Goal: Task Accomplishment & Management: Manage account settings

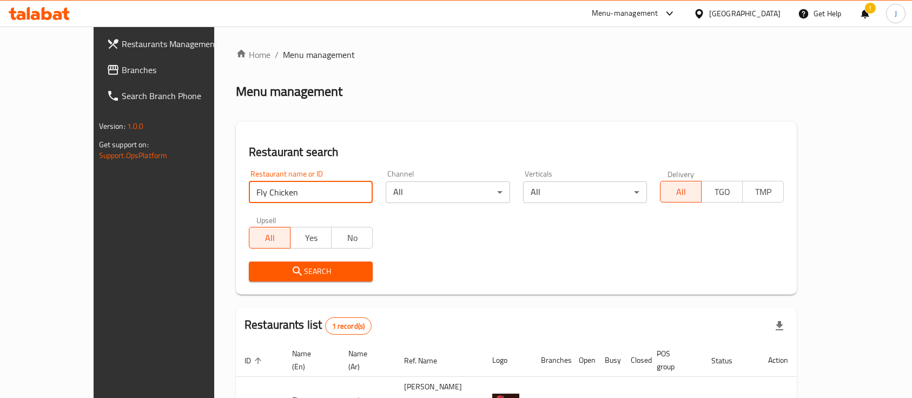
scroll to position [63, 0]
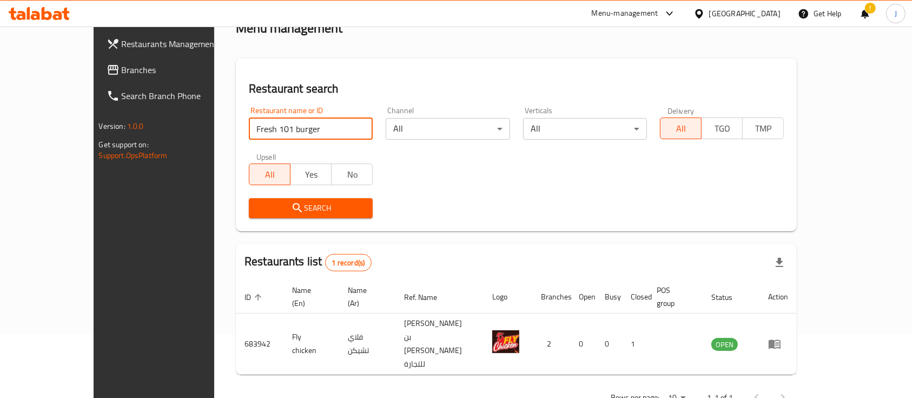
type input "Fresh 101 burger"
click button "Search" at bounding box center [311, 208] width 124 height 20
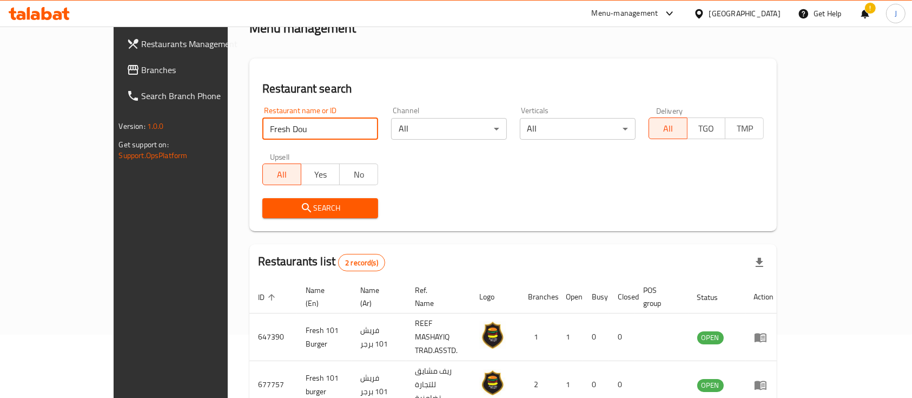
click button "Search" at bounding box center [320, 208] width 116 height 20
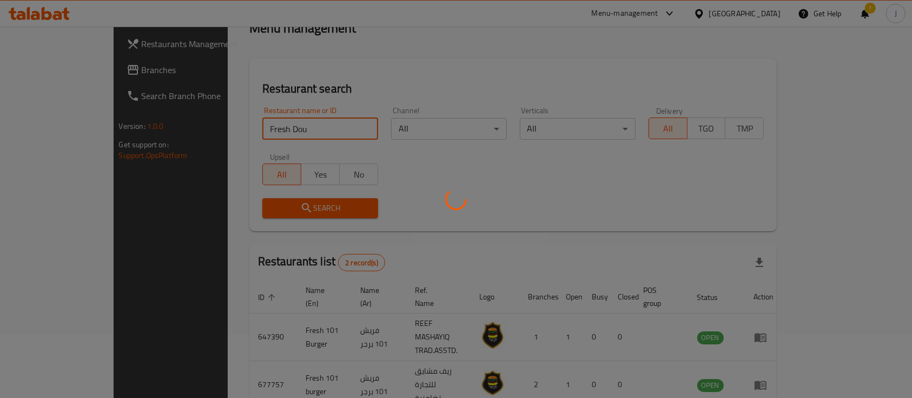
scroll to position [44, 0]
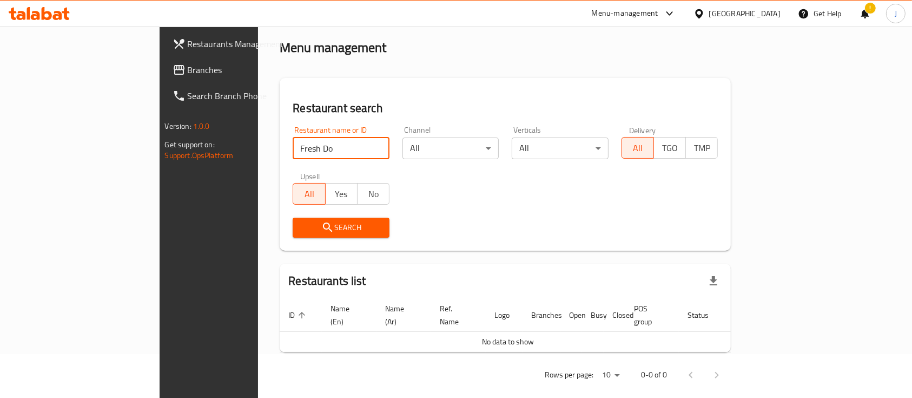
type input "Fresh Do"
click button "Search" at bounding box center [341, 227] width 97 height 20
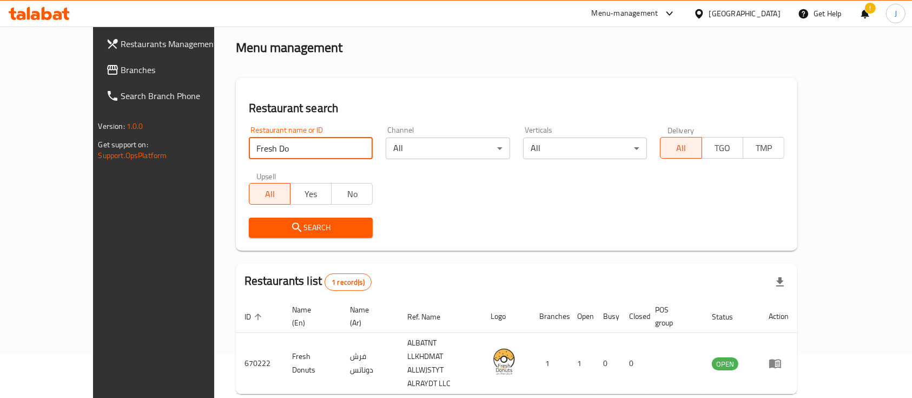
scroll to position [63, 0]
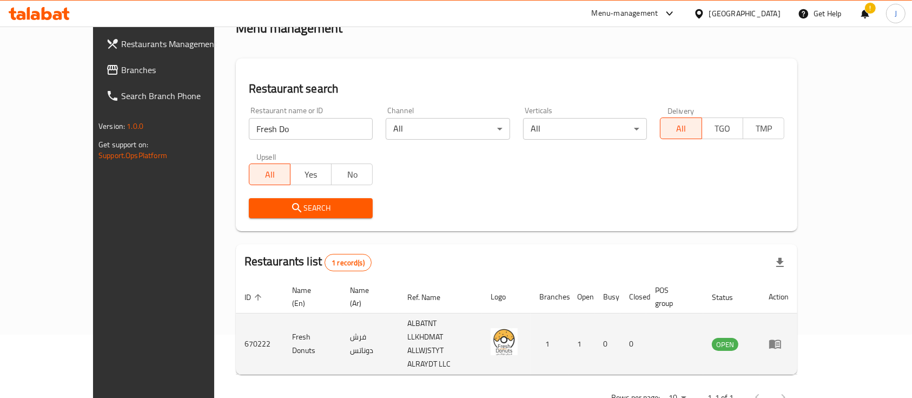
click at [341, 320] on td "فرش دوناتس" at bounding box center [369, 343] width 57 height 61
copy td "فرش دوناتس"
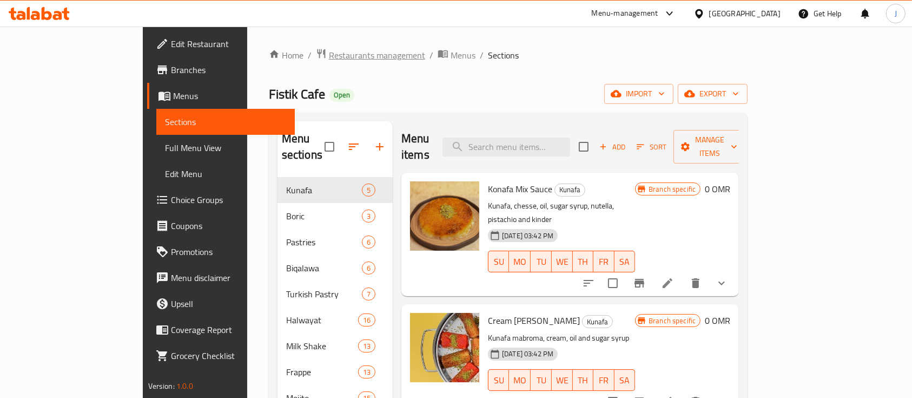
click at [329, 50] on span "Restaurants management" at bounding box center [377, 55] width 96 height 13
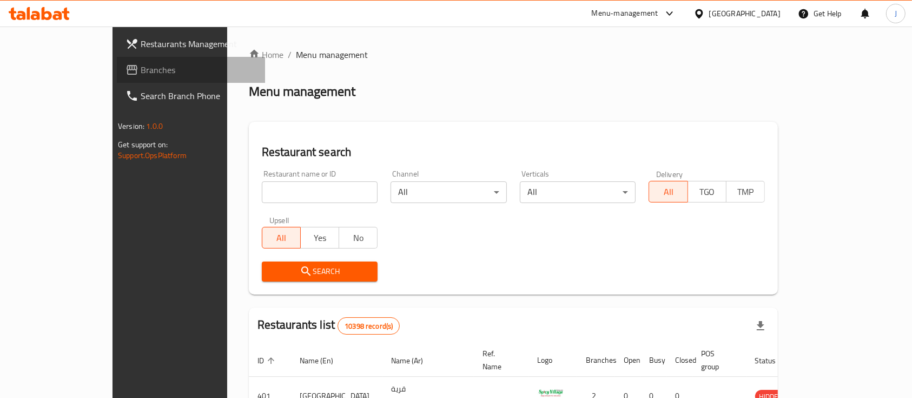
click at [126, 76] on icon at bounding box center [132, 69] width 13 height 13
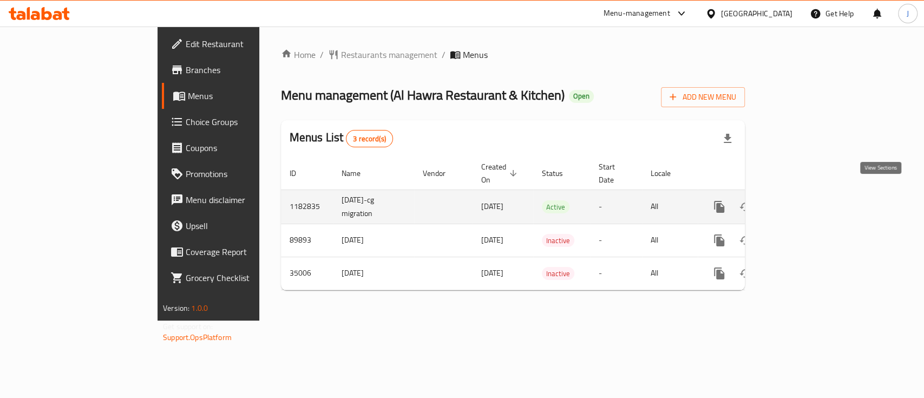
click at [803, 200] on icon "enhanced table" at bounding box center [796, 206] width 13 height 13
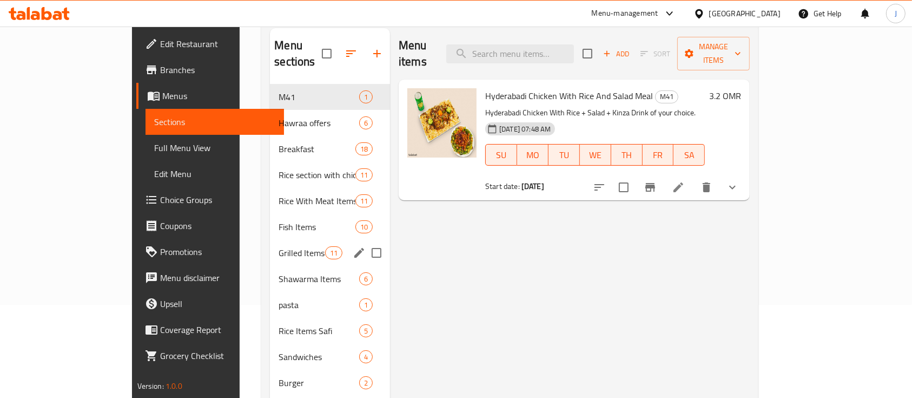
scroll to position [94, 0]
click at [270, 161] on div "Rice section with chicken 11" at bounding box center [330, 174] width 120 height 26
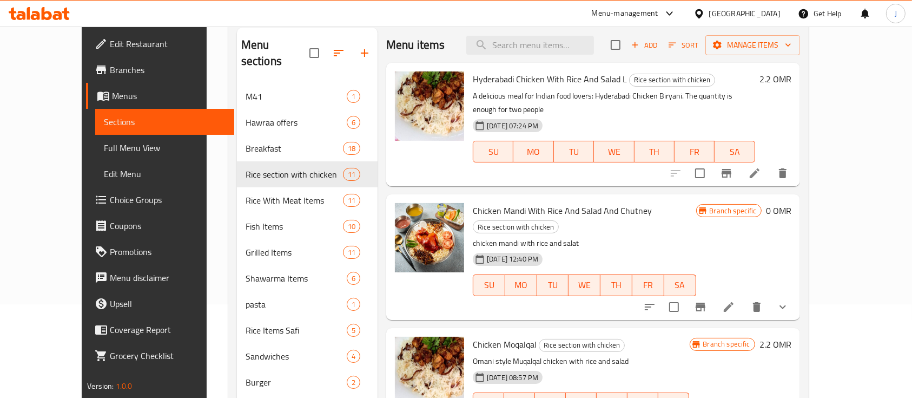
click at [744, 297] on li at bounding box center [729, 306] width 30 height 19
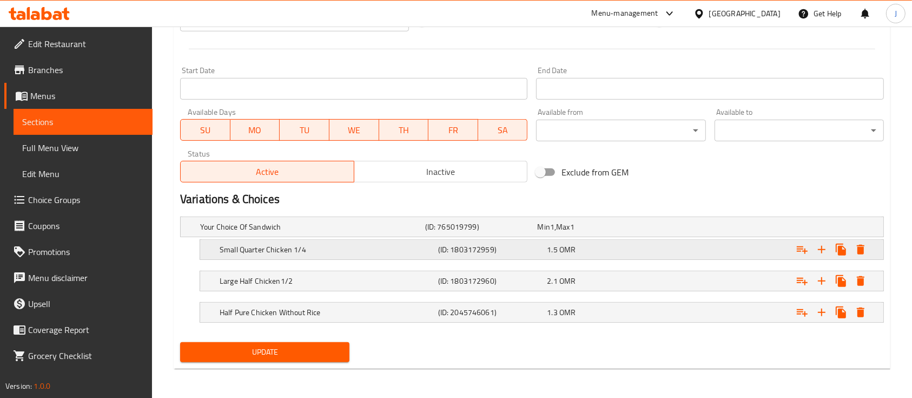
scroll to position [437, 0]
click at [467, 255] on h5 "(ID: 1803172959)" at bounding box center [490, 249] width 105 height 11
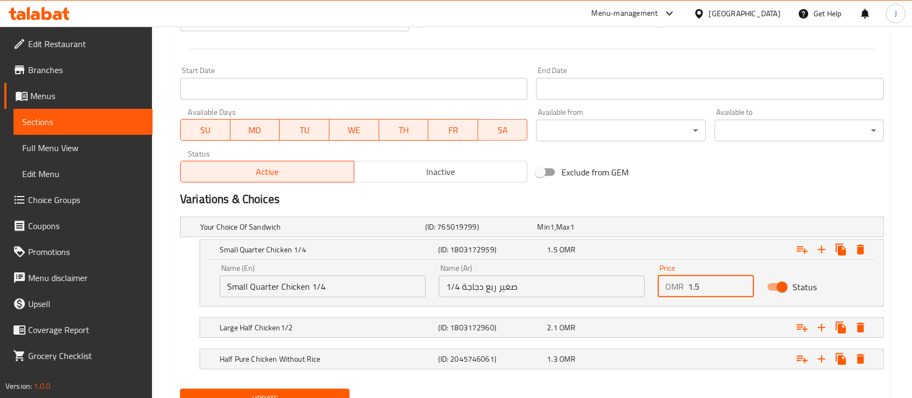
click at [711, 291] on input "1.5" at bounding box center [721, 286] width 66 height 22
type input "1.2"
click at [624, 249] on div "1.2 OMR" at bounding box center [599, 249] width 105 height 11
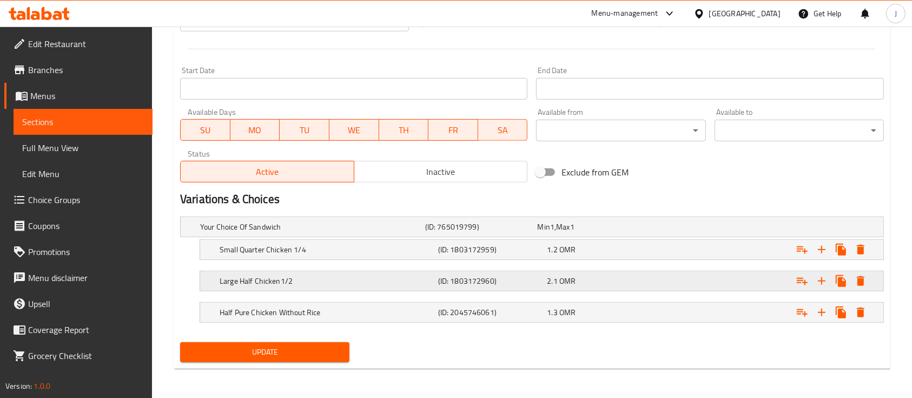
click at [652, 277] on div "2.1 OMR" at bounding box center [599, 280] width 109 height 15
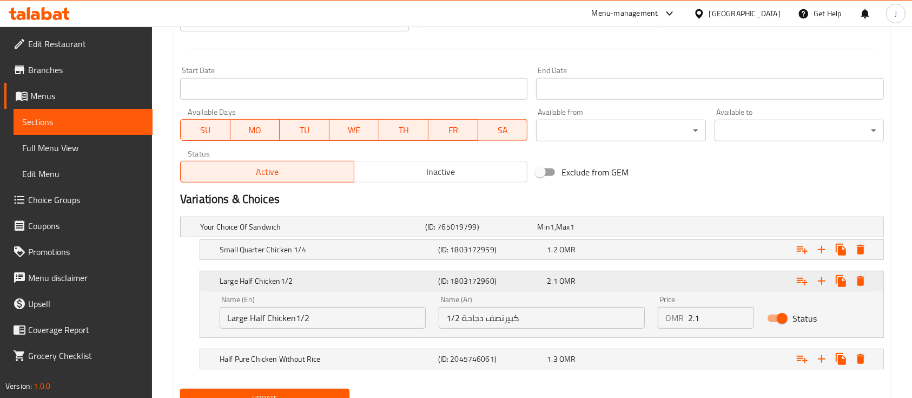
click at [652, 277] on div "2.1 OMR" at bounding box center [599, 280] width 109 height 15
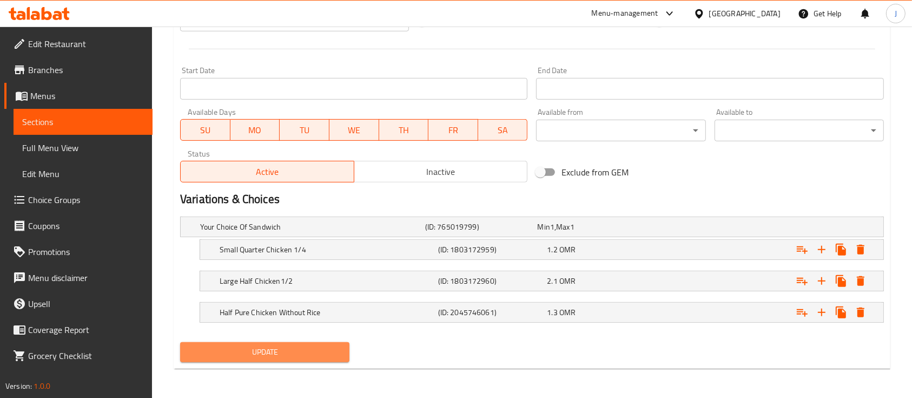
click at [325, 353] on span "Update" at bounding box center [265, 352] width 152 height 14
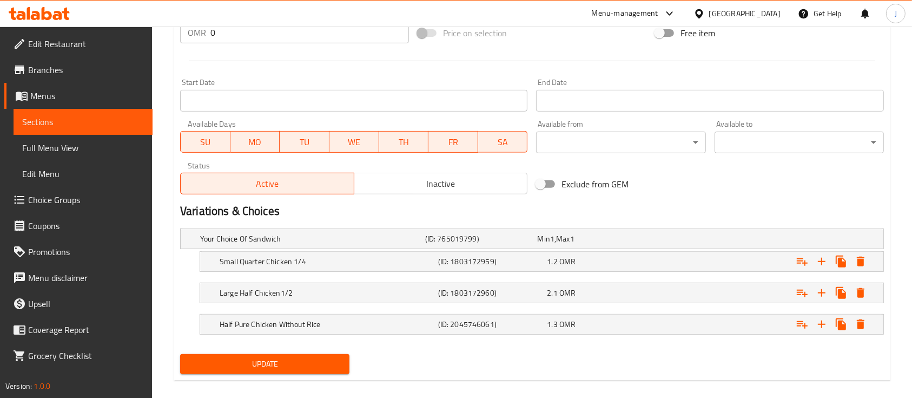
scroll to position [136, 0]
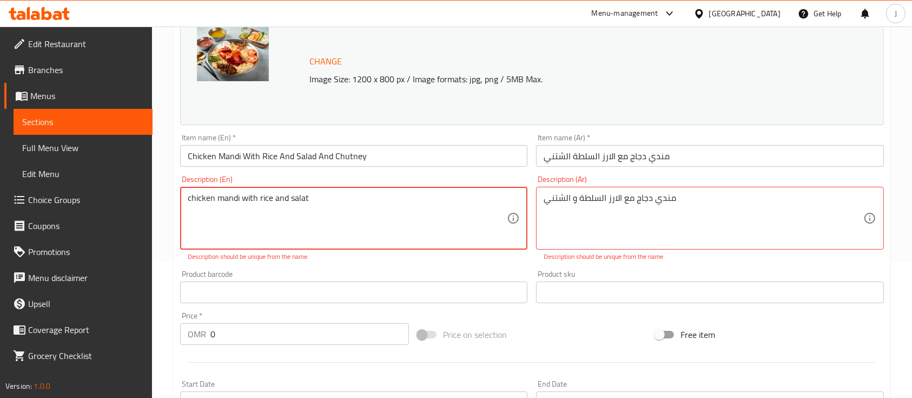
click at [321, 201] on textarea "chicken mandi with rice and salat" at bounding box center [347, 218] width 319 height 51
type textarea "chicken mandi with rice and salat"
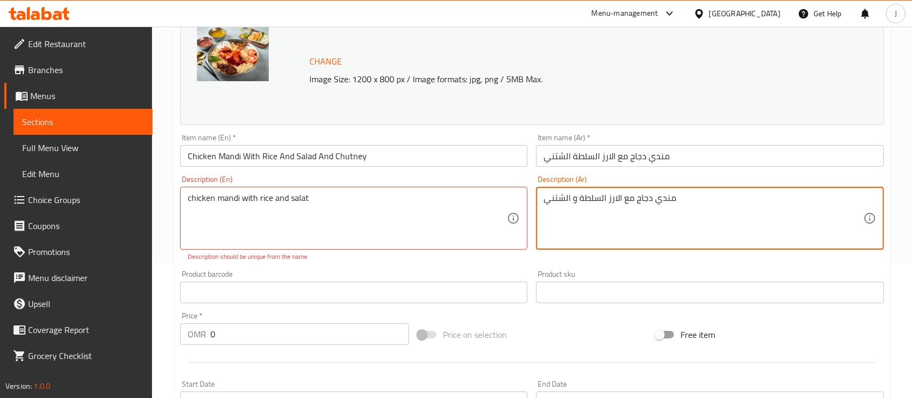
type textarea "مندي دجاج مع الارز السلطة و الشتني"
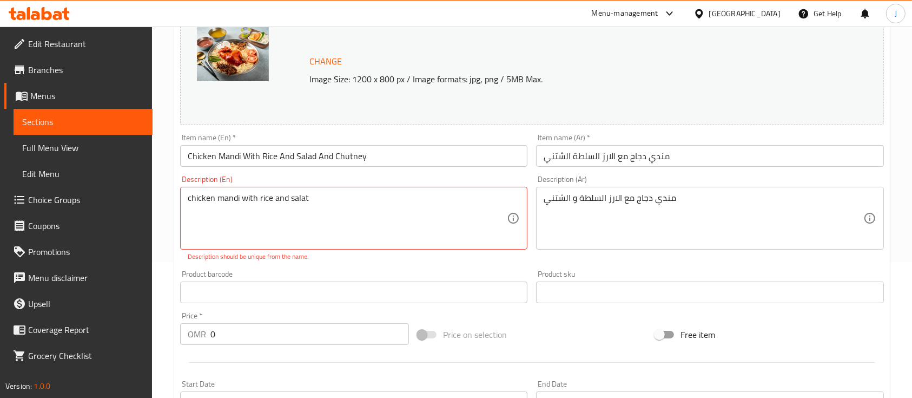
click at [445, 272] on div "Product barcode Product barcode" at bounding box center [353, 286] width 347 height 33
click at [170, 258] on div "Home / Restaurants management / Menus / Sections / item / update Rice section w…" at bounding box center [532, 301] width 760 height 821
click at [420, 261] on div "Description (En) chicken mandi with rice and salad. Description (En) Descriptio…" at bounding box center [354, 218] width 356 height 95
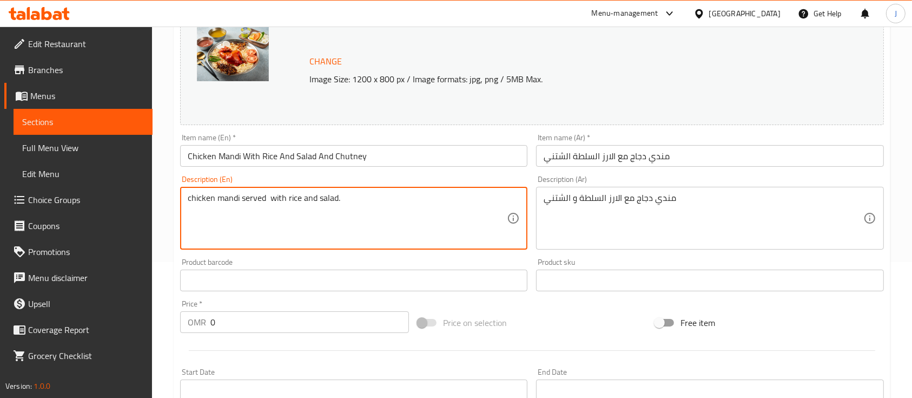
type textarea "chicken mandi served with rice and salad."
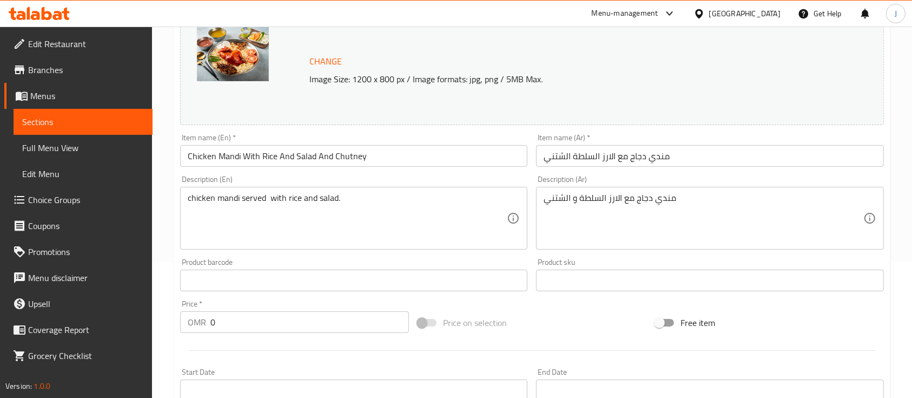
click at [167, 220] on div "Home / Restaurants management / Menus / Sections / item / update Rice section w…" at bounding box center [532, 295] width 760 height 809
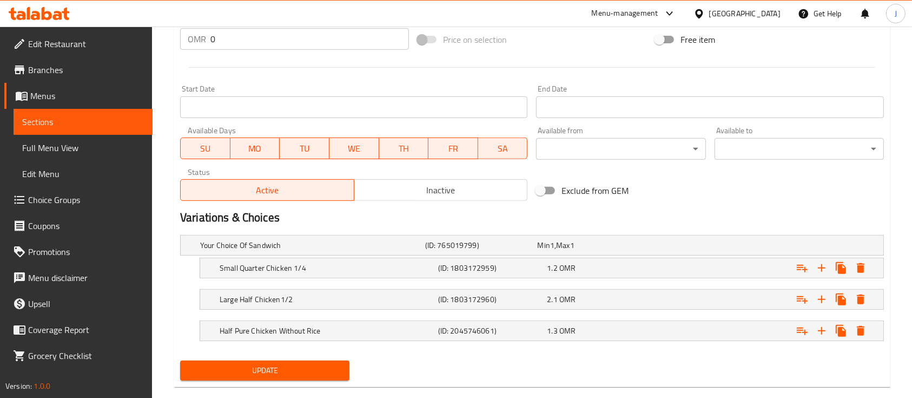
scroll to position [437, 0]
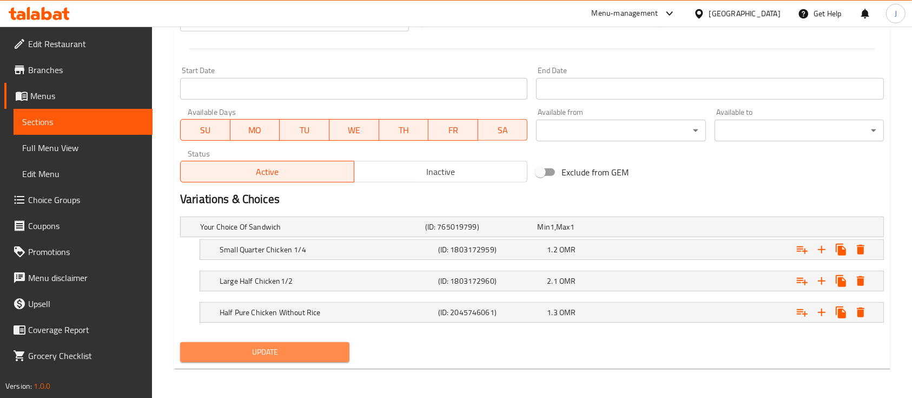
click at [267, 353] on span "Update" at bounding box center [265, 352] width 152 height 14
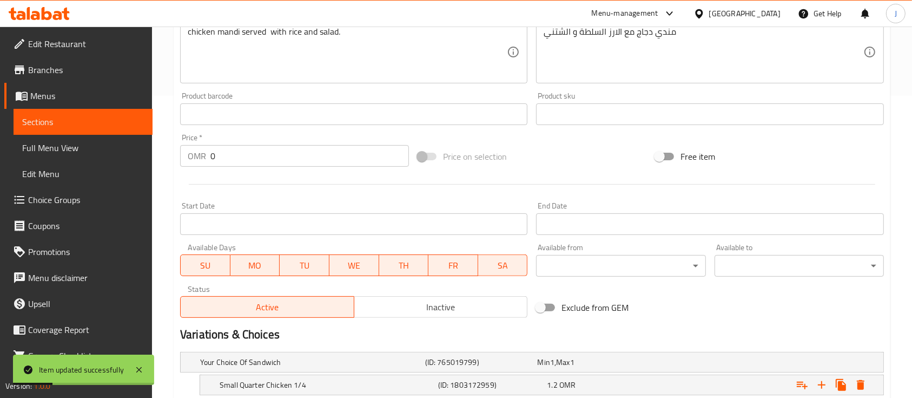
scroll to position [0, 0]
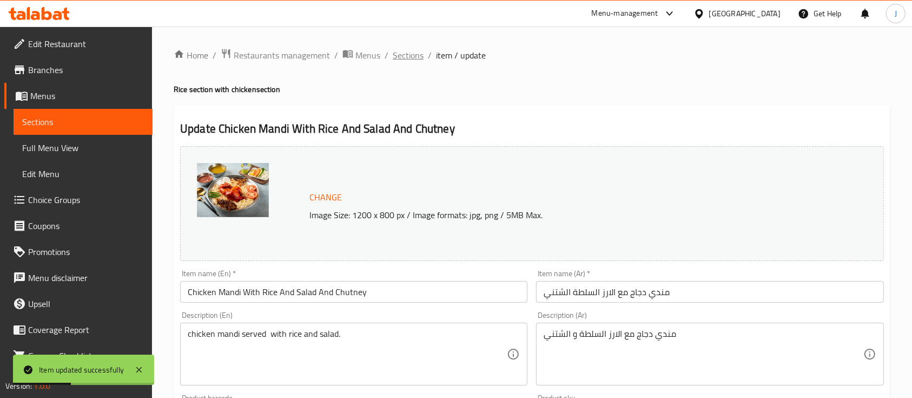
click at [414, 53] on span "Sections" at bounding box center [408, 55] width 31 height 13
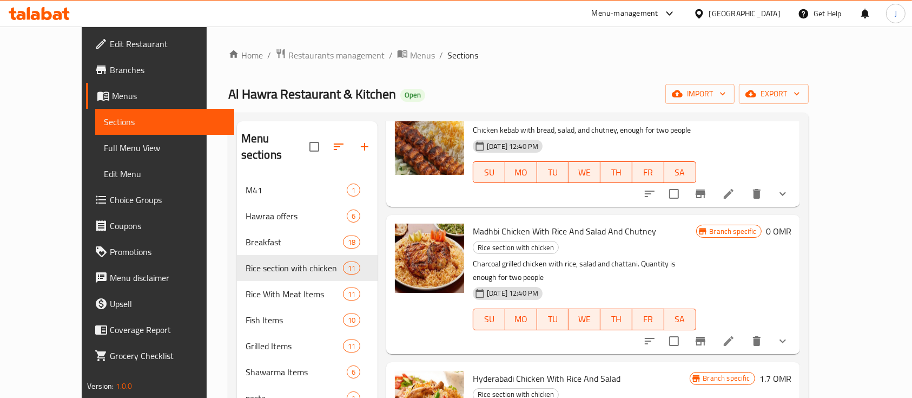
scroll to position [564, 0]
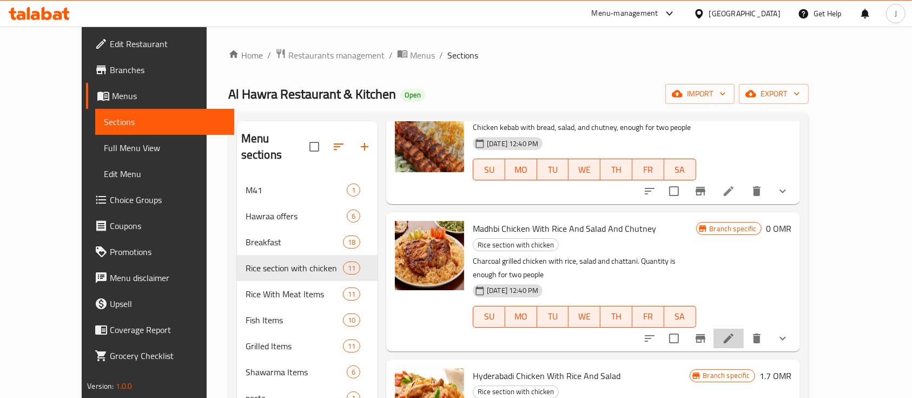
click at [744, 328] on li at bounding box center [729, 337] width 30 height 19
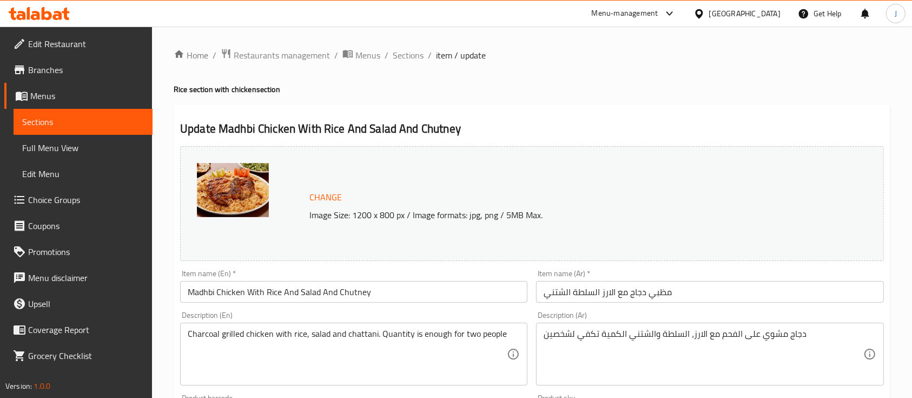
scroll to position [406, 0]
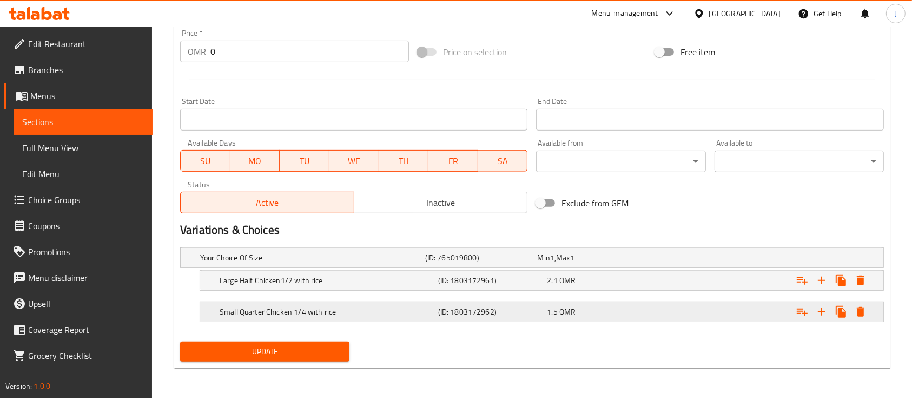
click at [582, 310] on div "1.5 OMR" at bounding box center [599, 311] width 105 height 11
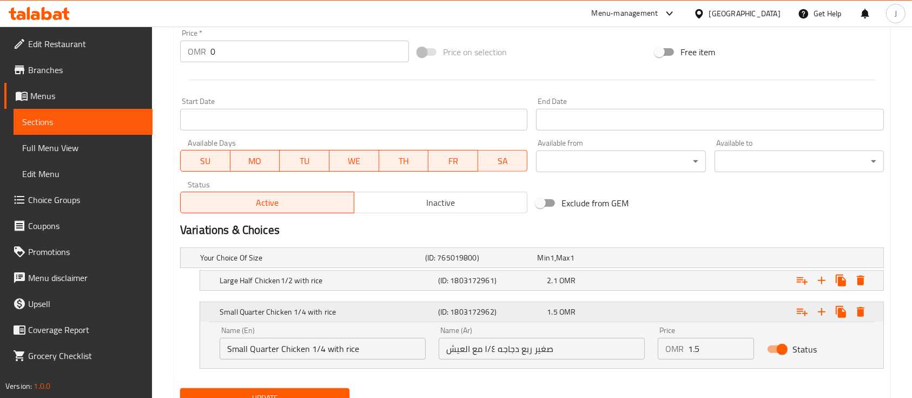
scroll to position [452, 0]
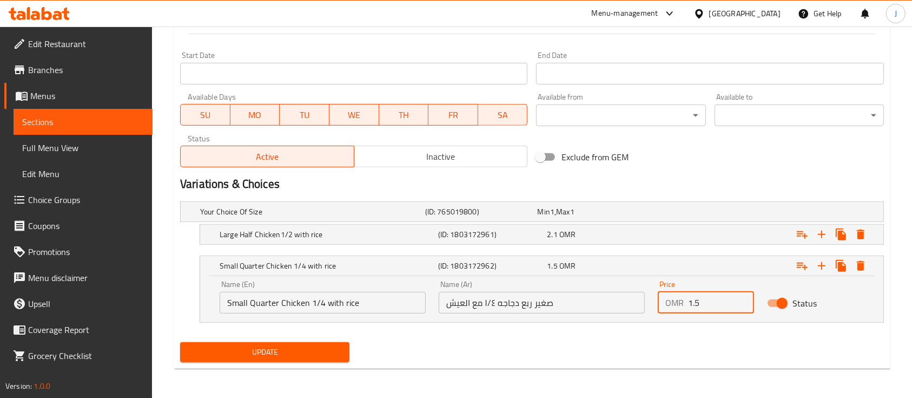
click at [700, 301] on input "1.5" at bounding box center [721, 303] width 66 height 22
type input "1.2"
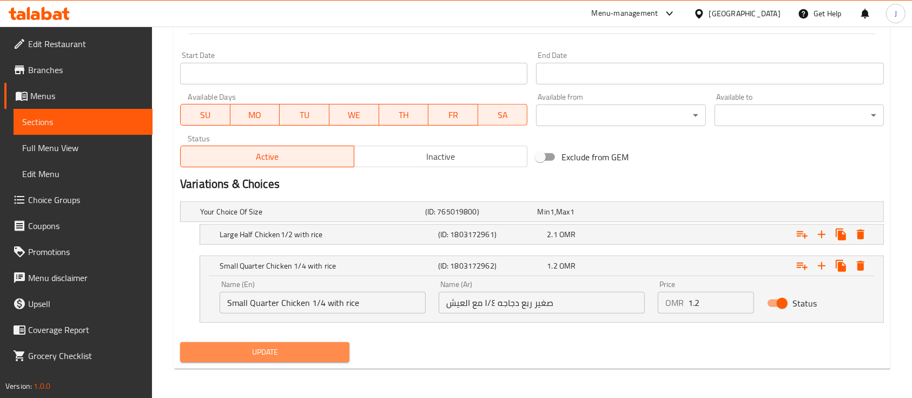
click at [285, 353] on span "Update" at bounding box center [265, 352] width 152 height 14
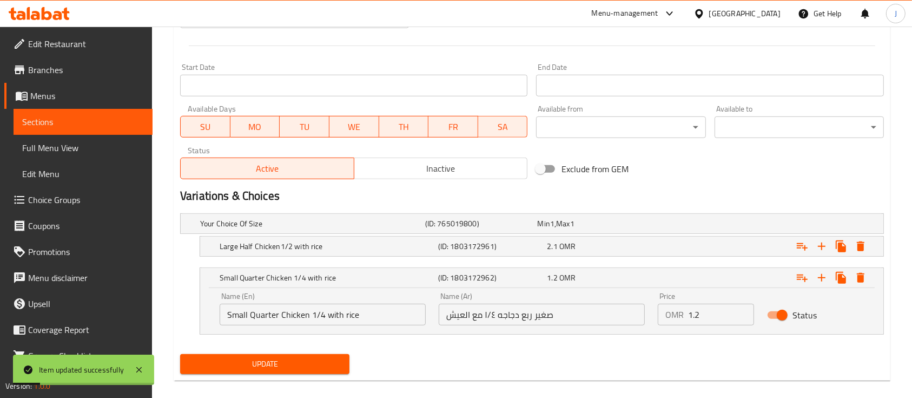
scroll to position [0, 0]
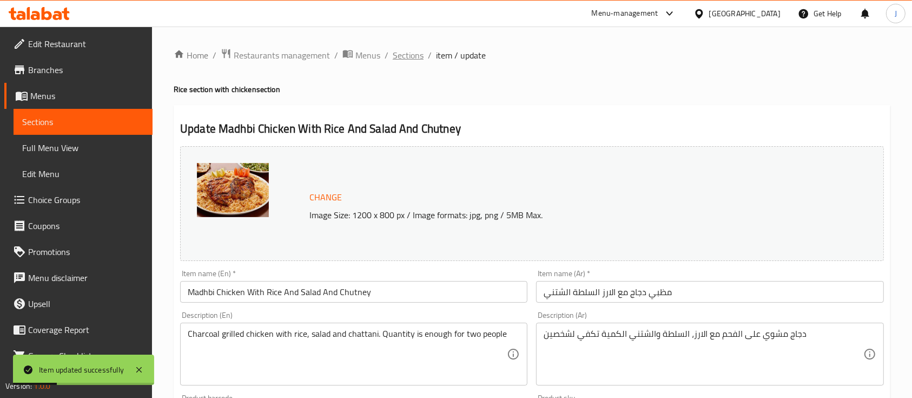
click at [410, 55] on span "Sections" at bounding box center [408, 55] width 31 height 13
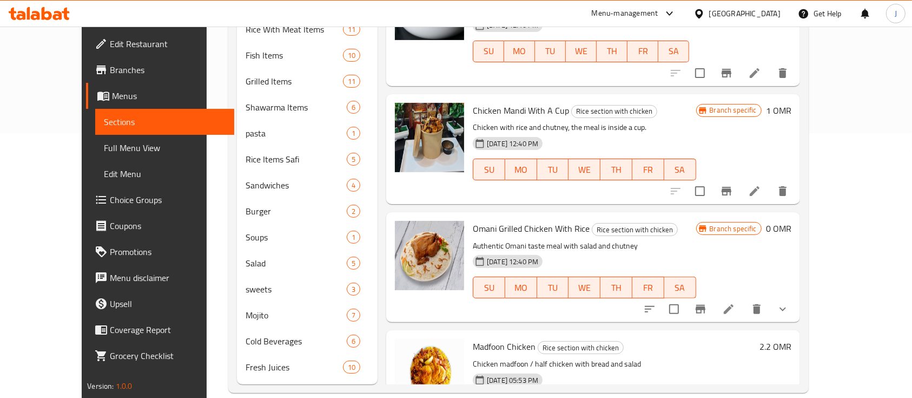
scroll to position [264, 0]
click at [735, 303] on icon at bounding box center [728, 309] width 13 height 13
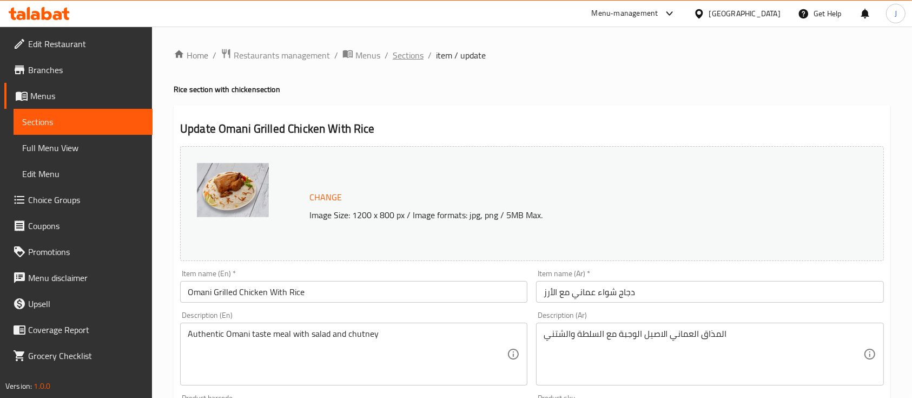
click at [416, 55] on span "Sections" at bounding box center [408, 55] width 31 height 13
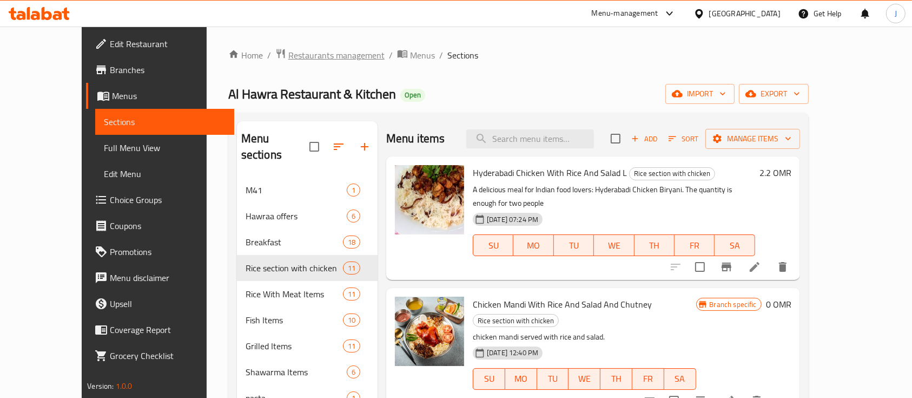
click at [323, 57] on span "Restaurants management" at bounding box center [336, 55] width 96 height 13
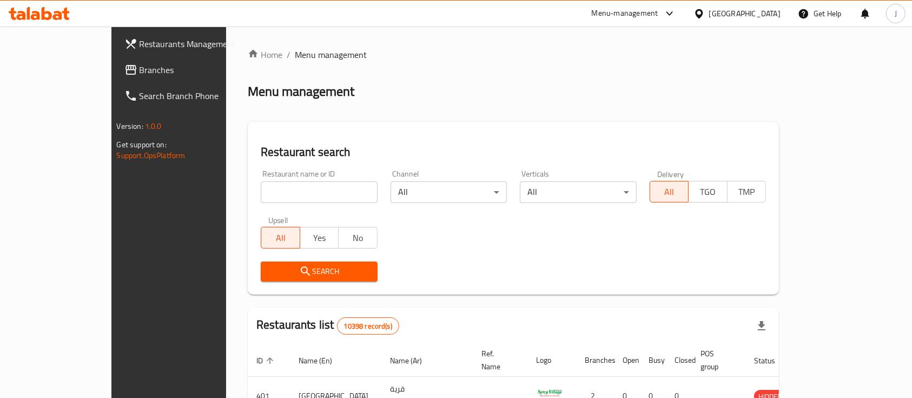
click at [658, 9] on div "Menu-management" at bounding box center [625, 13] width 67 height 13
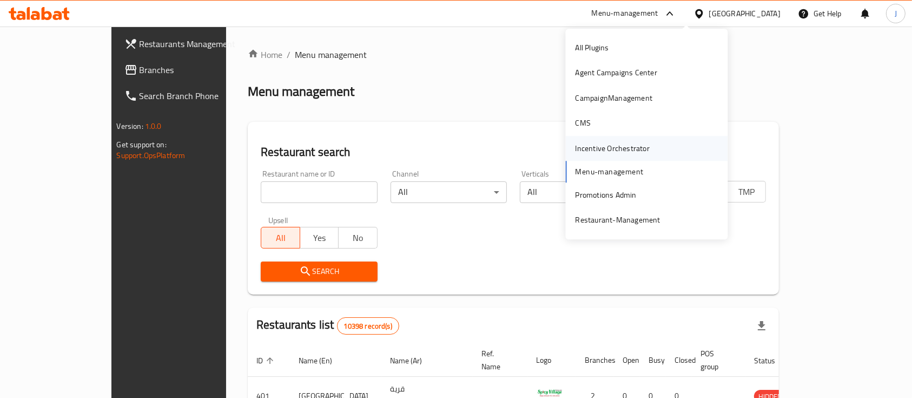
click at [627, 151] on div "Incentive Orchestrator" at bounding box center [613, 148] width 74 height 12
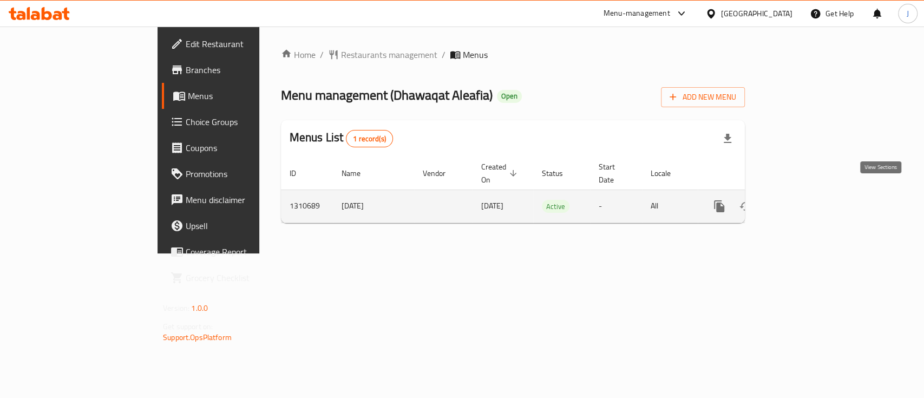
click at [803, 200] on icon "enhanced table" at bounding box center [796, 206] width 13 height 13
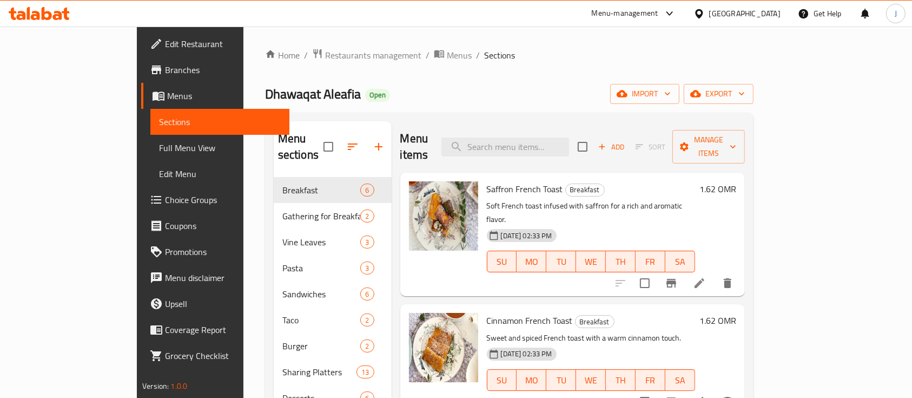
click at [674, 177] on div "Saffron French Toast Breakfast Soft French toast infused with saffron for a ric…" at bounding box center [591, 234] width 217 height 115
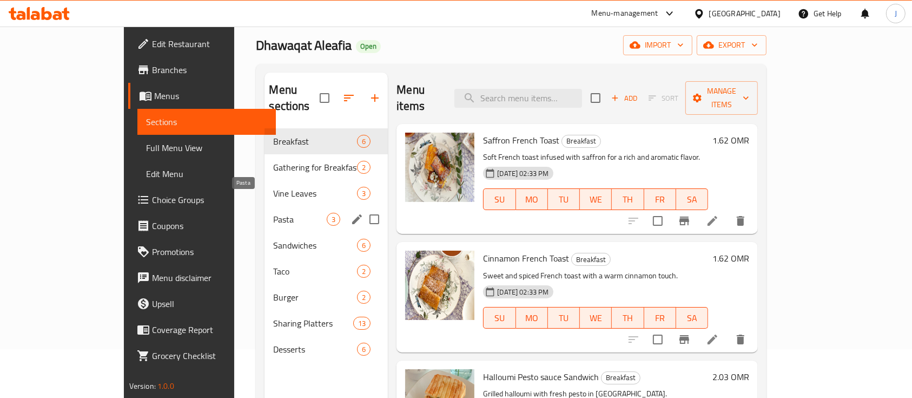
scroll to position [49, 0]
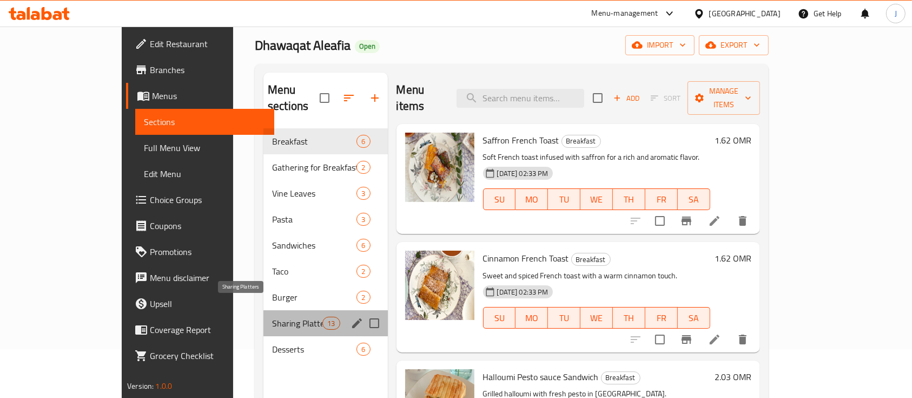
click at [272, 317] on span "Sharing Platters" at bounding box center [297, 323] width 50 height 13
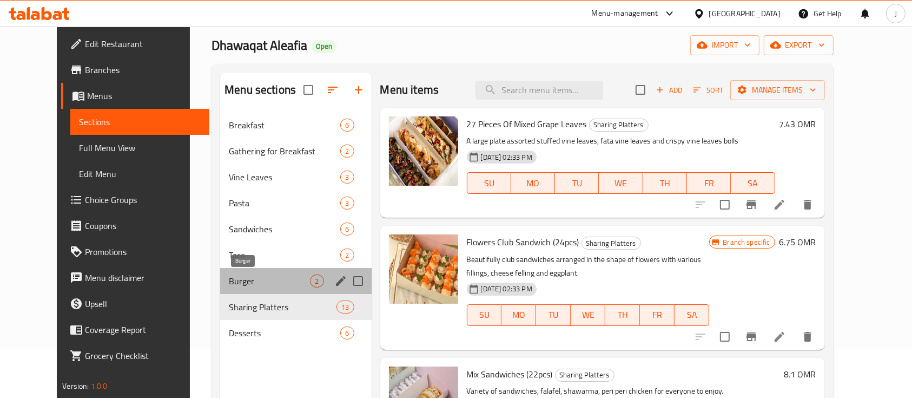
click at [229, 282] on span "Burger" at bounding box center [269, 280] width 81 height 13
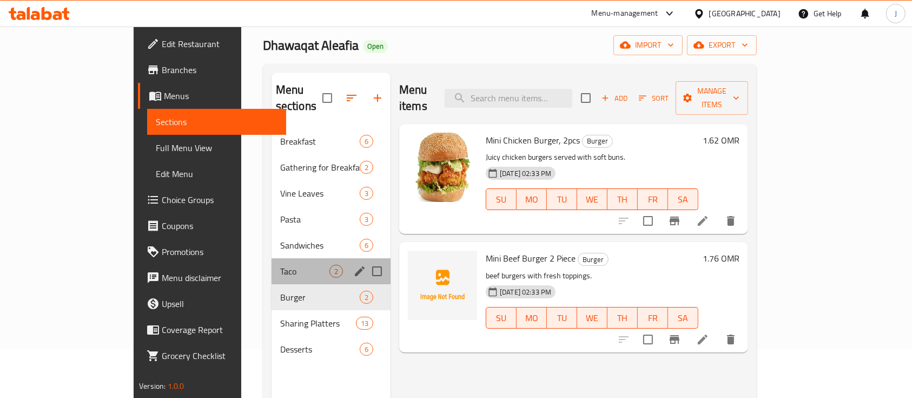
click at [272, 262] on div "Taco 2" at bounding box center [331, 271] width 119 height 26
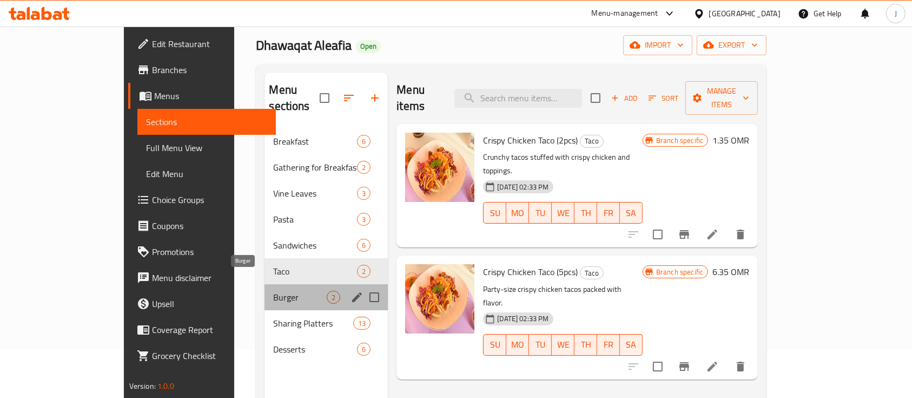
click at [273, 291] on span "Burger" at bounding box center [300, 297] width 54 height 13
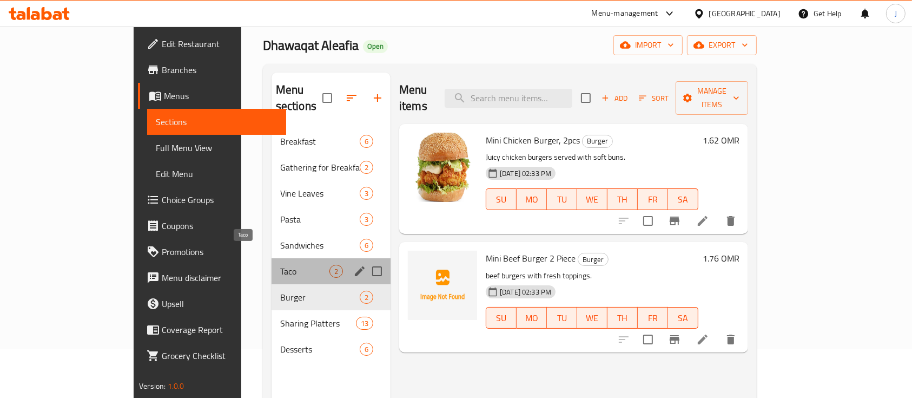
click at [280, 265] on span "Taco" at bounding box center [304, 271] width 49 height 13
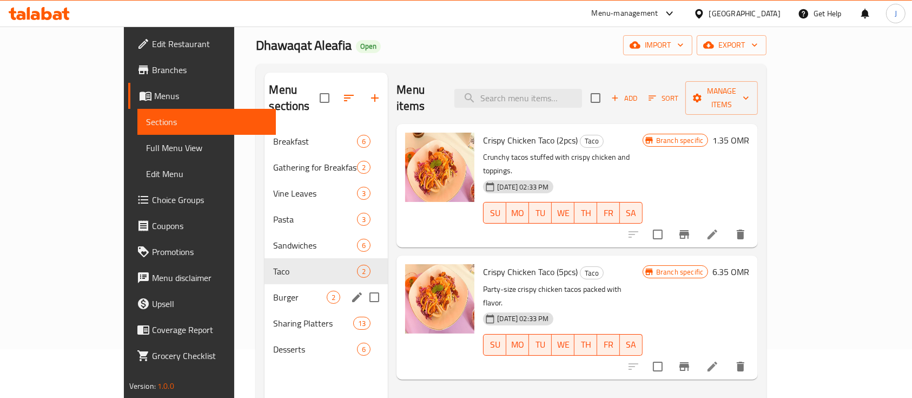
click at [265, 284] on div "Burger 2" at bounding box center [326, 297] width 123 height 26
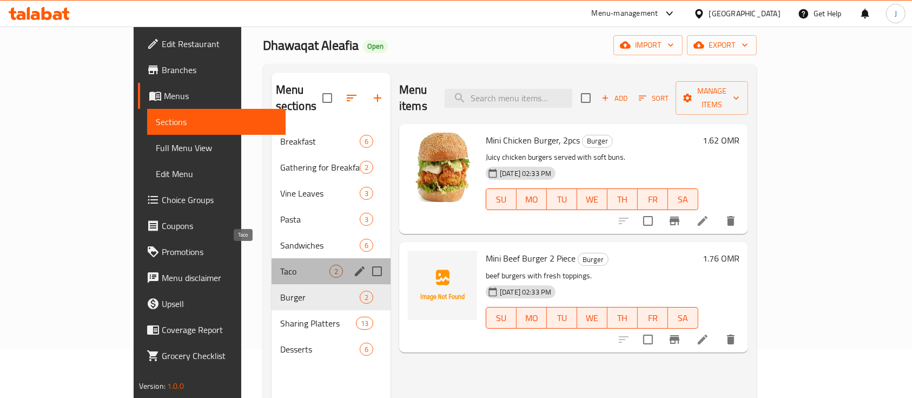
click at [280, 265] on span "Taco" at bounding box center [304, 271] width 49 height 13
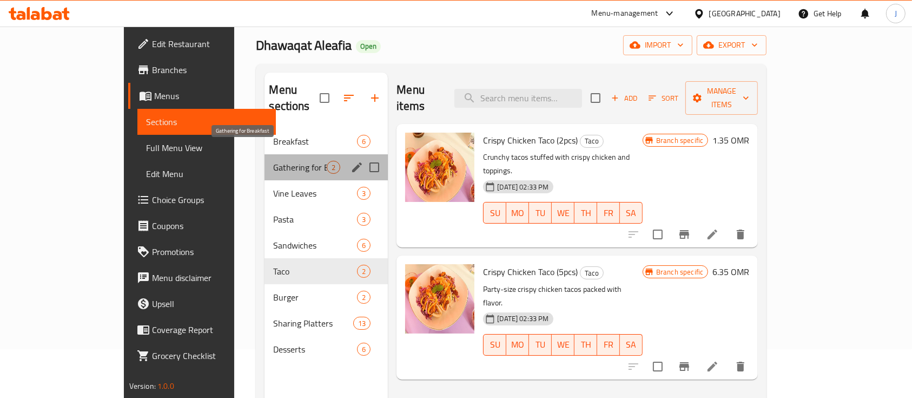
click at [273, 161] on span "Gathering for Breakfast" at bounding box center [300, 167] width 54 height 13
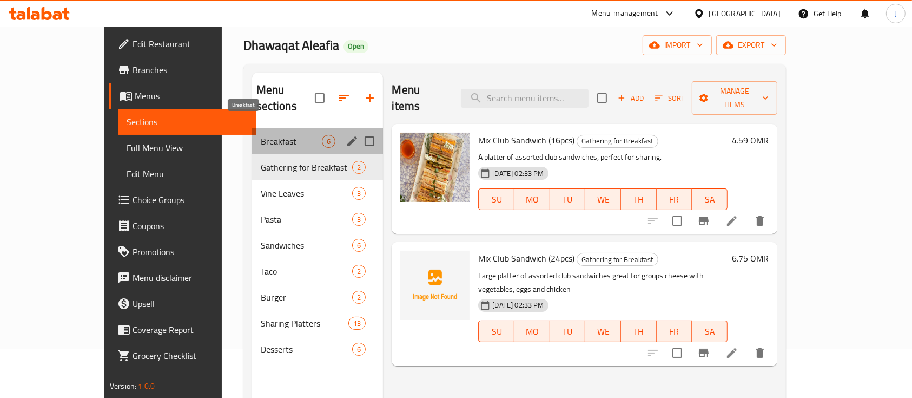
click at [261, 135] on span "Breakfast" at bounding box center [292, 141] width 62 height 13
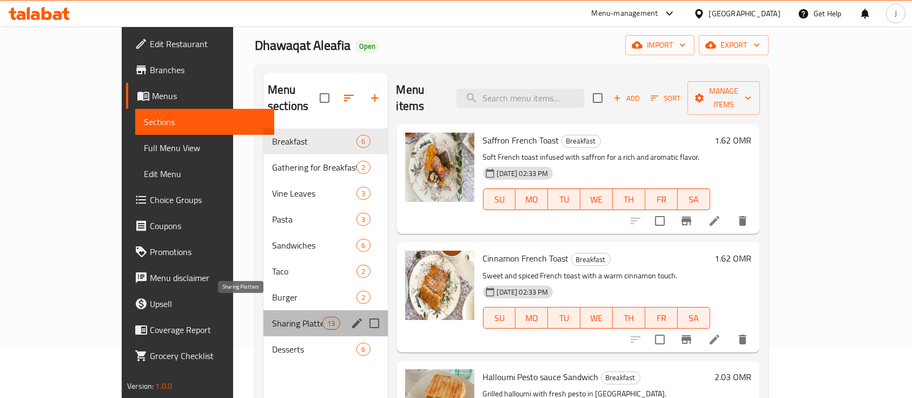
click at [272, 317] on span "Sharing Platters" at bounding box center [297, 323] width 50 height 13
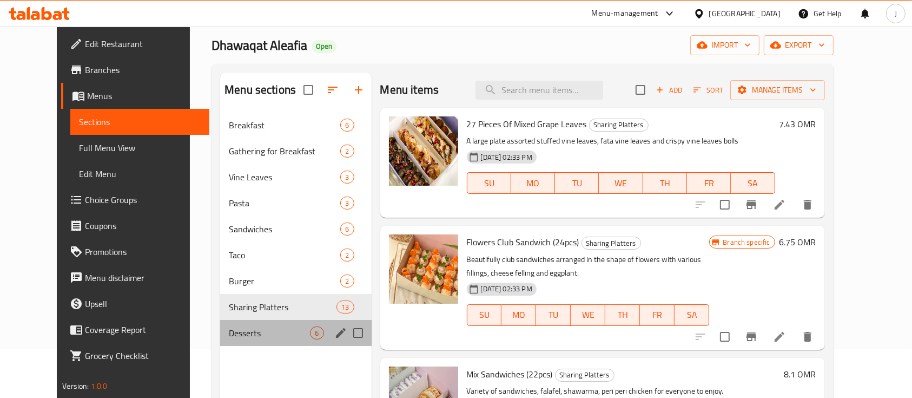
click at [220, 339] on div "Desserts 6" at bounding box center [295, 333] width 151 height 26
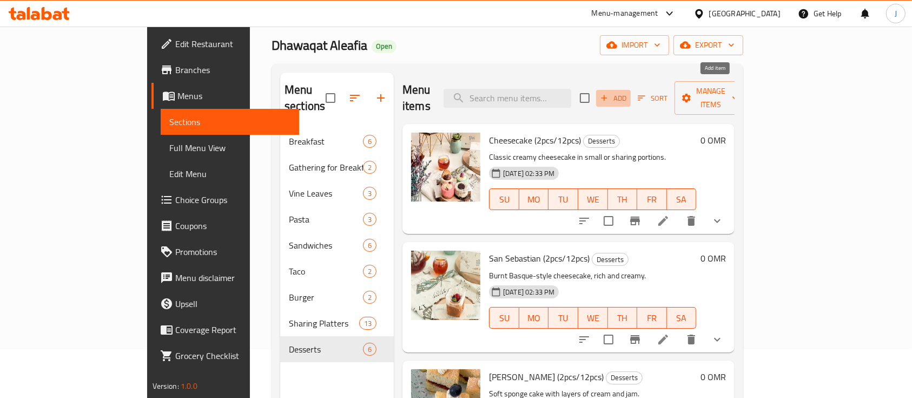
click at [628, 92] on span "Add" at bounding box center [613, 98] width 29 height 12
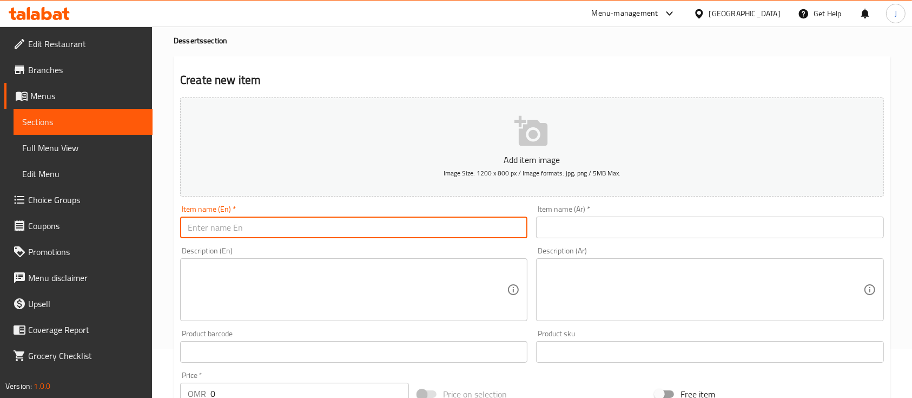
click at [429, 221] on input "text" at bounding box center [353, 227] width 347 height 22
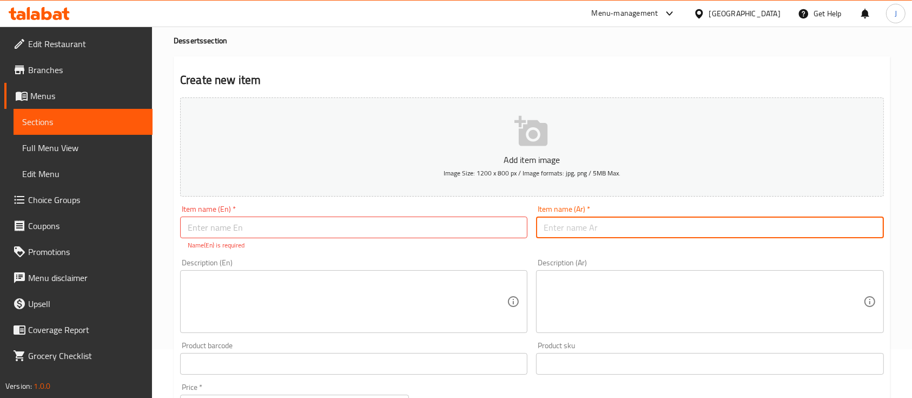
click at [590, 217] on input "text" at bounding box center [709, 227] width 347 height 22
paste input "سنيبون رول"
type input "سنيبون رول"
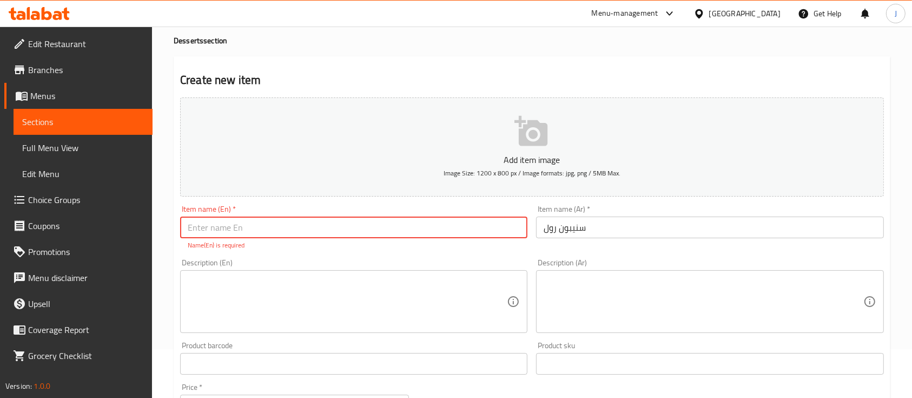
click at [262, 232] on input "text" at bounding box center [353, 227] width 347 height 22
paste input "Cinnabon Roll"
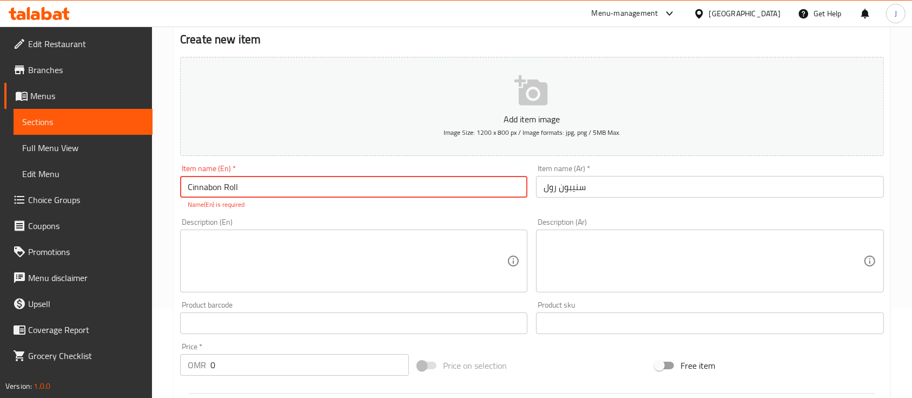
type input "Cinnabon Roll"
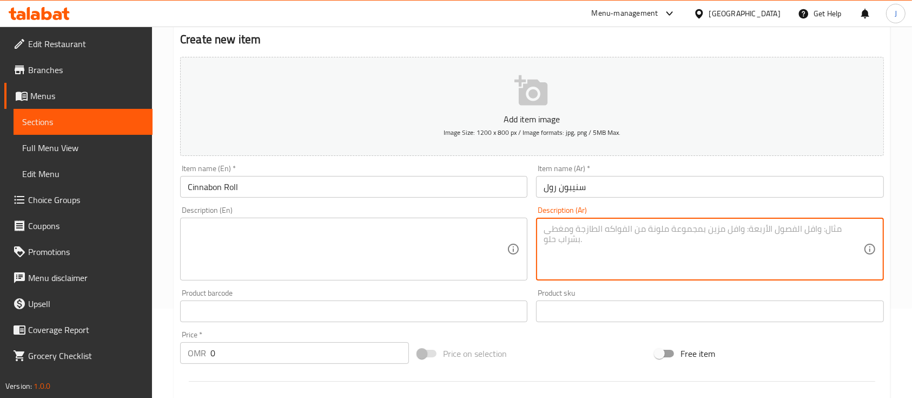
click at [697, 241] on textarea at bounding box center [703, 248] width 319 height 51
paste textarea "قطعتين 1.620 ريال 12 قطعة 9.450 ريال"
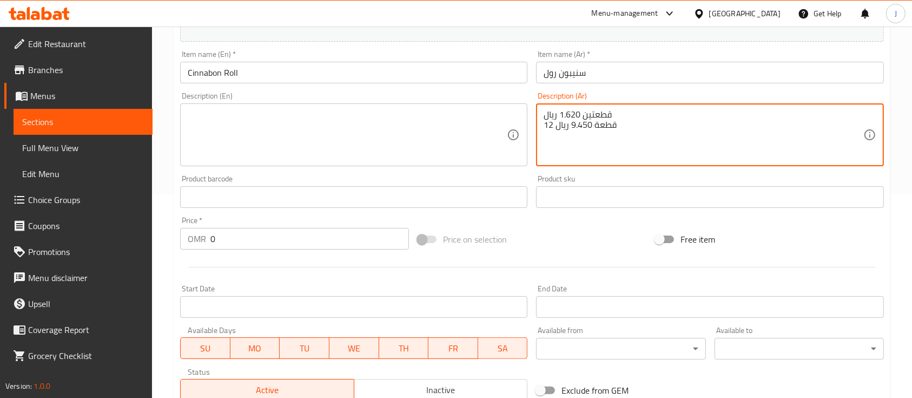
scroll to position [204, 0]
click at [602, 115] on textarea "قطعتين 1.620 ريال 12 قطعة 9.450 ريال" at bounding box center [703, 134] width 319 height 51
click at [597, 109] on textarea "قطعتين 1.620 ريال 12 قطعة 9.450 ريال" at bounding box center [703, 134] width 319 height 51
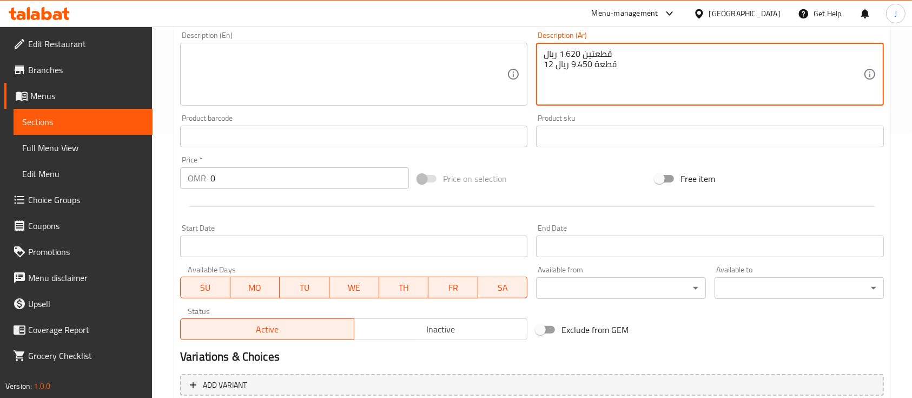
scroll to position [367, 0]
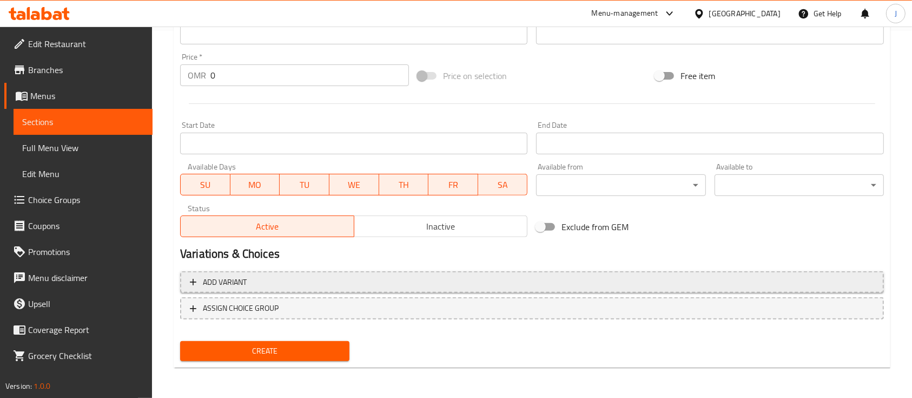
type textarea "قطعتين 1.620 ريال 12 قطعة 9.450 ريال"
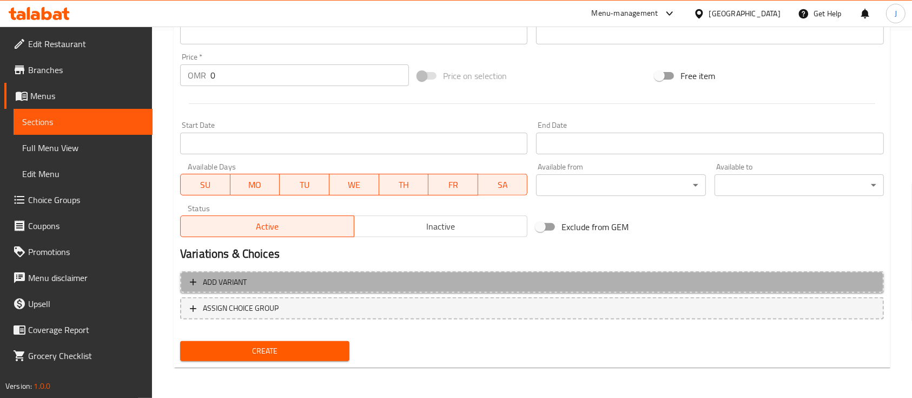
click at [239, 286] on span "Add variant" at bounding box center [225, 282] width 44 height 14
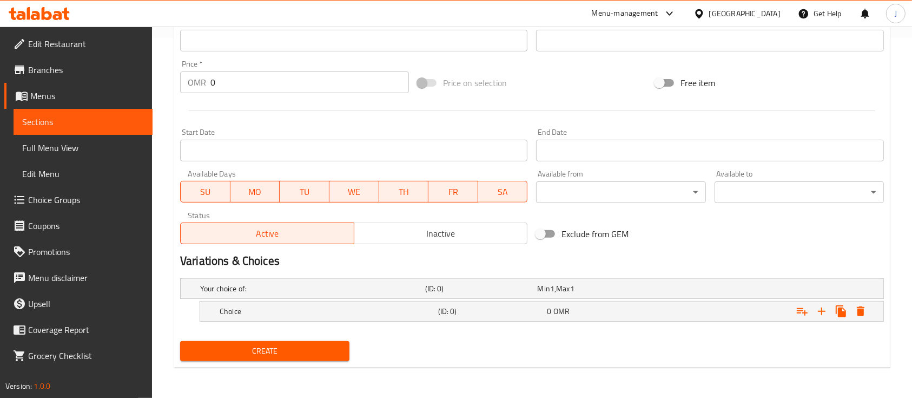
scroll to position [359, 0]
click at [308, 319] on div "Choice (ID: 0) 0 OMR" at bounding box center [544, 312] width 655 height 24
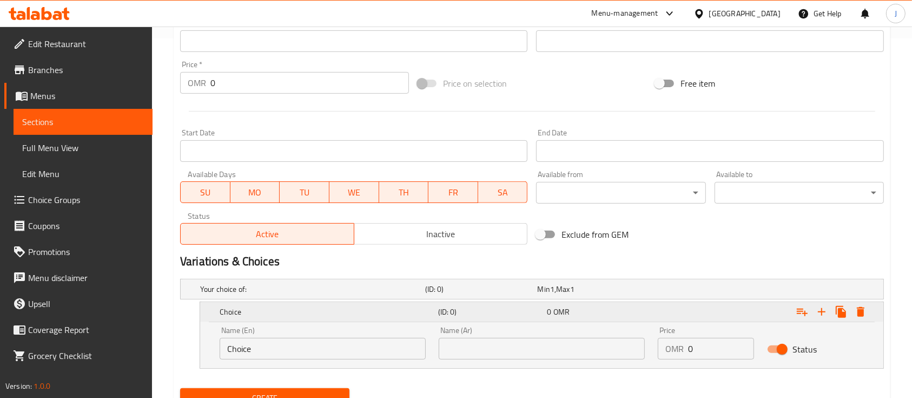
scroll to position [406, 0]
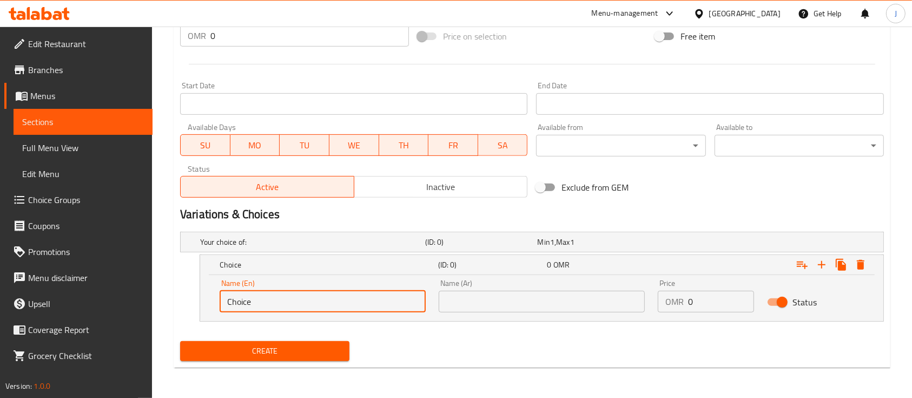
drag, startPoint x: 261, startPoint y: 304, endPoint x: 192, endPoint y: 302, distance: 69.3
click at [192, 302] on div "Choice (ID: 0) 0 OMR Name (En) Choice Name (En) Name (Ar) Name (Ar) Price OMR 0…" at bounding box center [532, 287] width 704 height 67
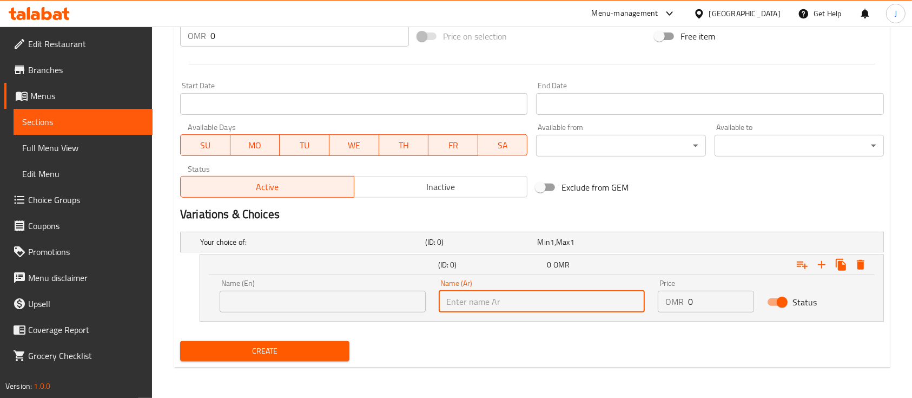
click at [472, 307] on input "text" at bounding box center [542, 302] width 206 height 22
paste input "قطعتين"
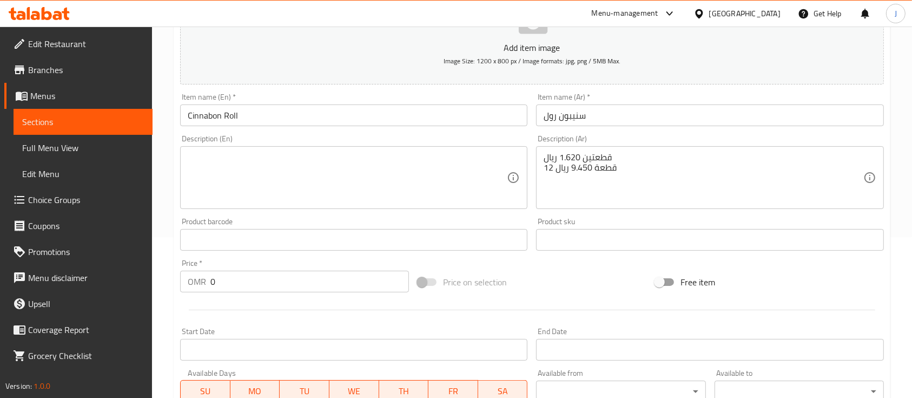
scroll to position [144, 0]
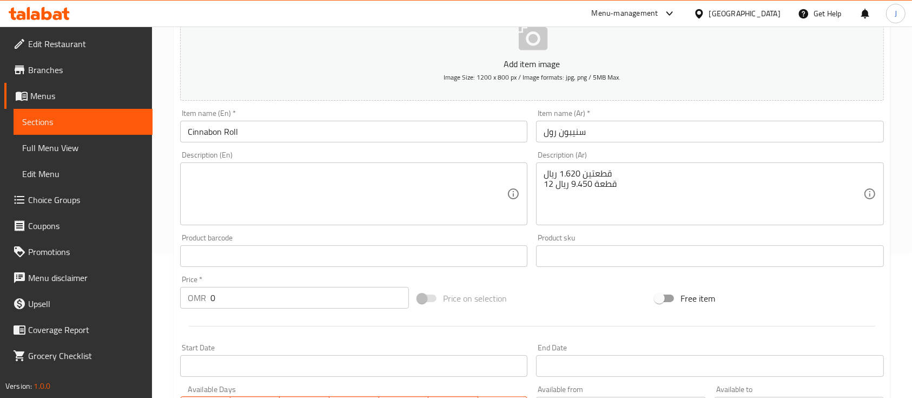
type input "قطعتين"
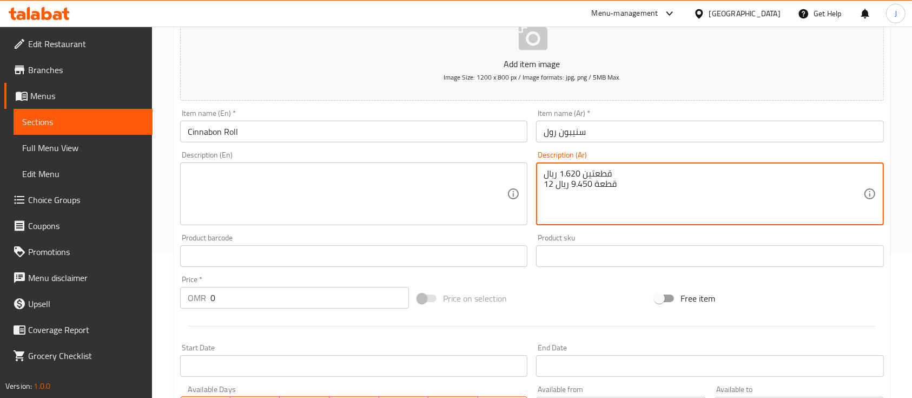
drag, startPoint x: 561, startPoint y: 172, endPoint x: 580, endPoint y: 174, distance: 19.6
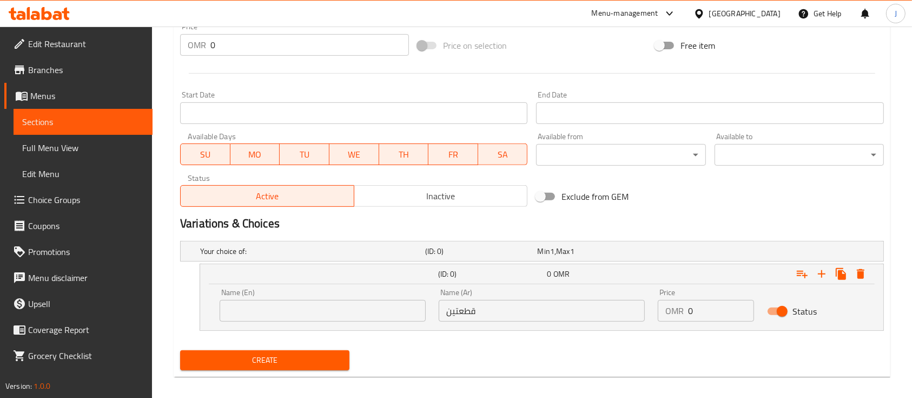
scroll to position [406, 0]
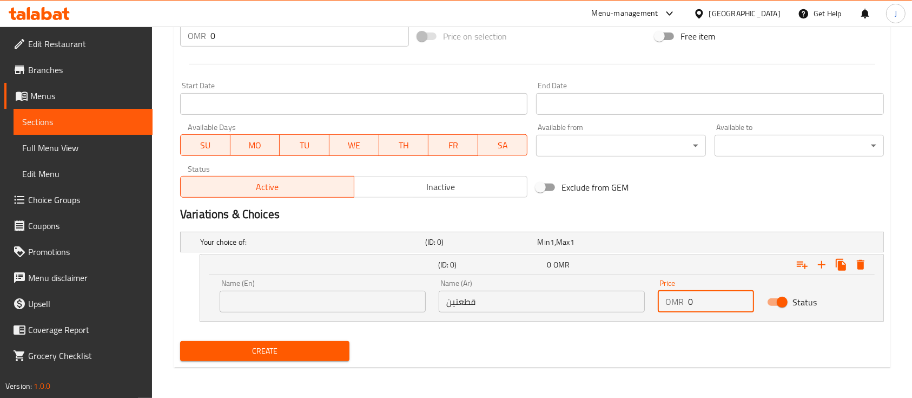
drag, startPoint x: 695, startPoint y: 301, endPoint x: 660, endPoint y: 295, distance: 36.1
click at [660, 295] on div "OMR 0 Price" at bounding box center [706, 302] width 96 height 22
paste input "1.62"
type input "1.620"
click at [541, 305] on input "قطعتين" at bounding box center [542, 302] width 206 height 22
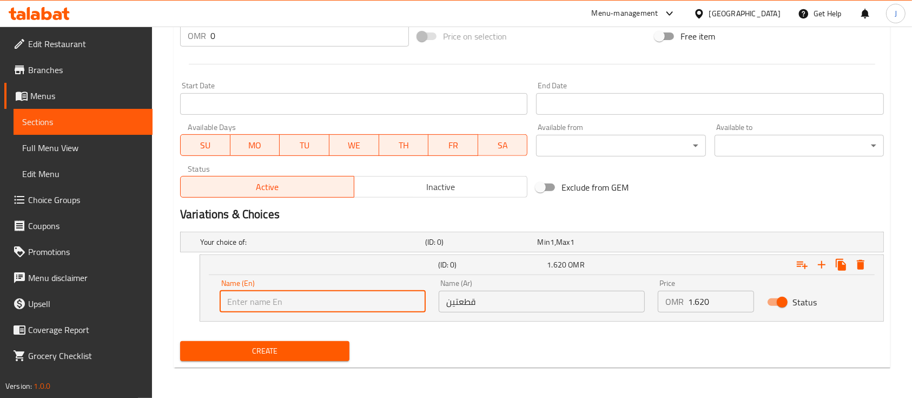
click at [293, 307] on input "text" at bounding box center [323, 302] width 206 height 22
paste input "Two pieces"
click at [249, 302] on input "Two pieces" at bounding box center [323, 302] width 206 height 22
type input "Two Pieces"
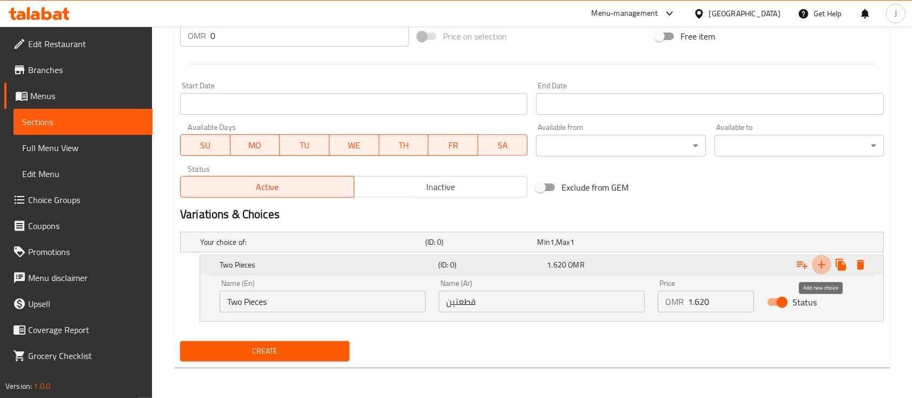
click at [816, 265] on icon "Expand" at bounding box center [821, 264] width 13 height 13
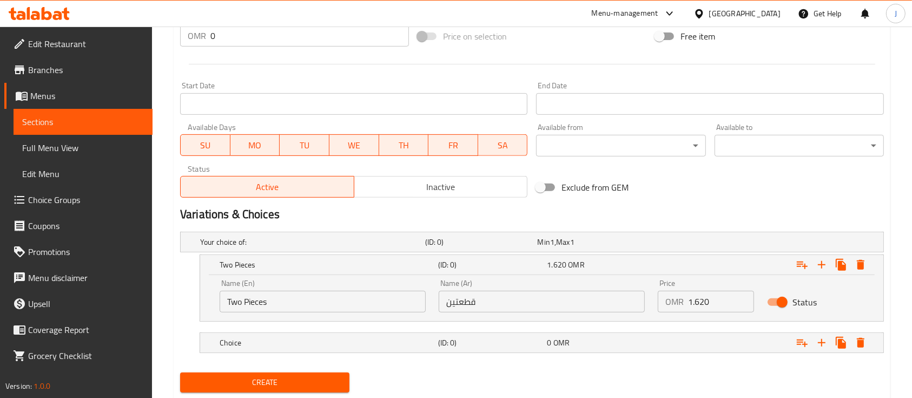
scroll to position [437, 0]
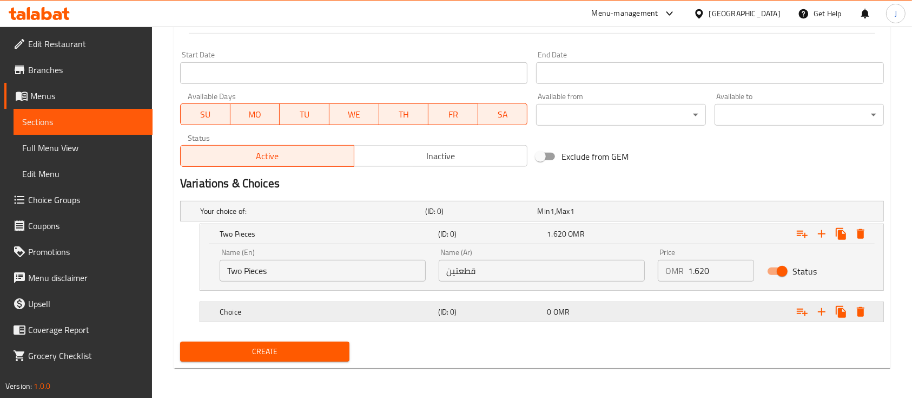
click at [412, 316] on h5 "Choice" at bounding box center [327, 311] width 214 height 11
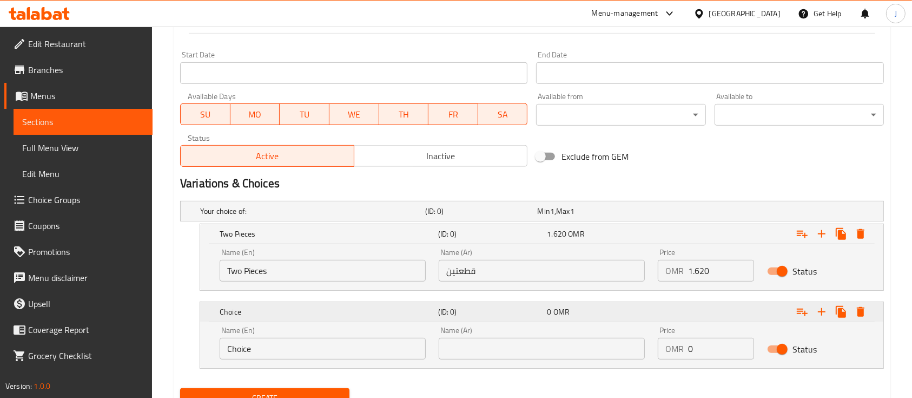
scroll to position [484, 0]
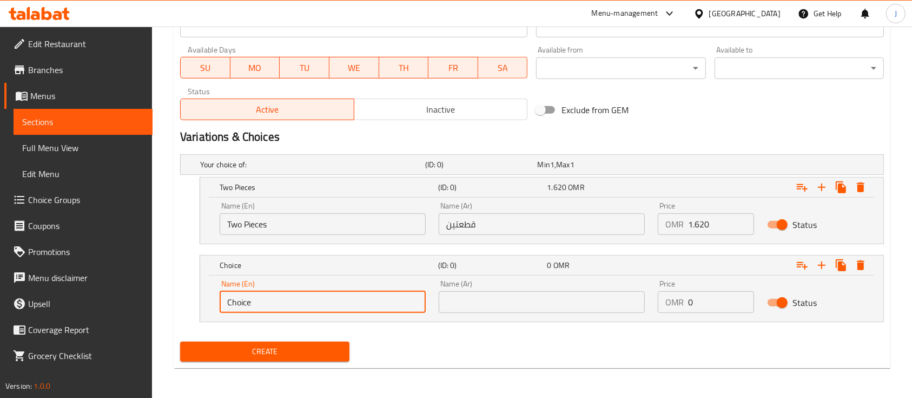
drag, startPoint x: 266, startPoint y: 295, endPoint x: 182, endPoint y: 294, distance: 84.4
click at [182, 294] on div "Choice (ID: 0) 0 OMR Name (En) Choice Name (En) Name (Ar) Name (Ar) Price OMR 0…" at bounding box center [532, 288] width 704 height 67
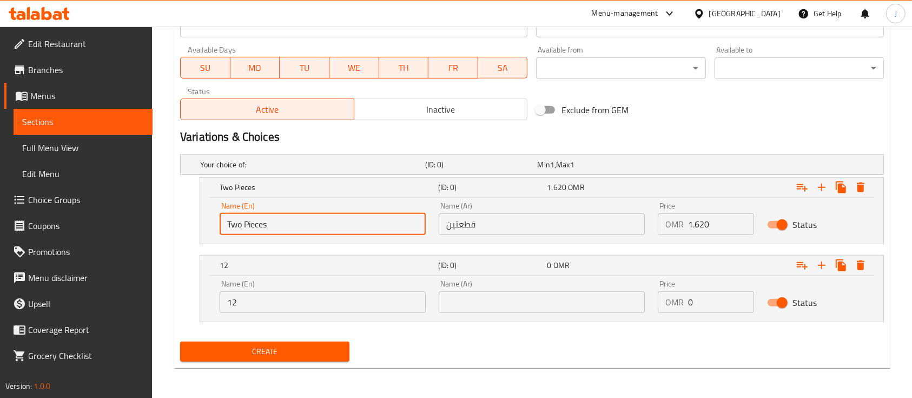
click at [254, 223] on input "Two Pieces" at bounding box center [323, 224] width 206 height 22
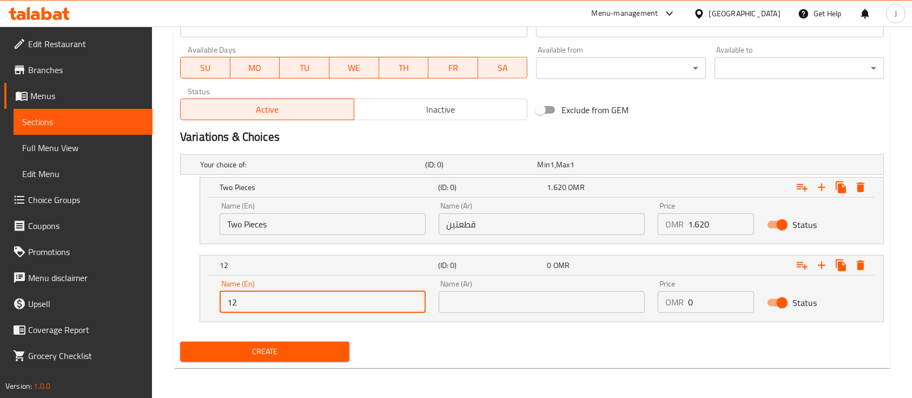
click at [282, 306] on input "12" at bounding box center [323, 302] width 206 height 22
paste input "Pieces"
click at [235, 300] on input "12Pieces" at bounding box center [323, 302] width 206 height 22
type input "12 Pieces"
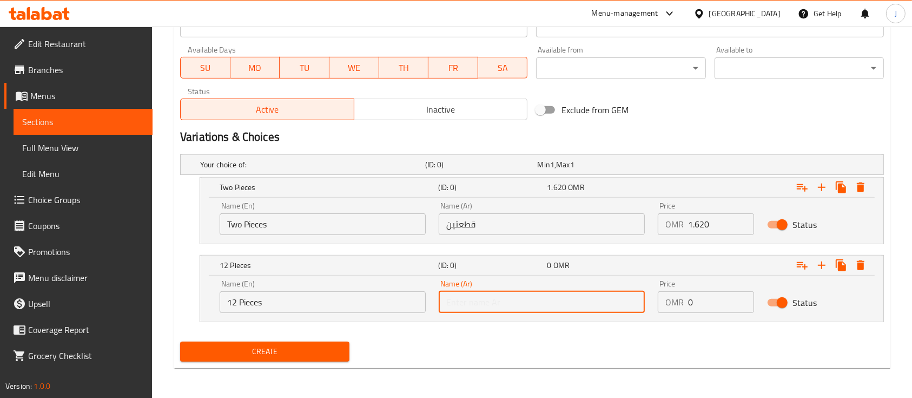
click at [472, 309] on input "text" at bounding box center [542, 302] width 206 height 22
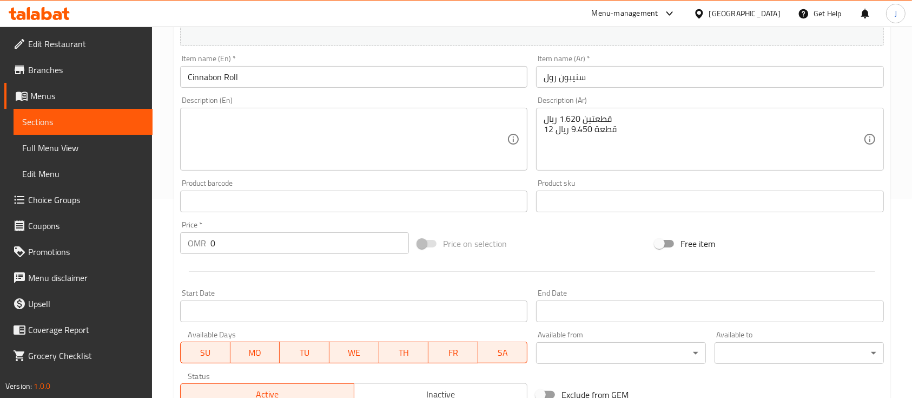
scroll to position [198, 0]
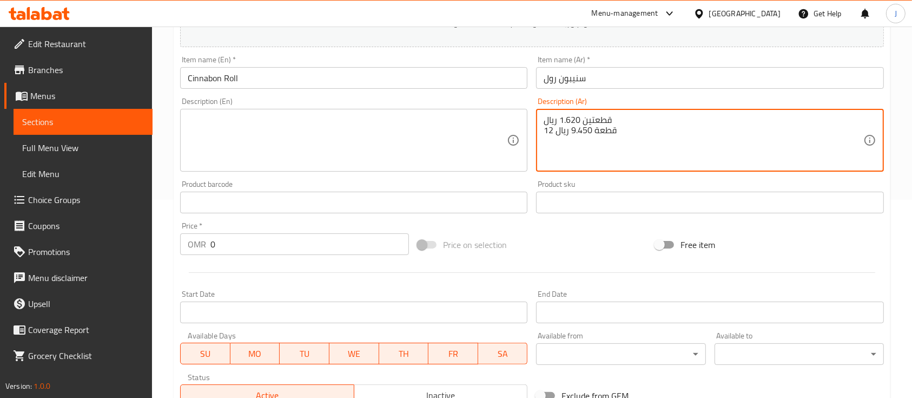
drag, startPoint x: 596, startPoint y: 131, endPoint x: 620, endPoint y: 134, distance: 24.4
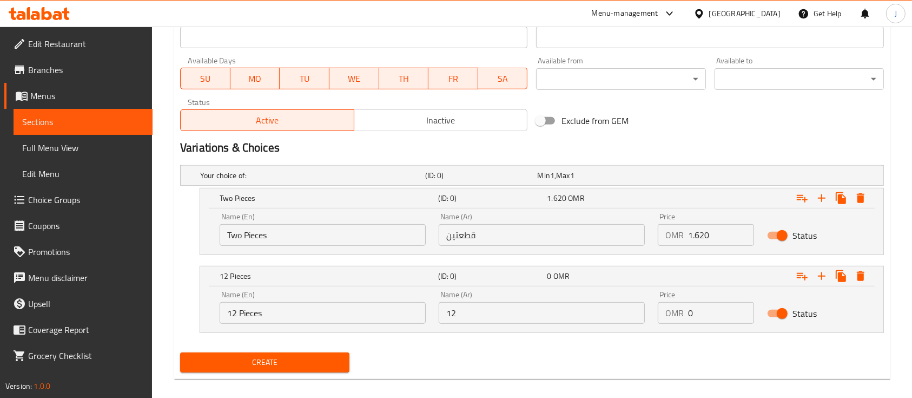
scroll to position [473, 0]
click at [519, 305] on input "12" at bounding box center [542, 312] width 206 height 22
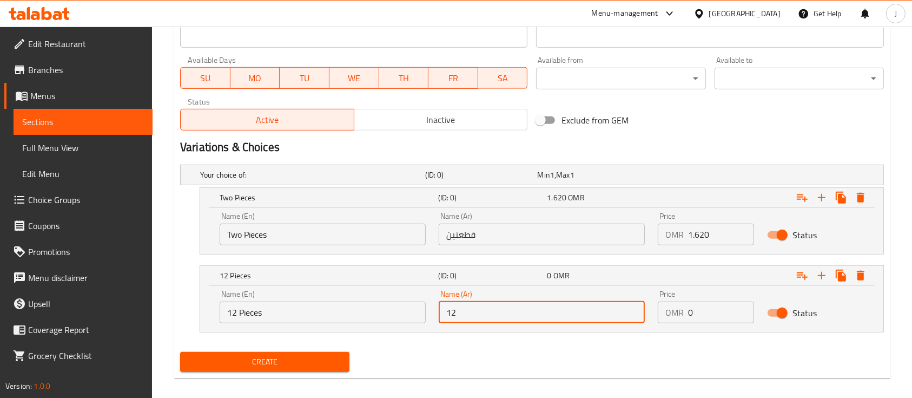
paste input "قطعة"
type input "12 قطعة"
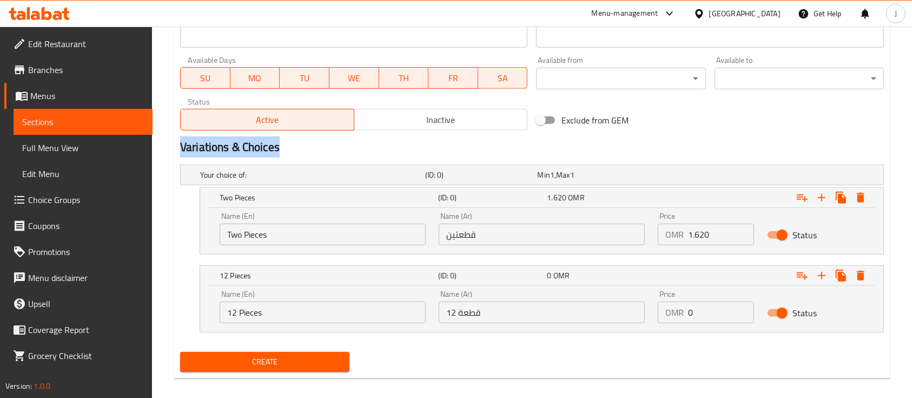
drag, startPoint x: 585, startPoint y: 134, endPoint x: 567, endPoint y: 146, distance: 21.2
click at [567, 146] on div "Add item image Image Size: 1200 x 800 px / Image formats: jpg, png / 5MB Max. I…" at bounding box center [532, 21] width 713 height 707
click at [567, 146] on h2 "Variations & Choices" at bounding box center [532, 147] width 704 height 16
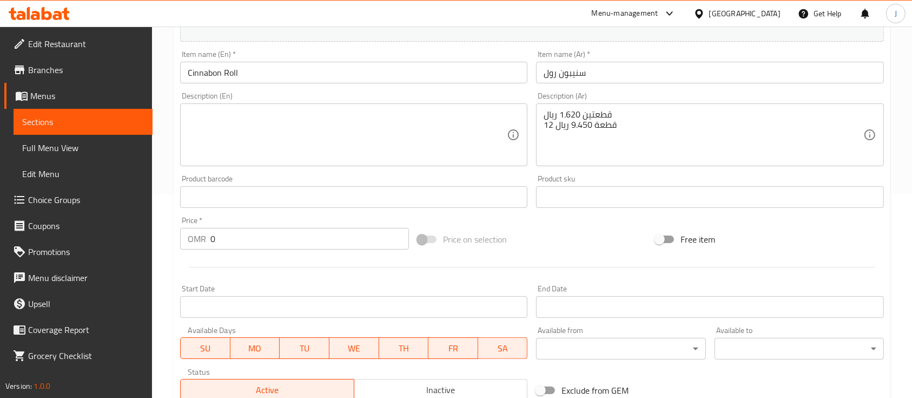
scroll to position [202, 0]
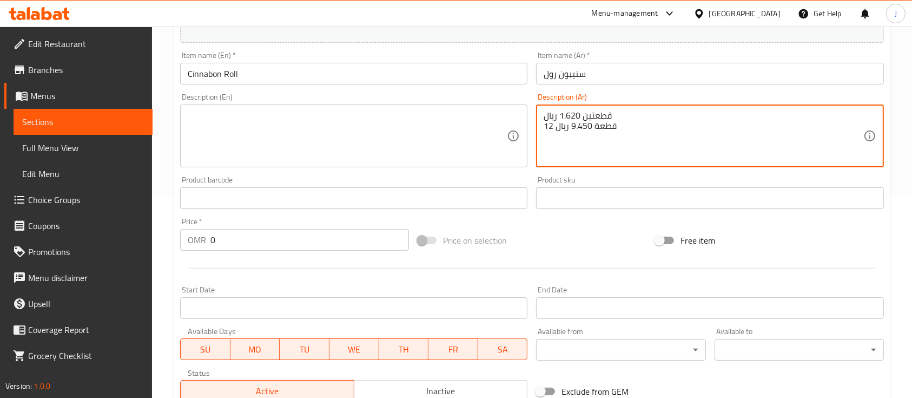
drag, startPoint x: 571, startPoint y: 125, endPoint x: 589, endPoint y: 126, distance: 17.9
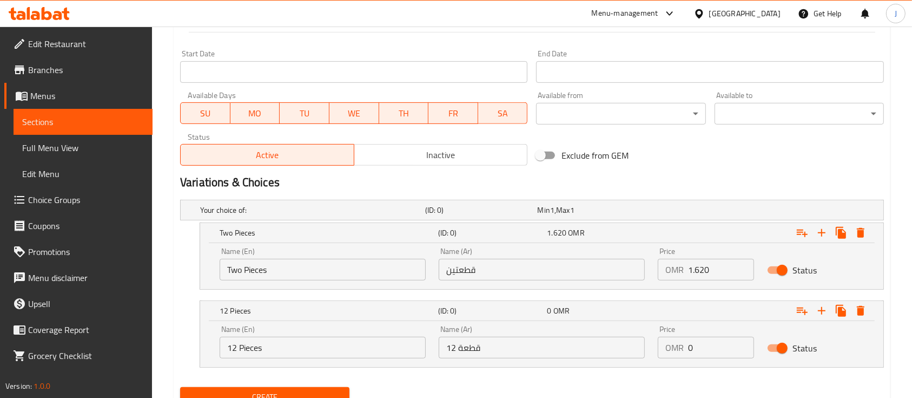
scroll to position [443, 0]
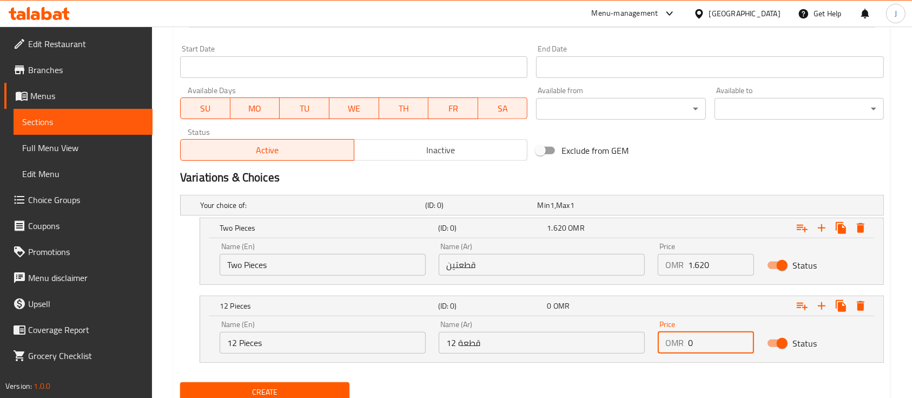
drag, startPoint x: 698, startPoint y: 344, endPoint x: 667, endPoint y: 345, distance: 30.9
click at [667, 345] on div "OMR 0 Price" at bounding box center [706, 343] width 96 height 22
paste input "9.45"
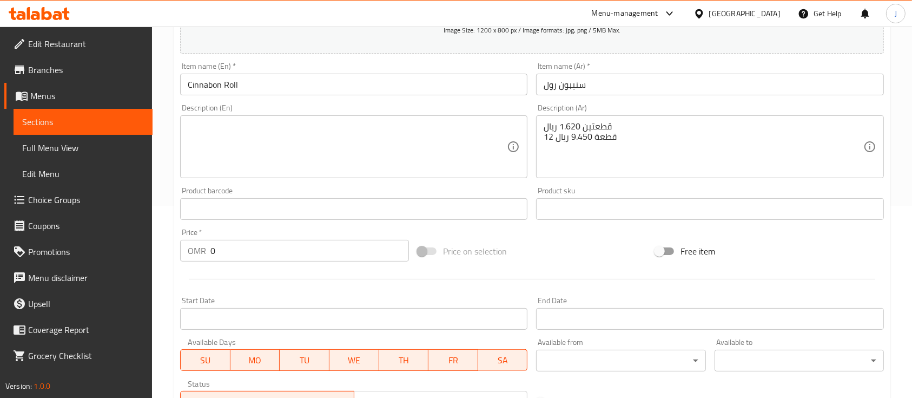
scroll to position [190, 0]
type input "9.450"
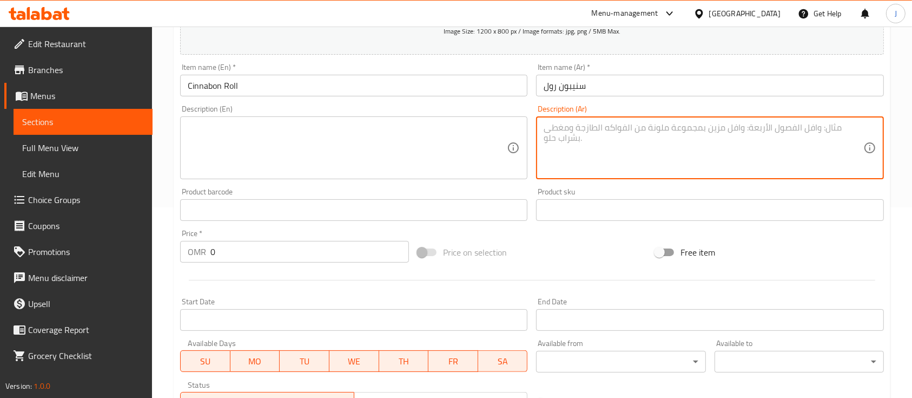
scroll to position [484, 0]
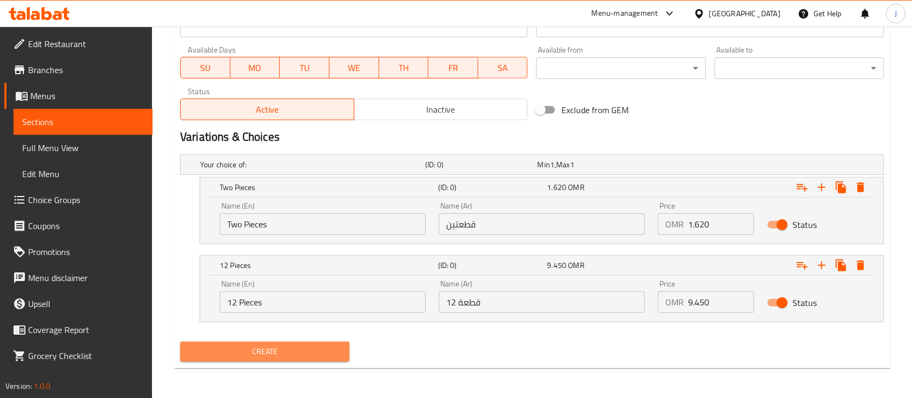
click at [315, 358] on button "Create" at bounding box center [264, 351] width 169 height 20
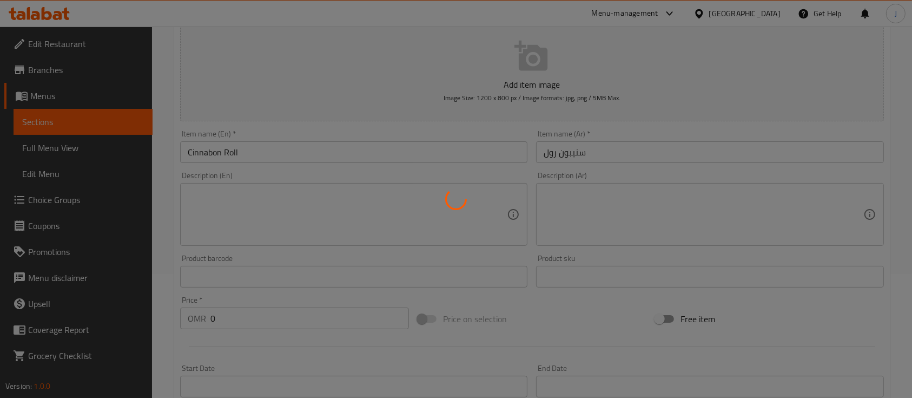
scroll to position [0, 0]
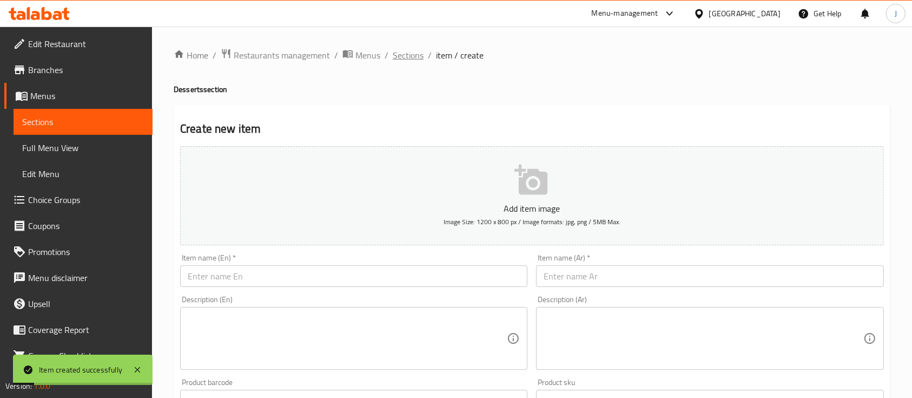
click at [404, 59] on span "Sections" at bounding box center [408, 55] width 31 height 13
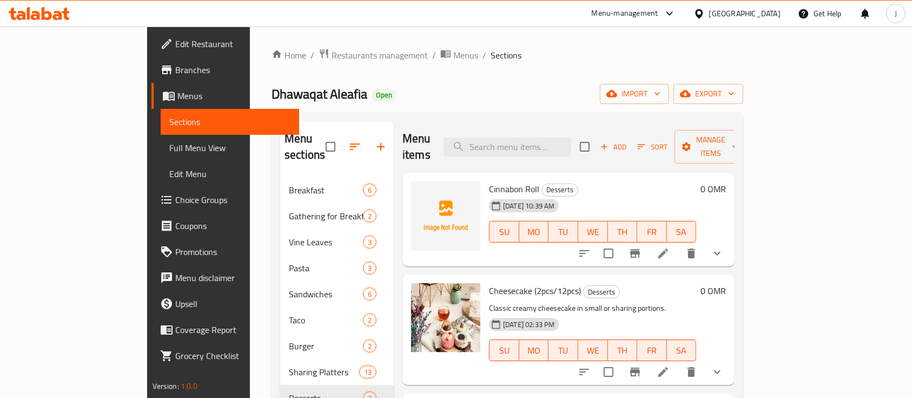
scroll to position [3, 0]
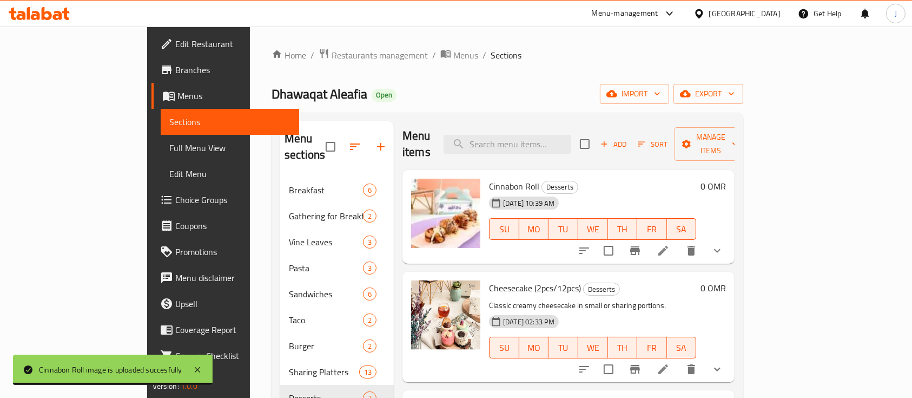
click at [663, 179] on h6 "Cinnabon Roll Desserts" at bounding box center [592, 186] width 207 height 15
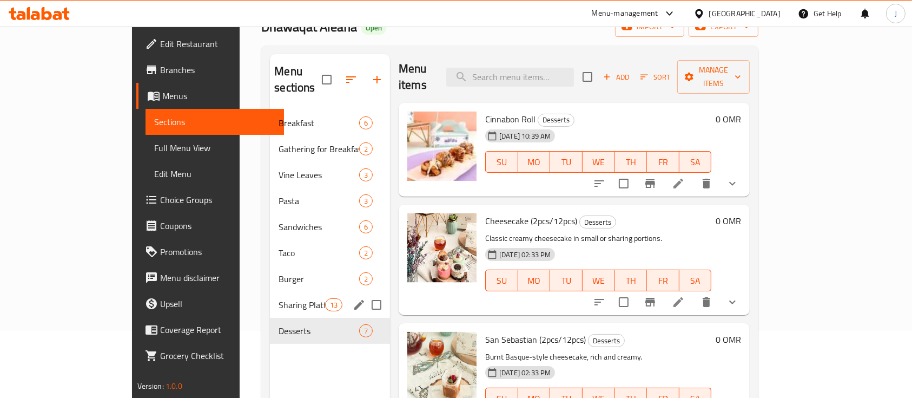
scroll to position [83, 0]
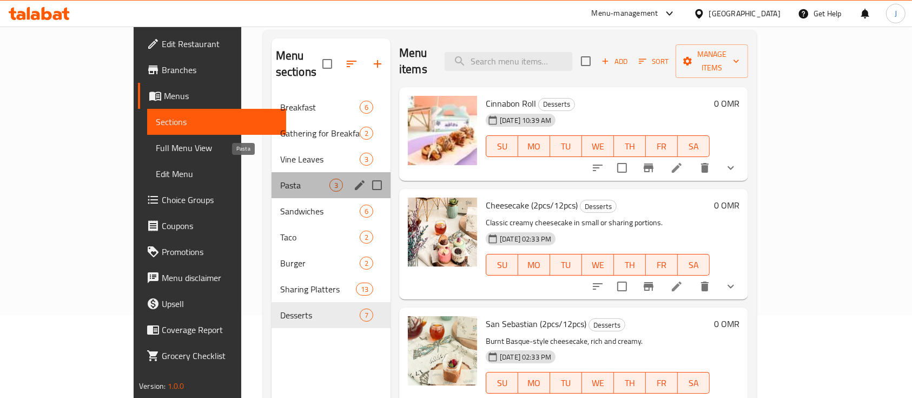
click at [280, 179] on span "Pasta" at bounding box center [304, 185] width 49 height 13
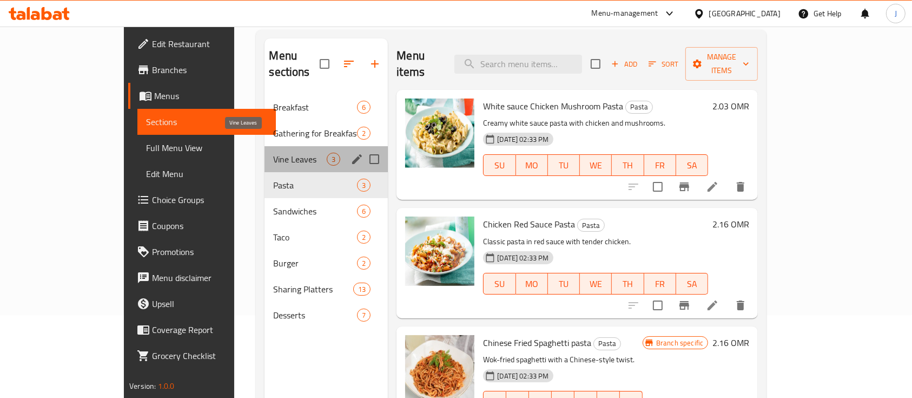
click at [273, 153] on span "Vine Leaves" at bounding box center [300, 159] width 54 height 13
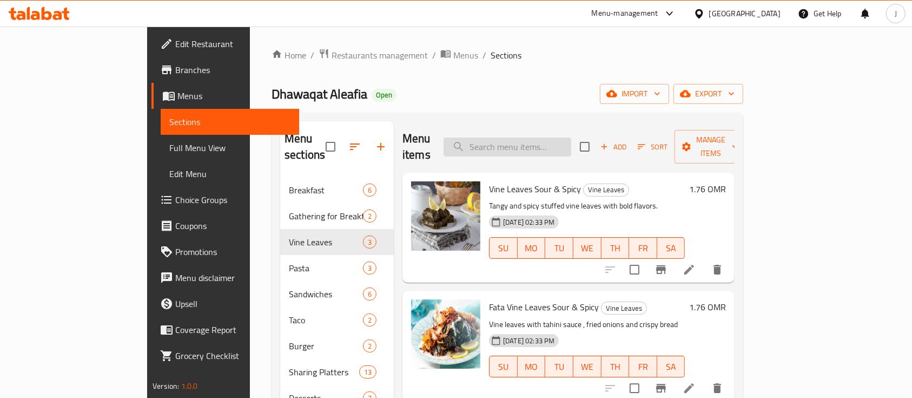
click at [571, 143] on input "search" at bounding box center [508, 146] width 128 height 19
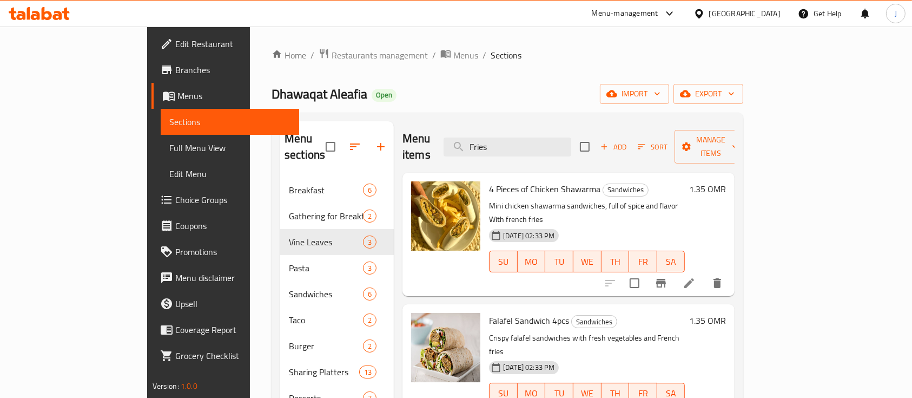
type input "Fries"
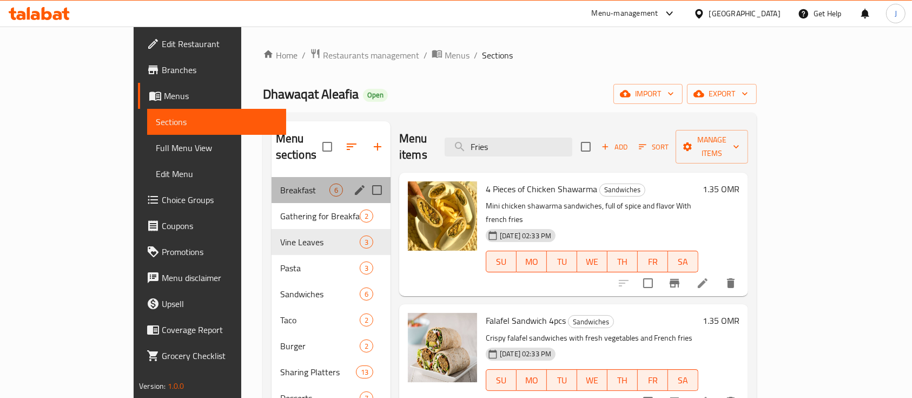
click at [291, 182] on div "Breakfast 6" at bounding box center [331, 190] width 119 height 26
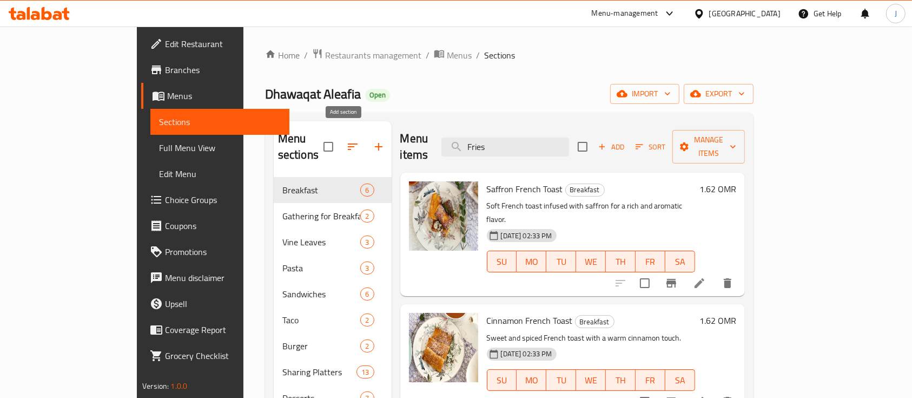
click at [372, 140] on icon "button" at bounding box center [378, 146] width 13 height 13
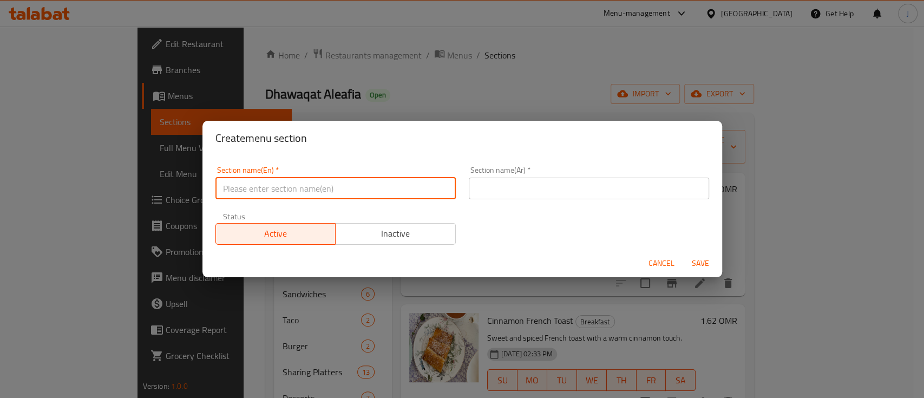
click at [296, 189] on input "text" at bounding box center [335, 188] width 240 height 22
type input "Fries"
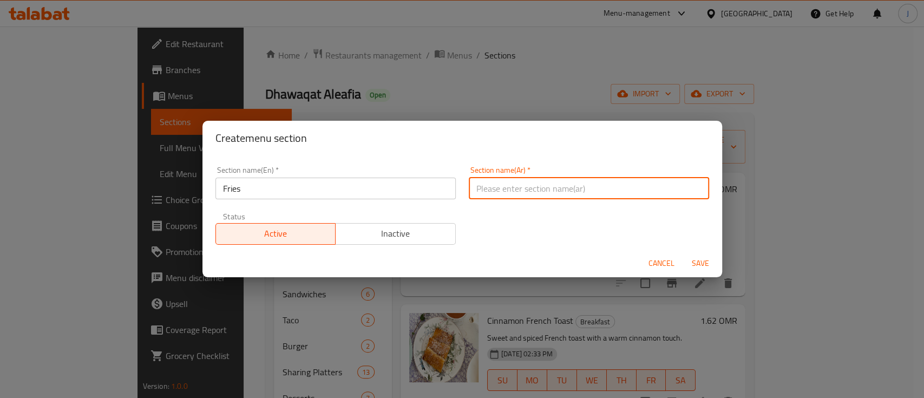
click at [489, 195] on input "text" at bounding box center [589, 188] width 240 height 22
type input "ب"
type input "فريز"
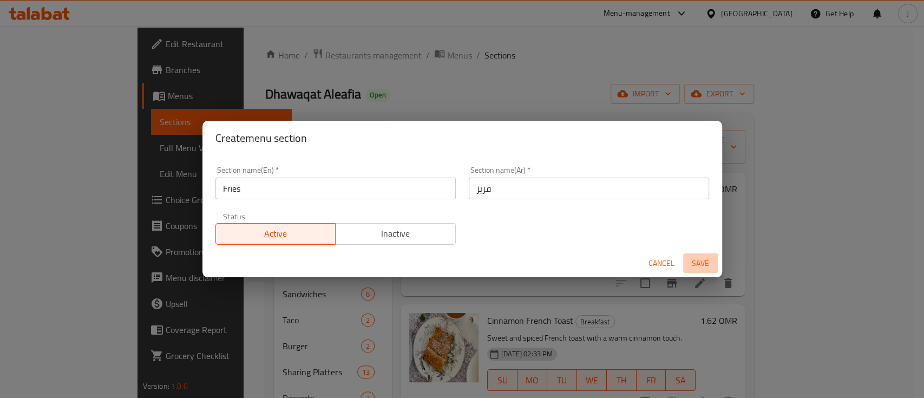
click at [695, 262] on span "Save" at bounding box center [700, 263] width 26 height 14
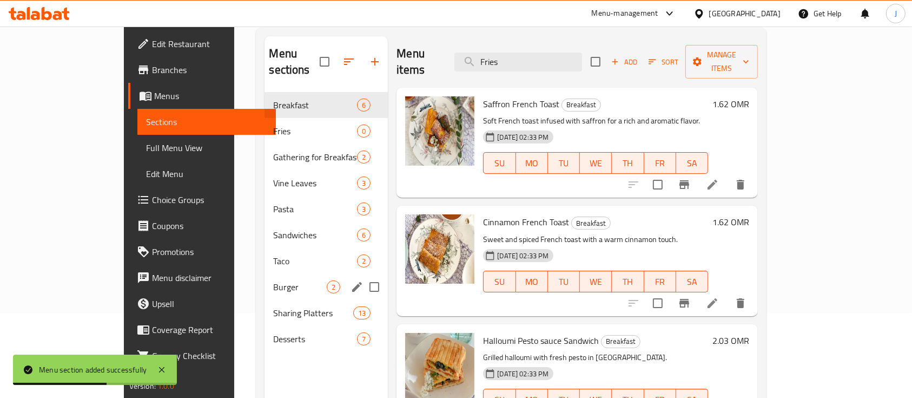
scroll to position [89, 0]
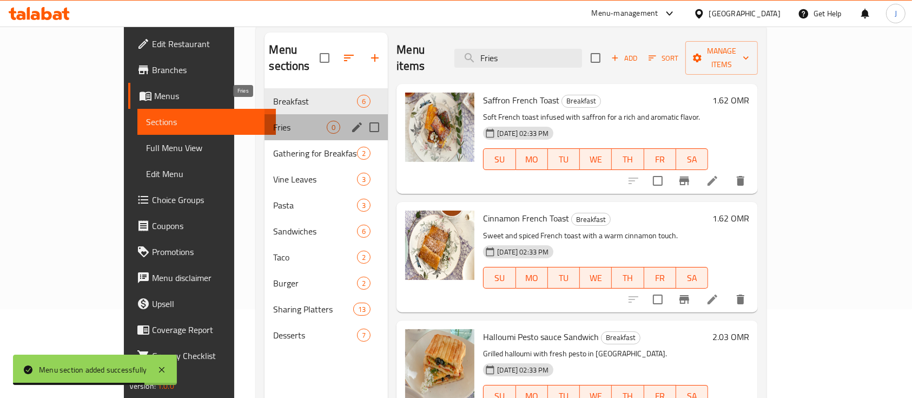
click at [273, 121] on span "Fries" at bounding box center [300, 127] width 54 height 13
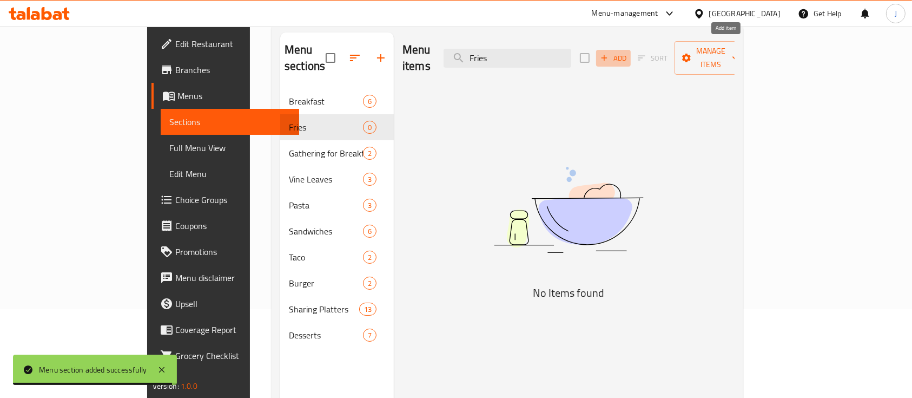
click at [631, 50] on button "Add" at bounding box center [613, 58] width 35 height 17
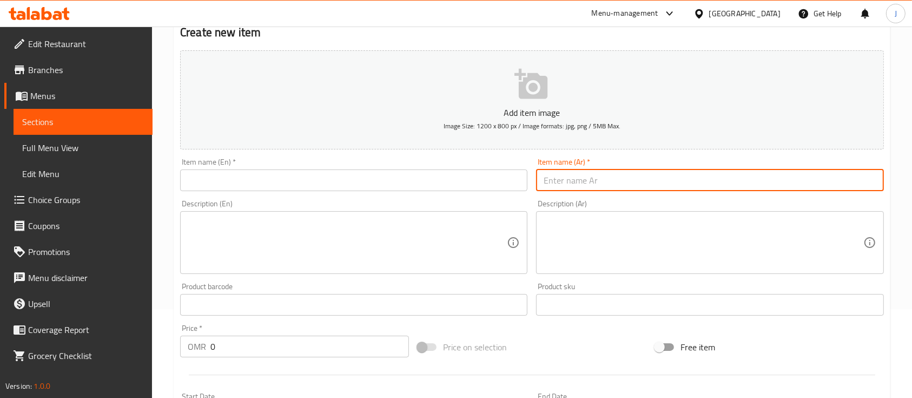
click at [595, 180] on input "text" at bounding box center [709, 180] width 347 height 22
paste input "تشكين فرايز"
type input "تشكين فرايز"
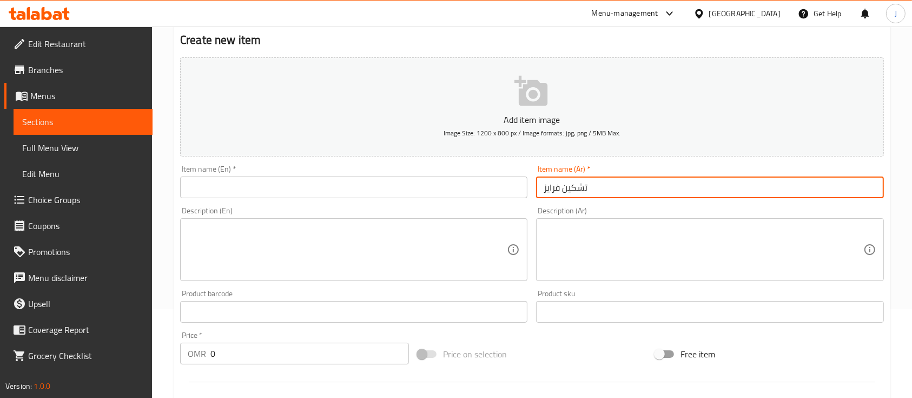
click at [263, 194] on input "text" at bounding box center [353, 187] width 347 height 22
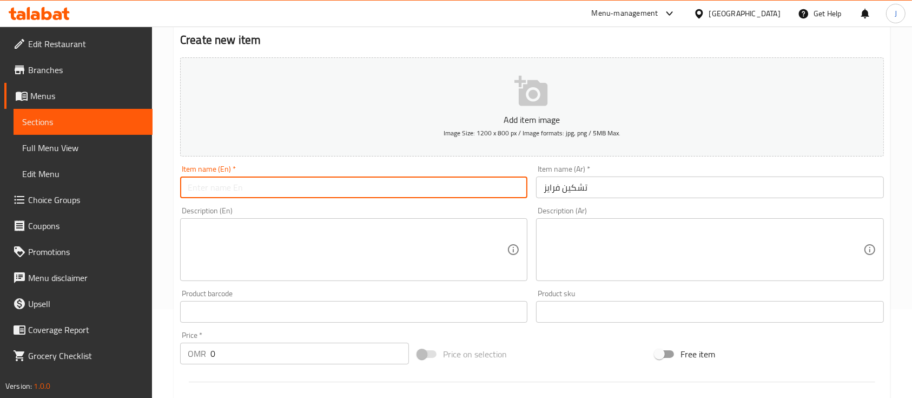
paste input "Chicken Fries"
type input "Chicken Fries"
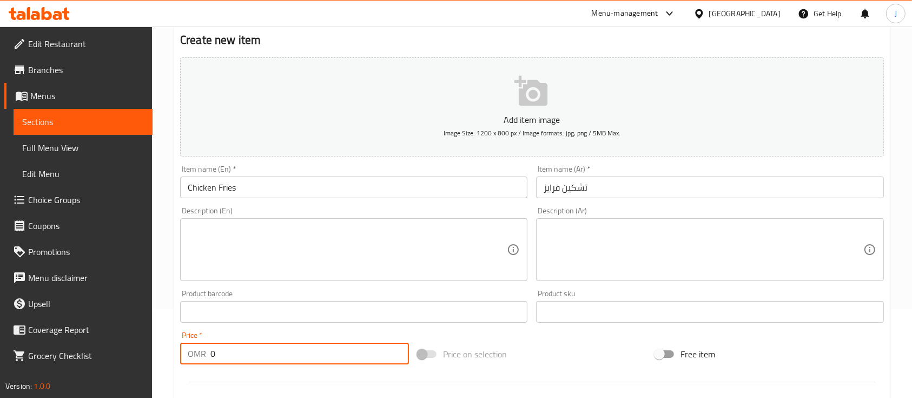
drag, startPoint x: 240, startPoint y: 351, endPoint x: 173, endPoint y: 333, distance: 68.8
click at [173, 333] on div "Home / Restaurants management / Menus / Sections / item / create Fries section …" at bounding box center [532, 307] width 760 height 738
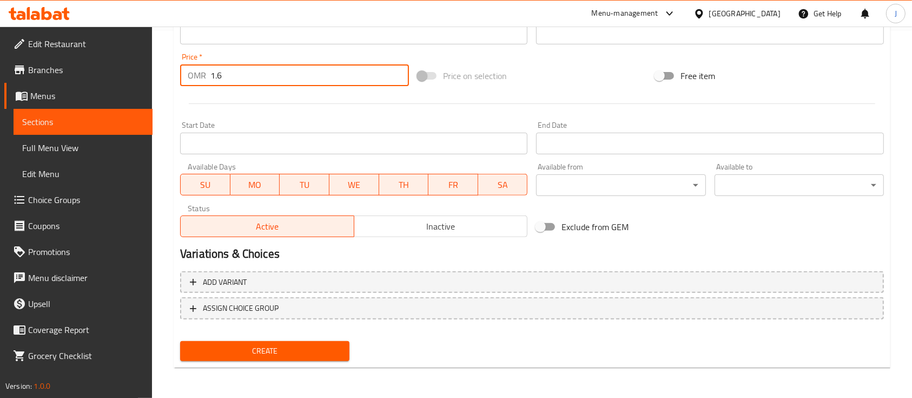
type input "1.6"
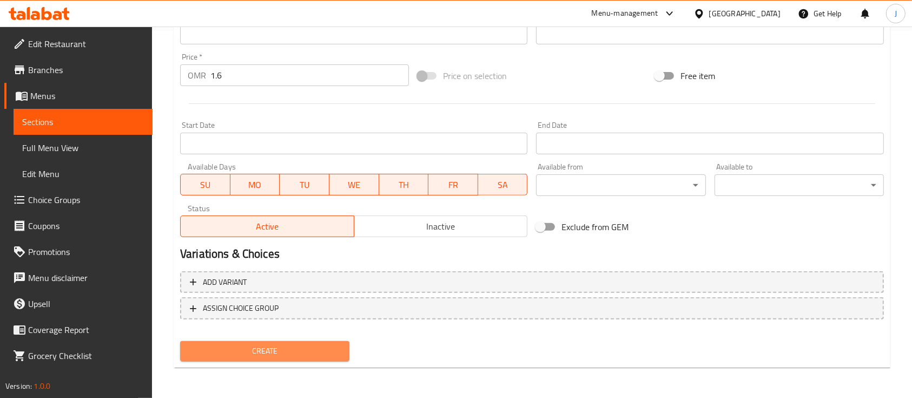
click at [234, 348] on span "Create" at bounding box center [265, 351] width 152 height 14
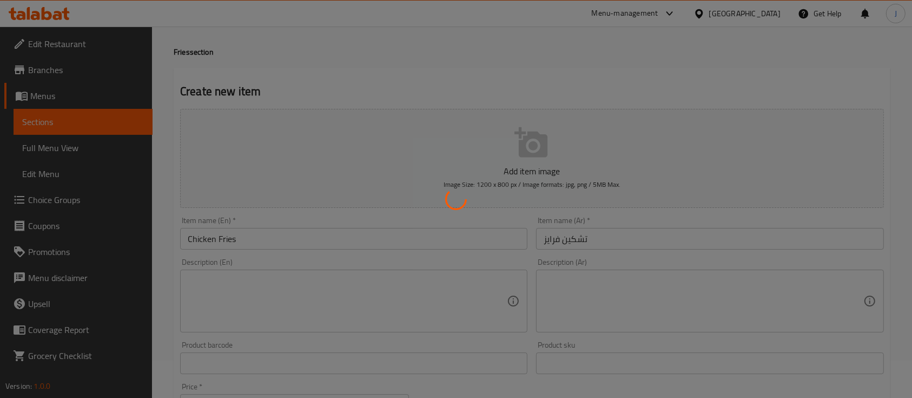
scroll to position [0, 0]
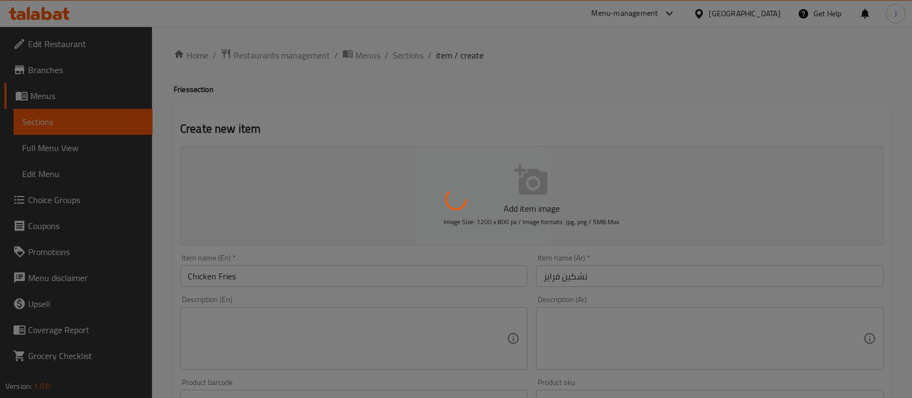
type input "0"
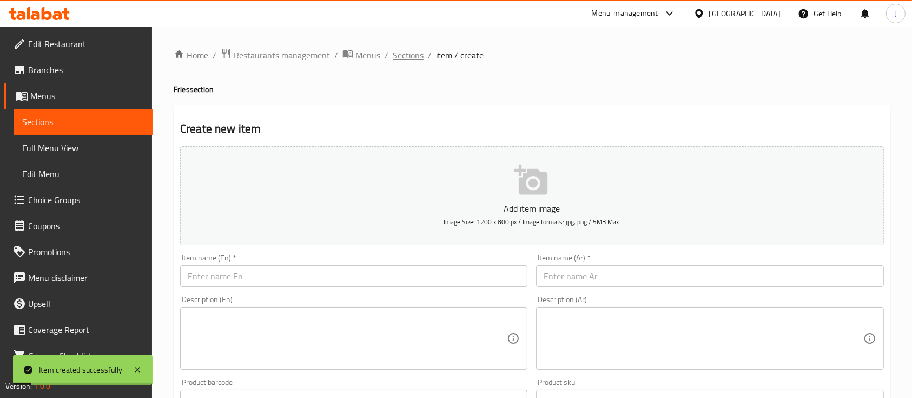
click at [415, 51] on span "Sections" at bounding box center [408, 55] width 31 height 13
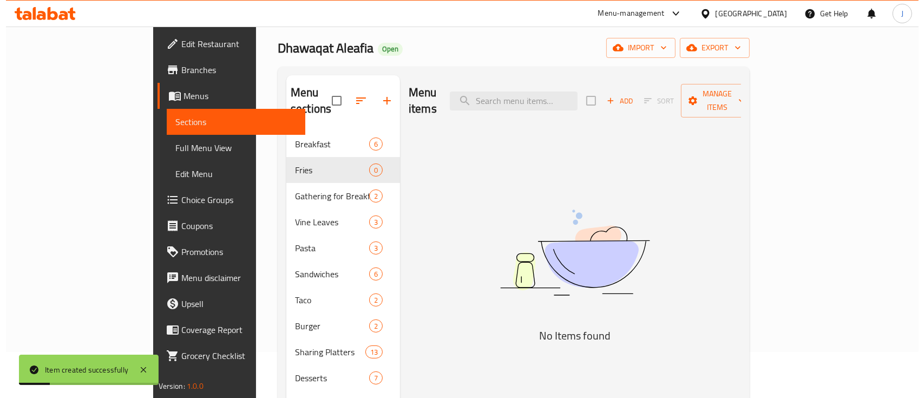
scroll to position [48, 0]
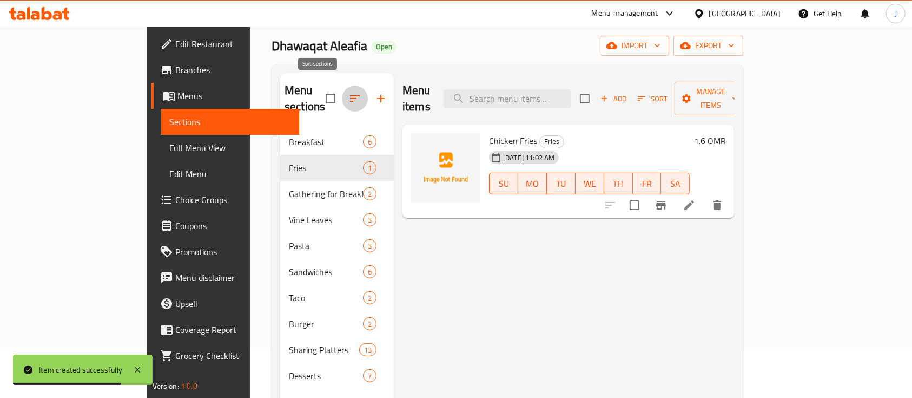
click at [348, 92] on icon "button" at bounding box center [354, 98] width 13 height 13
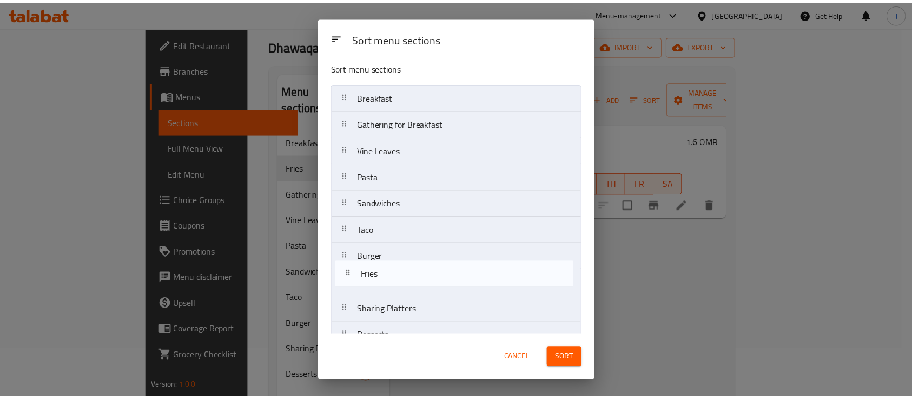
scroll to position [8, 0]
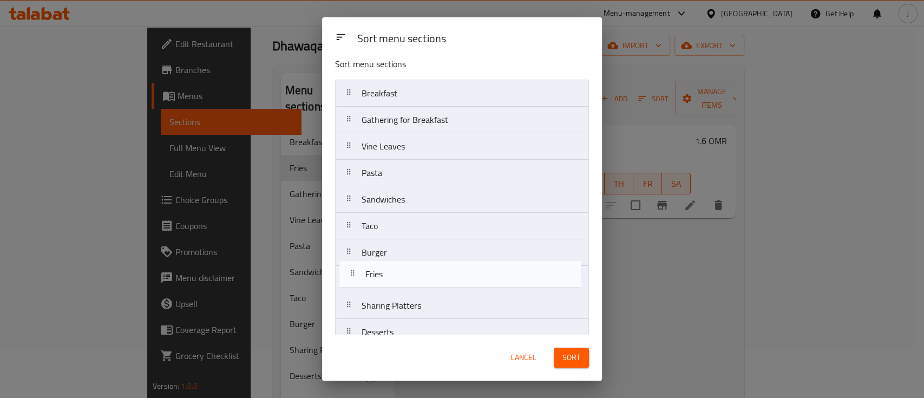
drag, startPoint x: 378, startPoint y: 123, endPoint x: 381, endPoint y: 281, distance: 157.5
click at [381, 281] on nav "Breakfast Fries Gathering for Breakfast Vine Leaves Pasta Sandwiches Taco Burge…" at bounding box center [462, 213] width 254 height 266
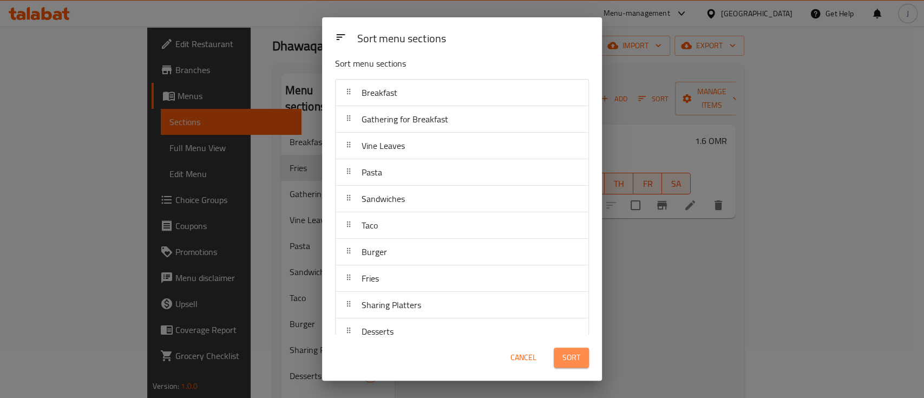
click at [563, 359] on span "Sort" at bounding box center [571, 358] width 18 height 14
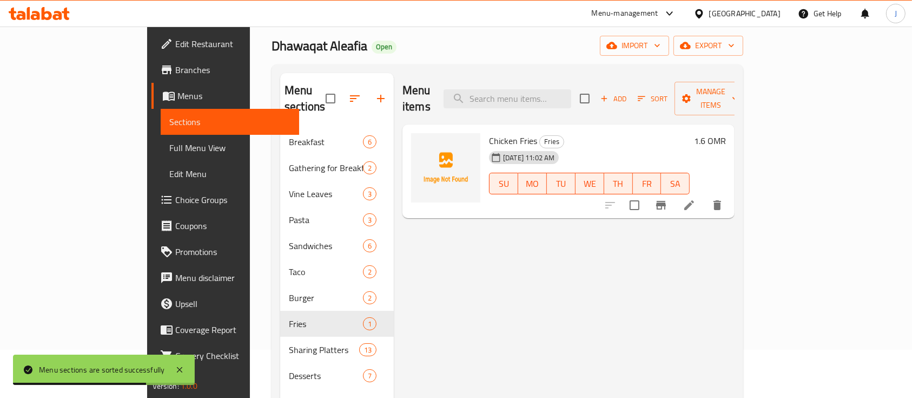
click at [704, 248] on div "Menu items Add Sort Manage items Chicken Fries Fries 08-10-2025 11:02 AM SU MO …" at bounding box center [564, 272] width 341 height 398
click at [374, 92] on icon "button" at bounding box center [380, 98] width 13 height 13
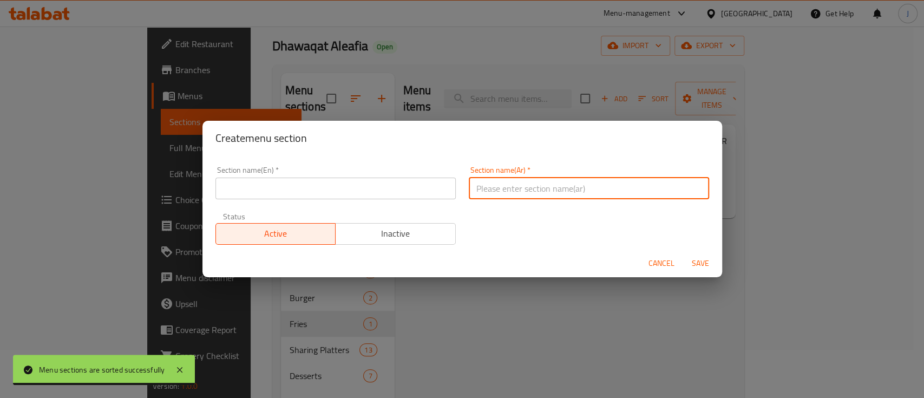
click at [543, 186] on input "text" at bounding box center [589, 188] width 240 height 22
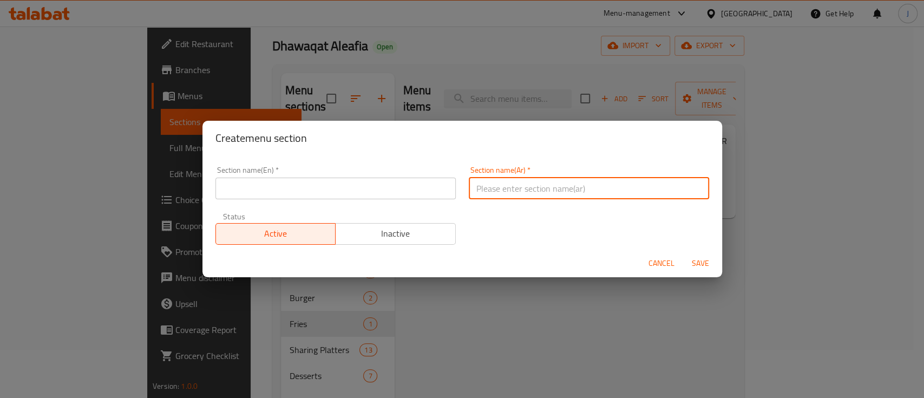
paste input "عرض يوم المرأة العمانية"
type input "عرض يوم المرأة العمانية"
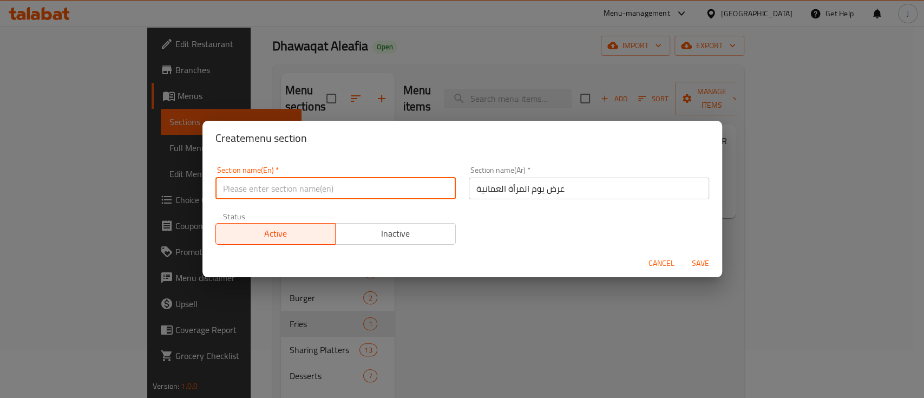
click at [260, 182] on input "text" at bounding box center [335, 188] width 240 height 22
paste input "Omani Women's Day Show"
click at [302, 191] on input "Omani Women's Day Show" at bounding box center [335, 188] width 240 height 22
type input "Omani Women's Day Offer"
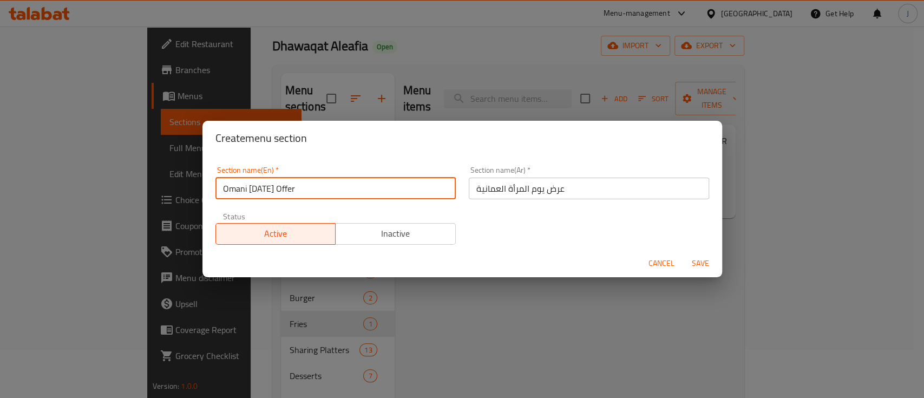
click at [683, 253] on button "Save" at bounding box center [700, 263] width 35 height 20
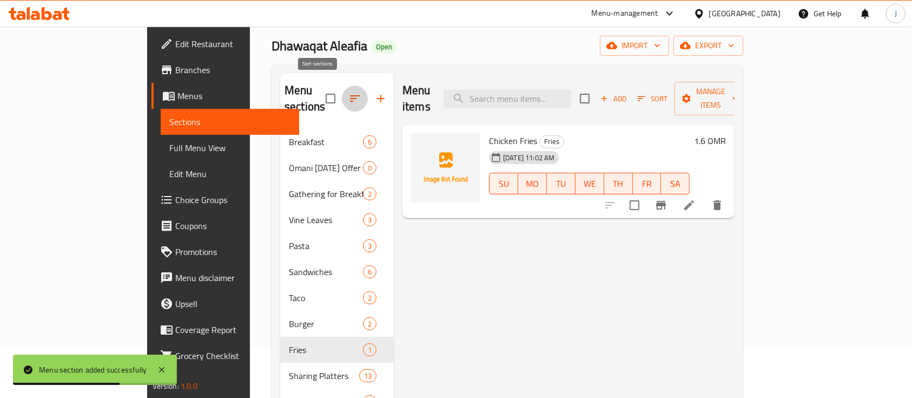
click at [348, 93] on icon "button" at bounding box center [354, 98] width 13 height 13
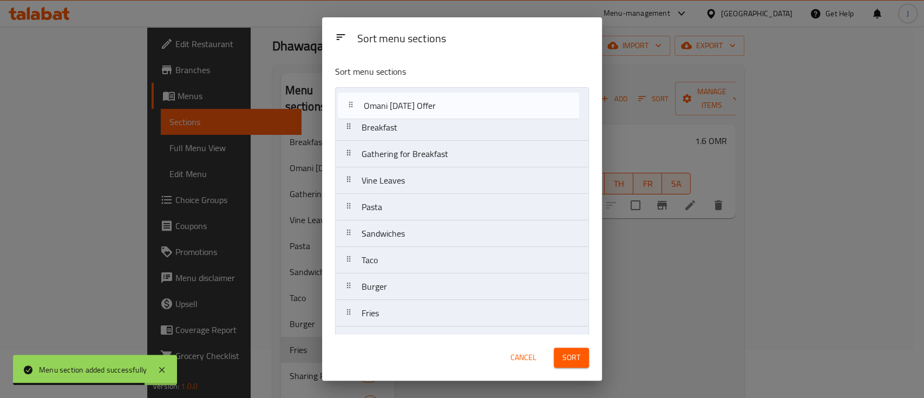
drag, startPoint x: 372, startPoint y: 123, endPoint x: 375, endPoint y: 93, distance: 31.0
click at [375, 93] on nav "Breakfast Omani Women's Day Offer Gathering for Breakfast Vine Leaves Pasta San…" at bounding box center [462, 233] width 254 height 293
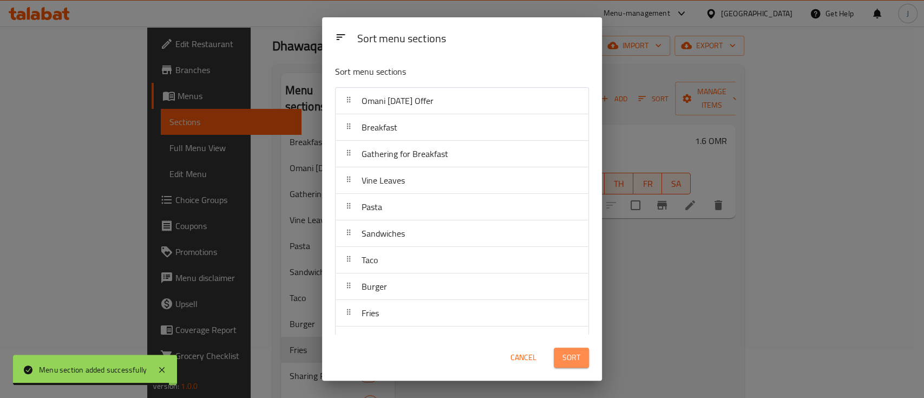
click at [566, 353] on span "Sort" at bounding box center [571, 358] width 18 height 14
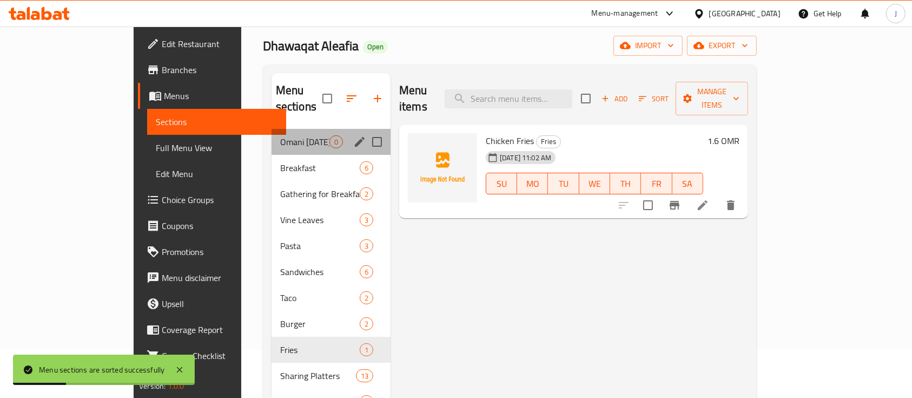
click at [273, 134] on div "Omani Women's Day Offer 0" at bounding box center [331, 142] width 119 height 26
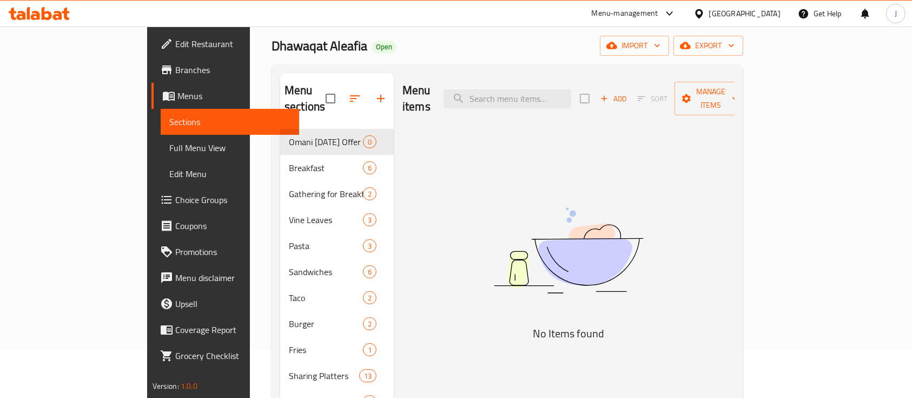
click at [704, 201] on img at bounding box center [568, 250] width 271 height 143
click at [609, 94] on icon "button" at bounding box center [604, 99] width 10 height 10
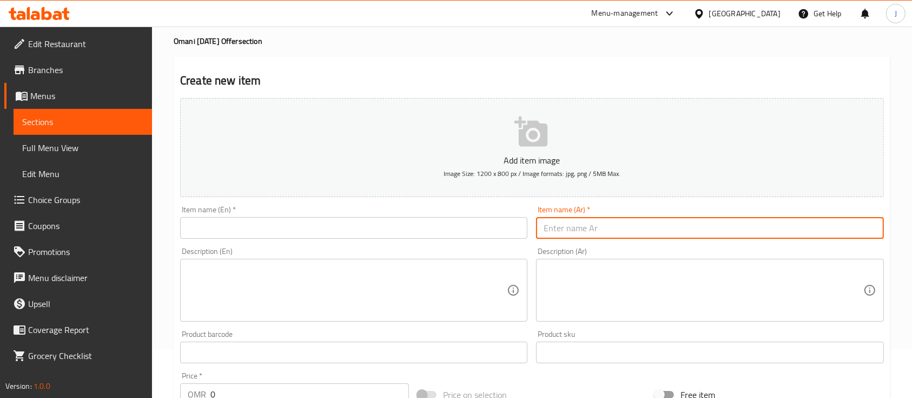
click at [586, 236] on input "text" at bounding box center [709, 228] width 347 height 22
paste input "بوكسين تجمع بقيمة ٩ ريال اختيار نوعين"
drag, startPoint x: 635, startPoint y: 228, endPoint x: 534, endPoint y: 224, distance: 100.7
click at [534, 224] on div "Item name (Ar)   * بوكسين تجمع بقيمة ٩ ريال اختيار نوعين Item name (Ar) *" at bounding box center [710, 222] width 356 height 42
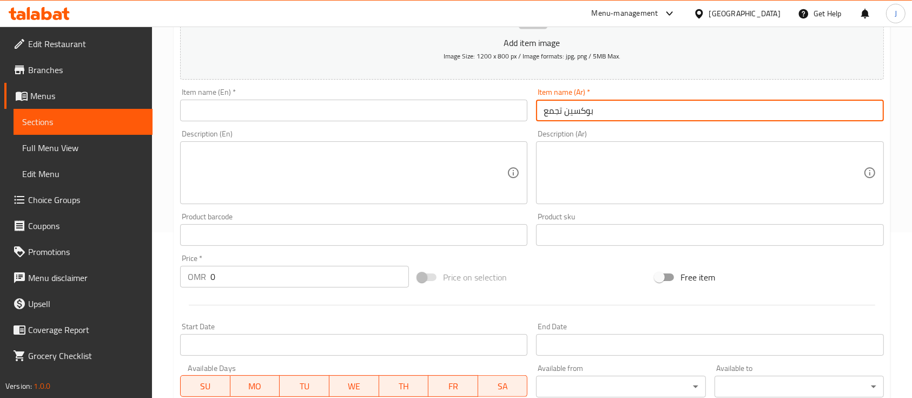
scroll to position [167, 0]
type input "بوكسين تجمع"
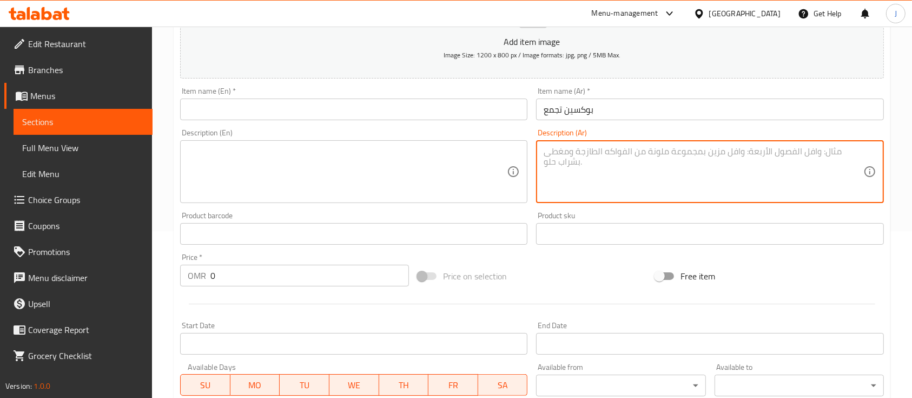
click at [619, 169] on textarea at bounding box center [703, 171] width 319 height 51
paste textarea "بوكسين تجمع بقيمة ٩ ريال اختيار نوعين"
drag, startPoint x: 566, startPoint y: 150, endPoint x: 642, endPoint y: 151, distance: 75.8
click at [642, 151] on textarea "بوكسين تجمع بقيمة ٩ ريال اختيار نوعين" at bounding box center [703, 171] width 319 height 51
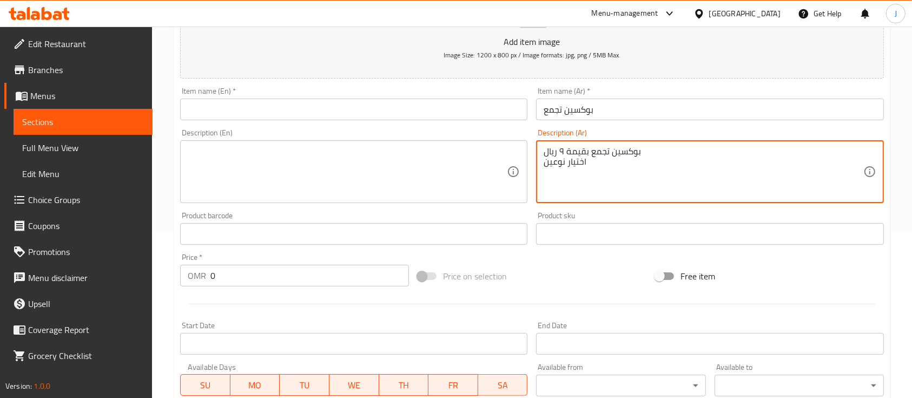
drag, startPoint x: 566, startPoint y: 151, endPoint x: 640, endPoint y: 149, distance: 73.6
click at [640, 149] on textarea "بوكسين تجمع بقيمة ٩ ريال اختيار نوعين" at bounding box center [703, 171] width 319 height 51
drag, startPoint x: 566, startPoint y: 150, endPoint x: 538, endPoint y: 148, distance: 28.2
click at [538, 148] on div "٩ ريال اختيار نوعين Description (Ar)" at bounding box center [709, 171] width 347 height 63
click at [587, 161] on textarea "ريال اختيار نوعين" at bounding box center [703, 171] width 319 height 51
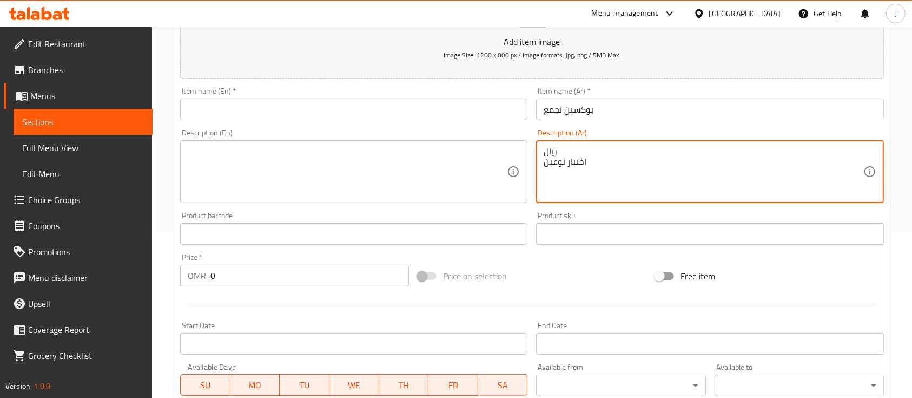
click at [544, 162] on textarea "ريال اختيار نوعين" at bounding box center [703, 171] width 319 height 51
type textarea "اختيار نوعين"
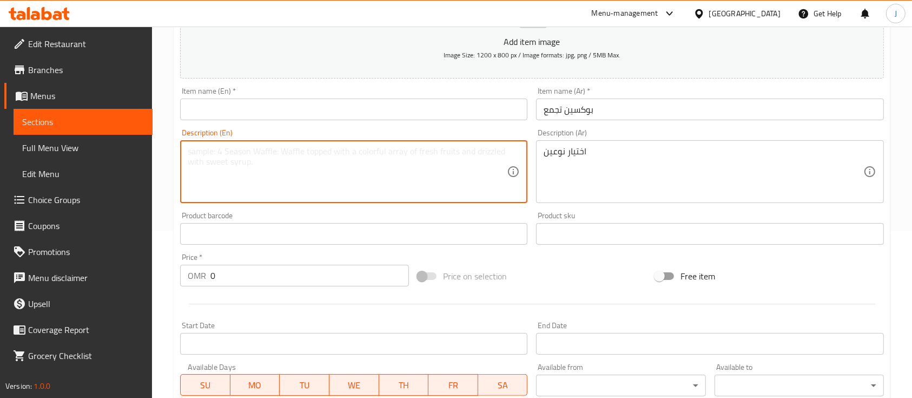
click at [241, 149] on textarea at bounding box center [347, 171] width 319 height 51
type textarea "Choice to typers"
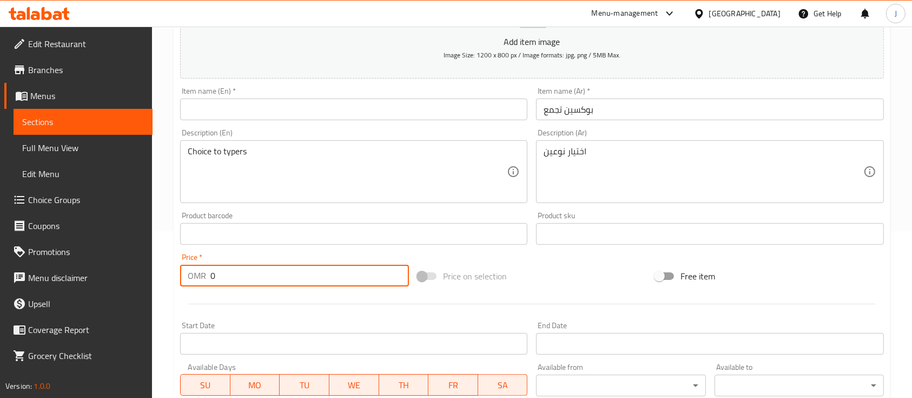
drag, startPoint x: 228, startPoint y: 282, endPoint x: 195, endPoint y: 275, distance: 34.4
click at [195, 275] on div "OMR 0 Price *" at bounding box center [294, 276] width 229 height 22
type input "9"
click at [375, 111] on input "text" at bounding box center [353, 109] width 347 height 22
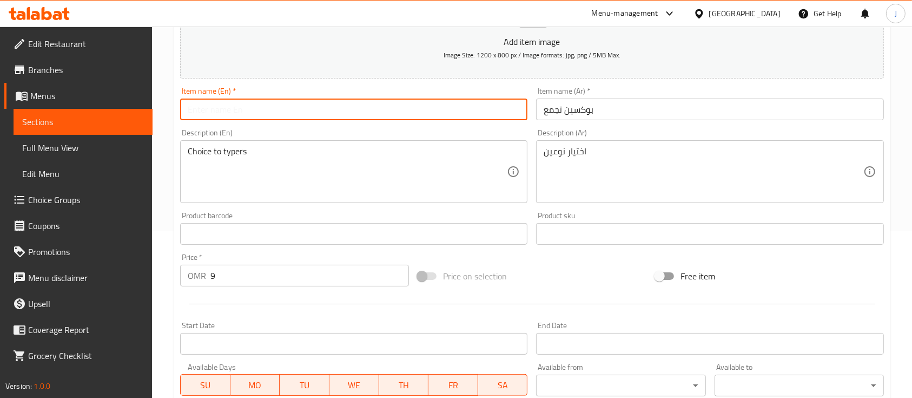
type input "@"
type input "2 Gathering Boxes"
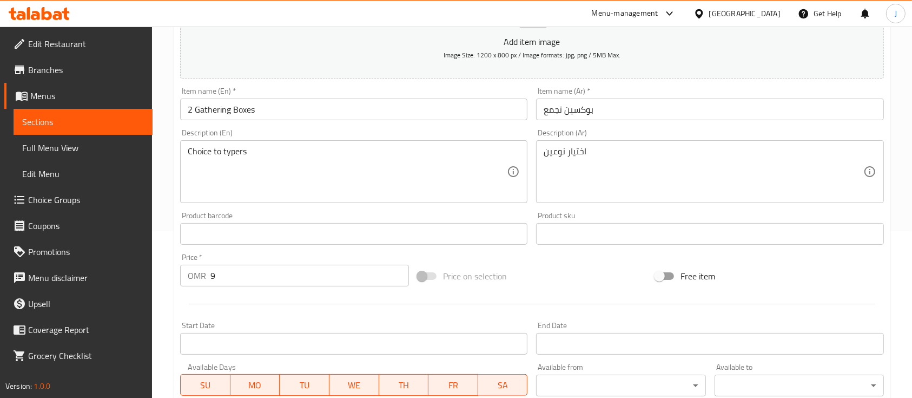
click at [212, 131] on div "Description (En) Choice to typers Description (En)" at bounding box center [353, 166] width 347 height 74
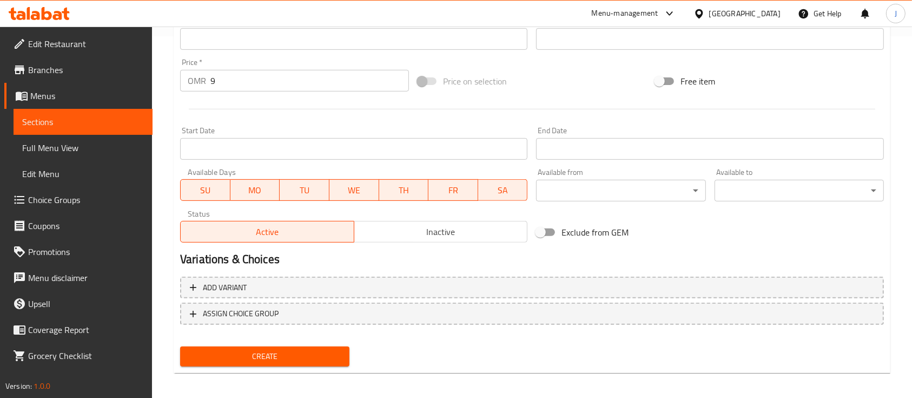
scroll to position [367, 0]
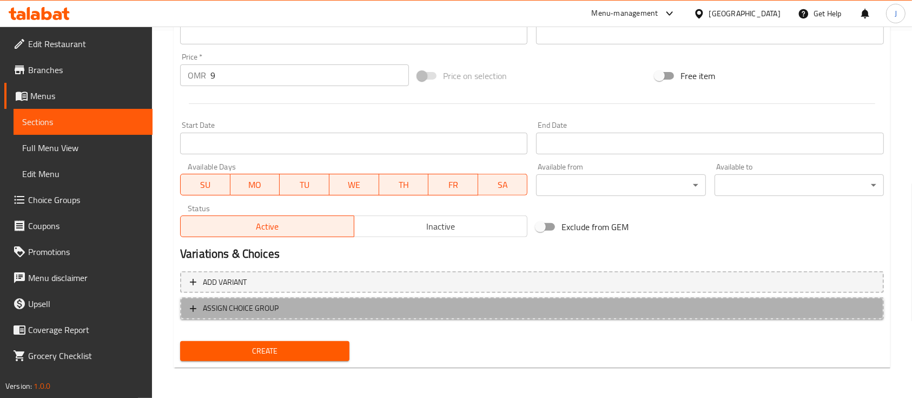
click at [249, 310] on span "ASSIGN CHOICE GROUP" at bounding box center [241, 308] width 76 height 14
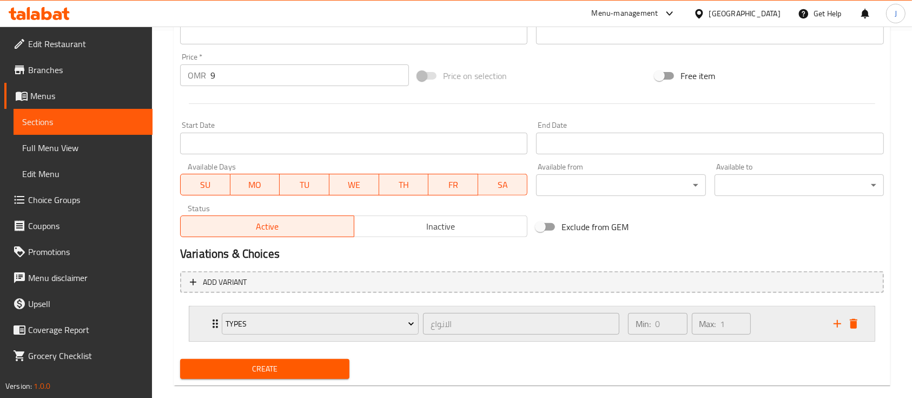
click at [771, 319] on div "Min: 0 ​ Max: 1 ​" at bounding box center [725, 323] width 206 height 35
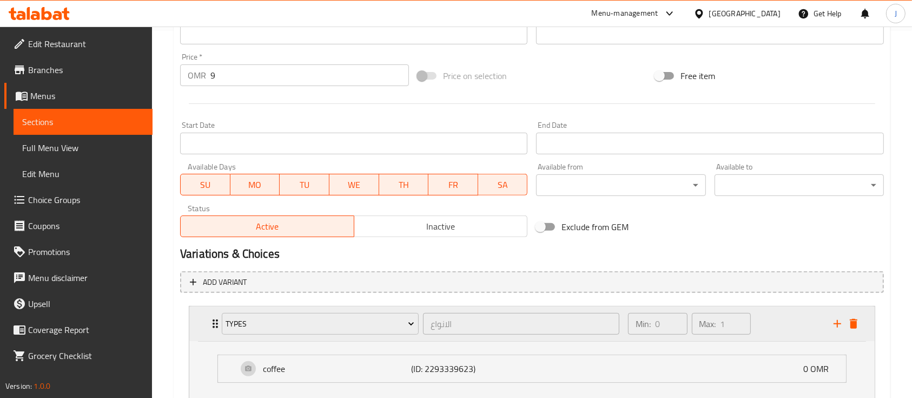
scroll to position [444, 0]
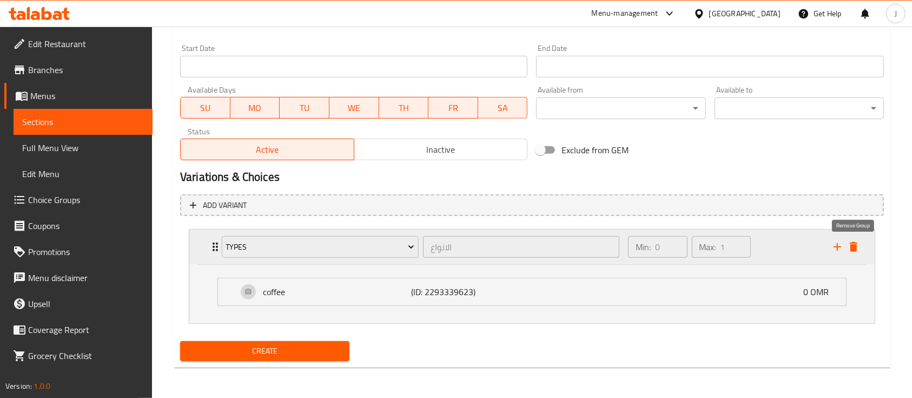
click at [852, 243] on icon "delete" at bounding box center [854, 247] width 8 height 10
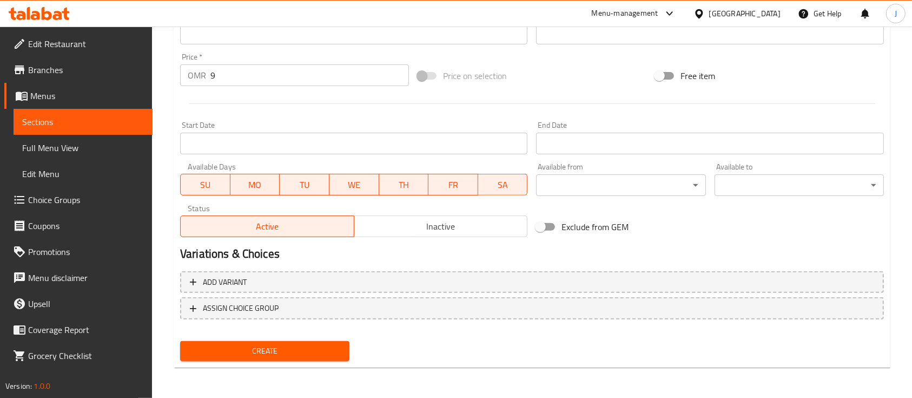
scroll to position [367, 0]
click at [468, 227] on span "Inactive" at bounding box center [441, 227] width 165 height 16
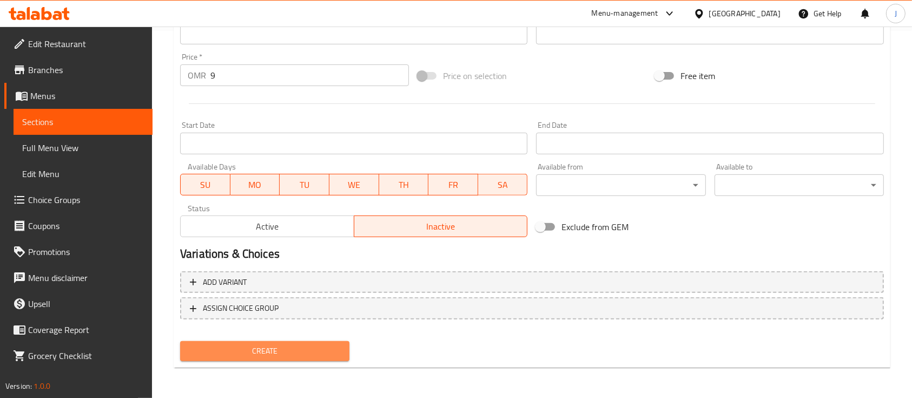
click at [306, 344] on span "Create" at bounding box center [265, 351] width 152 height 14
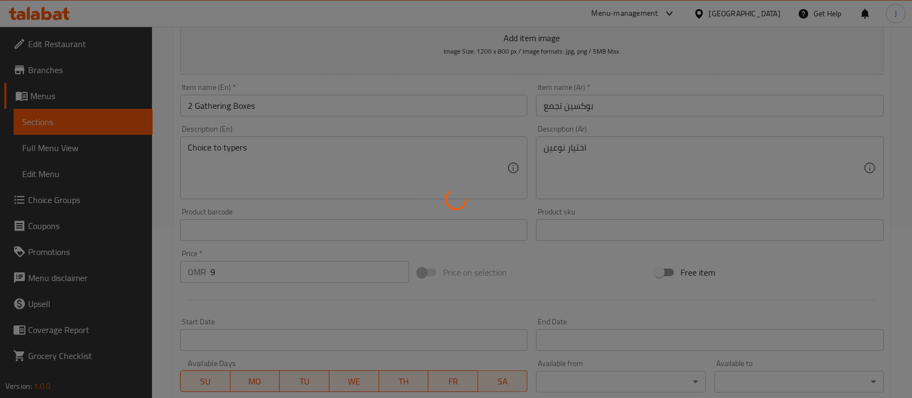
type input "0"
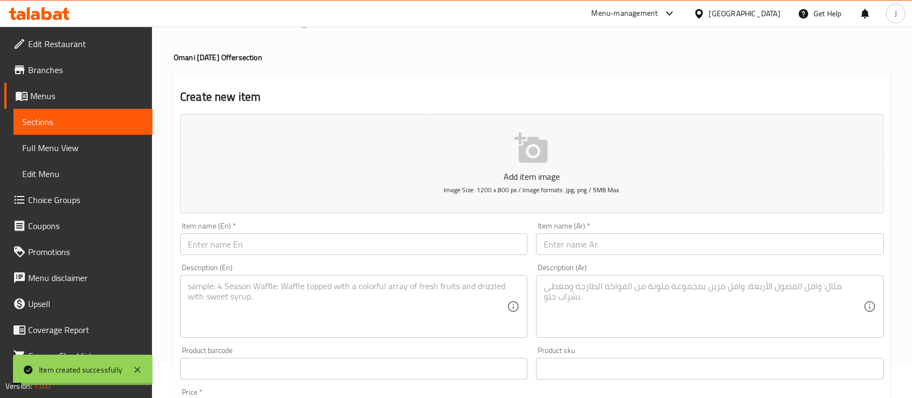
scroll to position [0, 0]
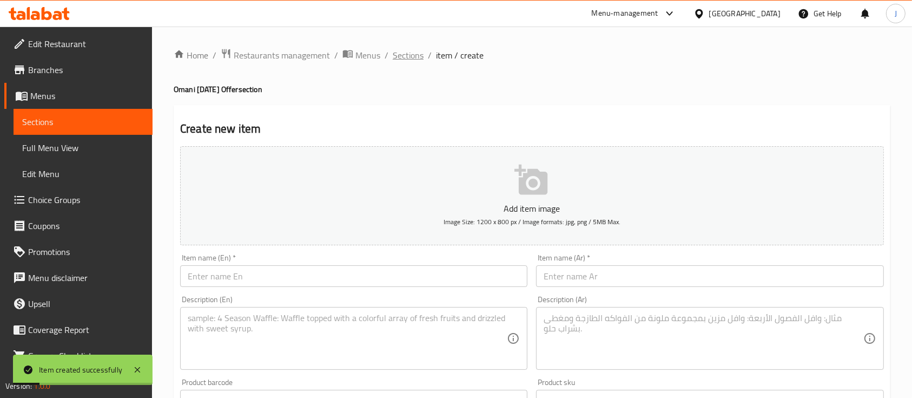
click at [409, 55] on span "Sections" at bounding box center [408, 55] width 31 height 13
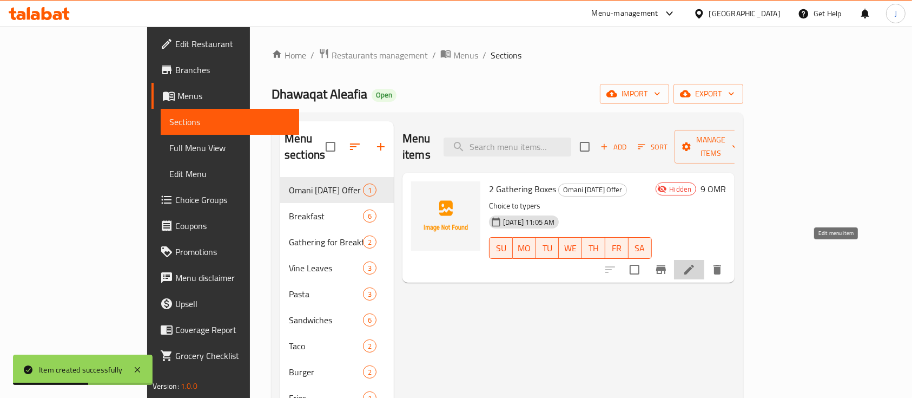
click at [696, 263] on icon at bounding box center [689, 269] width 13 height 13
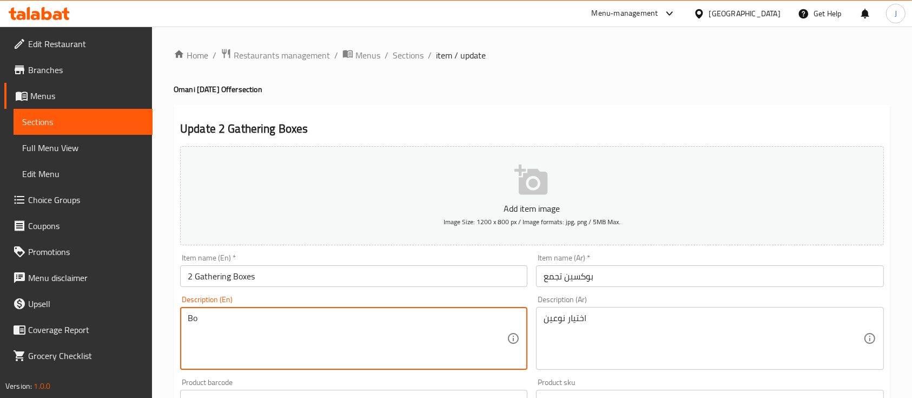
type textarea "B"
click at [285, 319] on textarea "2 Boxes for gathering" at bounding box center [347, 338] width 319 height 51
paste textarea "r taste"
type textarea "2 Boxes for gathering based on your taste"
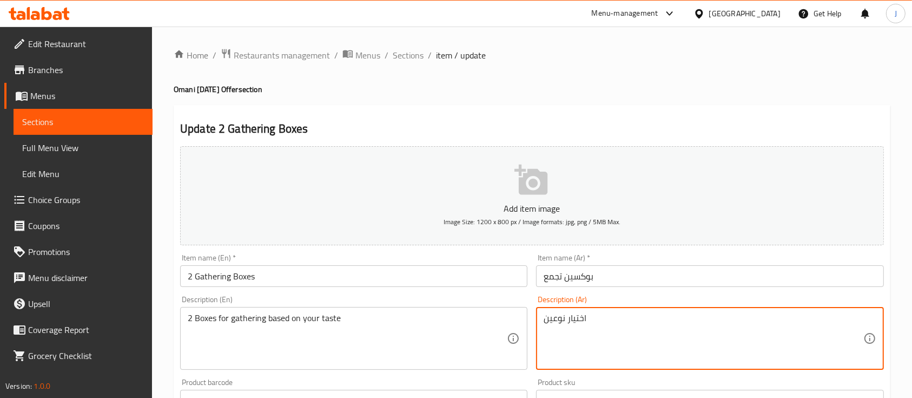
paste textarea "2 صناديق للتجمع حسب ذوقك"
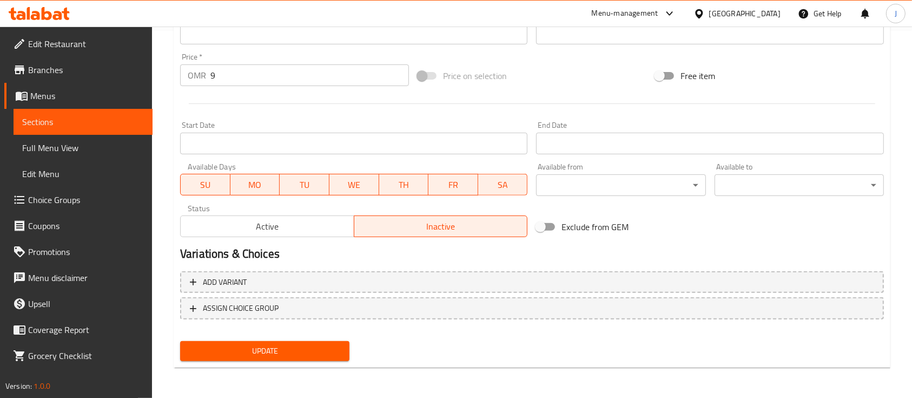
type textarea "2 صناديق للتجمع حسب ذوقك"
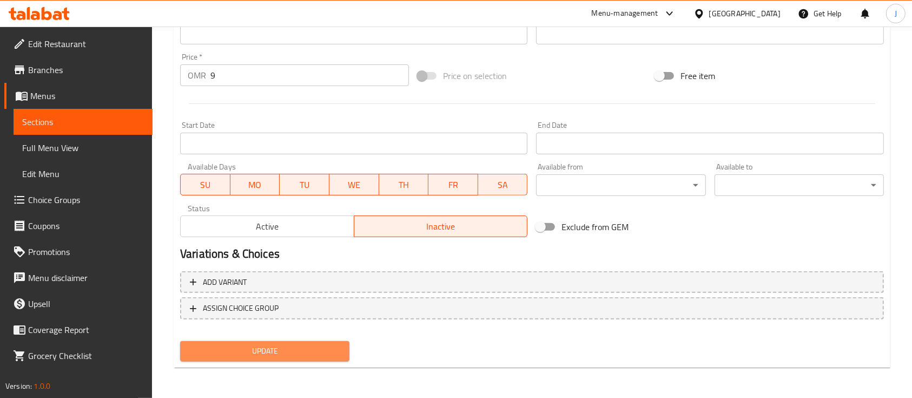
click at [285, 348] on span "Update" at bounding box center [265, 351] width 152 height 14
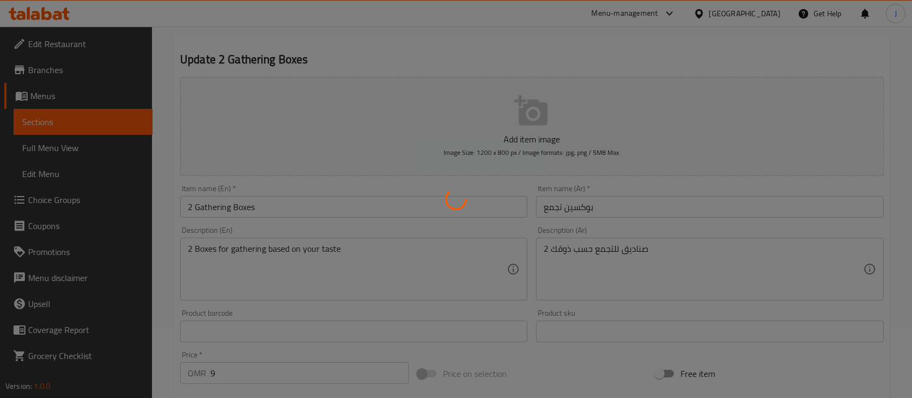
scroll to position [0, 0]
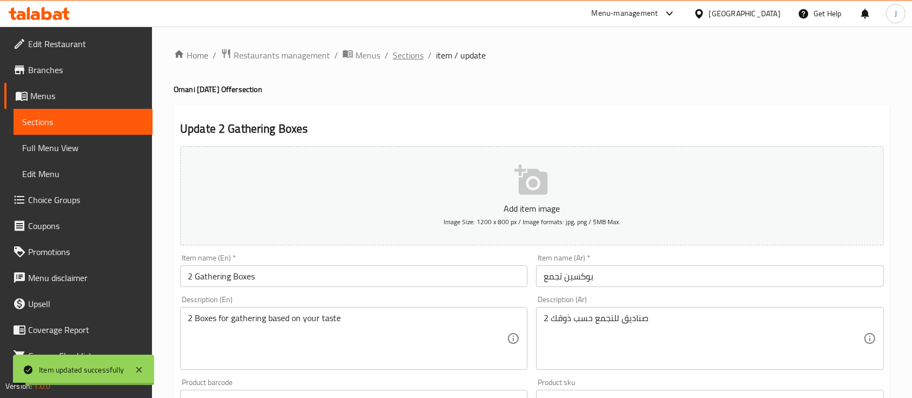
click at [406, 51] on span "Sections" at bounding box center [408, 55] width 31 height 13
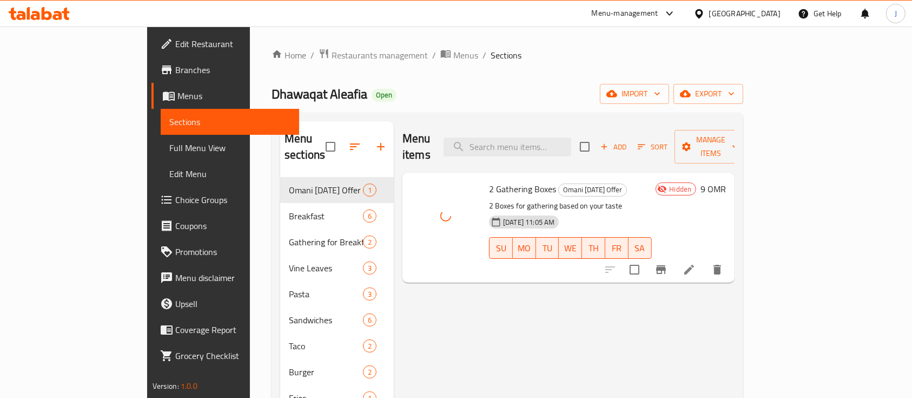
click at [665, 322] on div "Menu items Add Sort Manage items 2 Gathering Boxes Omani Women's Day Offer 2 Bo…" at bounding box center [564, 320] width 341 height 398
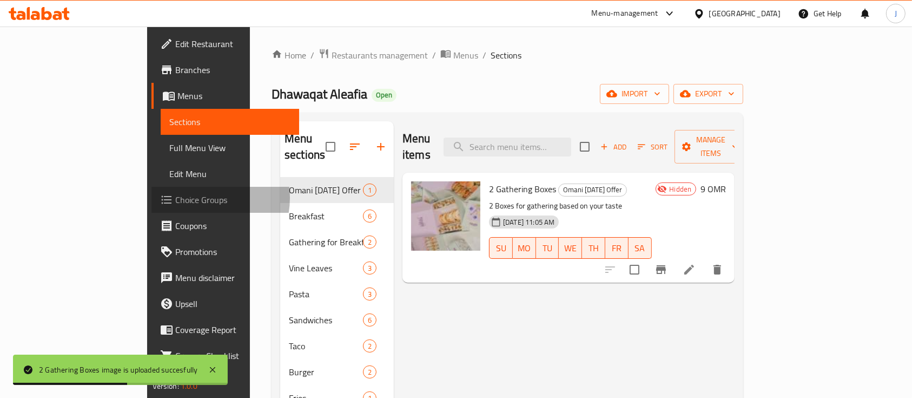
click at [175, 197] on span "Choice Groups" at bounding box center [233, 199] width 116 height 13
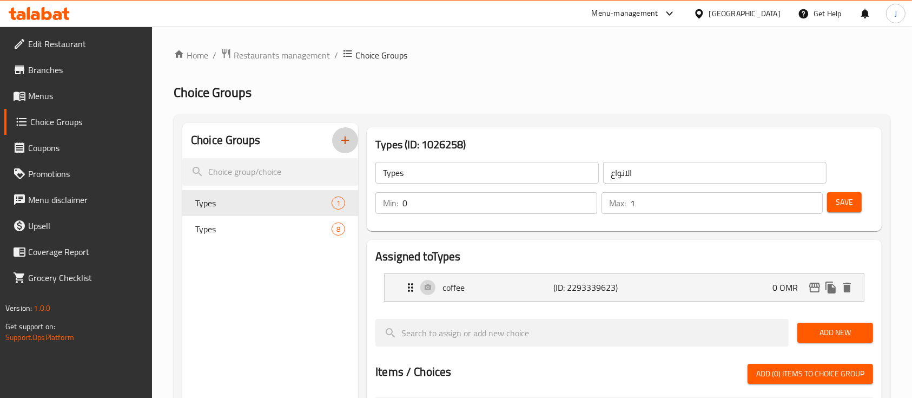
click at [343, 135] on icon "button" at bounding box center [345, 140] width 13 height 13
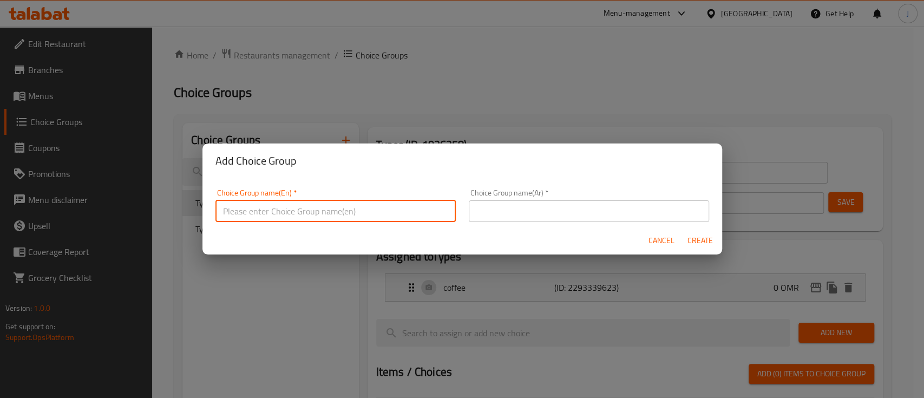
click at [280, 206] on input "text" at bounding box center [335, 211] width 240 height 22
type input "C"
type input "Choose 2 Boxes:"
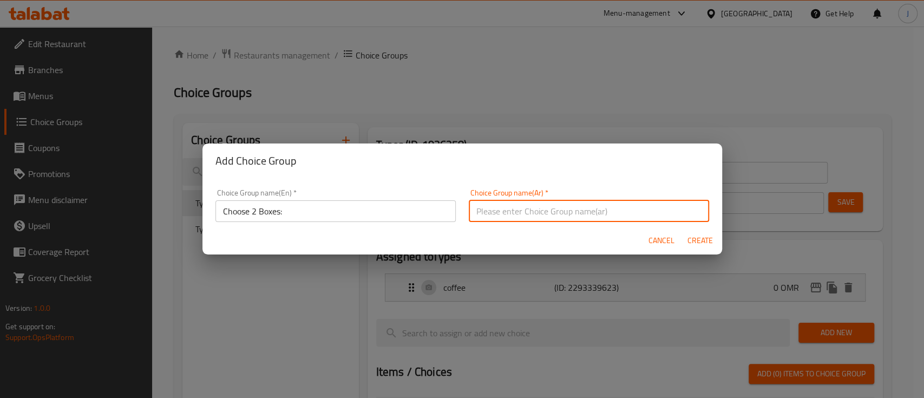
click at [522, 212] on input "text" at bounding box center [589, 211] width 240 height 22
paste input "اختر صندوقين:"
type input "اختر صندوقين:"
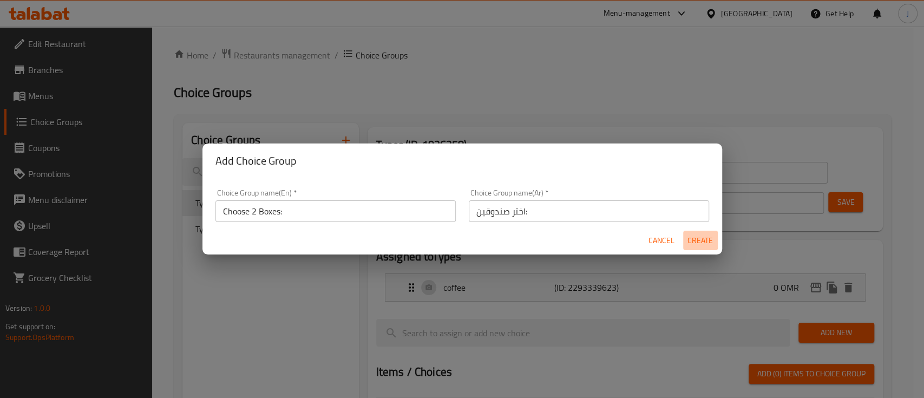
click at [701, 246] on span "Create" at bounding box center [700, 241] width 26 height 14
type input "Choose 2 Boxes:"
type input "اختر صندوقين:"
type input "0"
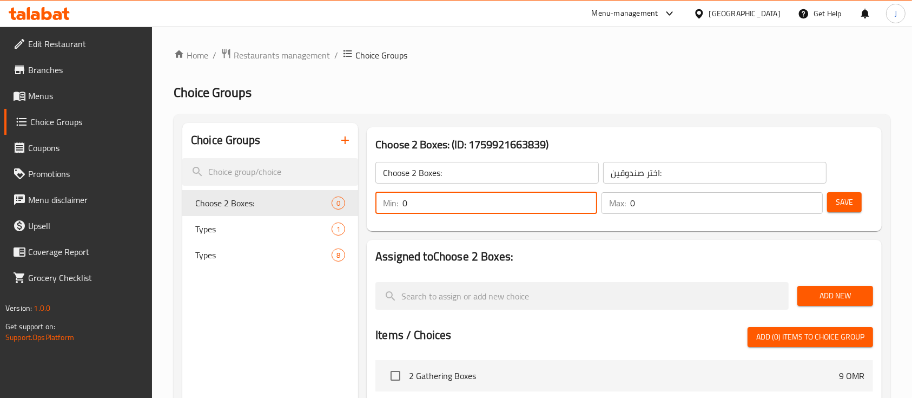
drag, startPoint x: 453, startPoint y: 202, endPoint x: 384, endPoint y: 213, distance: 69.6
click at [384, 213] on div "Min: 0 ​" at bounding box center [486, 203] width 222 height 22
type input "2"
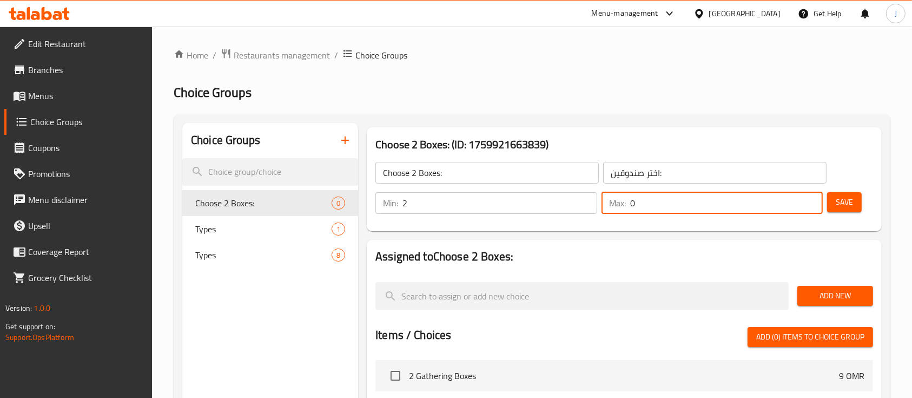
drag, startPoint x: 656, startPoint y: 210, endPoint x: 605, endPoint y: 212, distance: 50.9
click at [605, 212] on div "Max: 0 ​" at bounding box center [713, 203] width 222 height 22
type input "2"
click at [844, 206] on span "Save" at bounding box center [844, 202] width 17 height 14
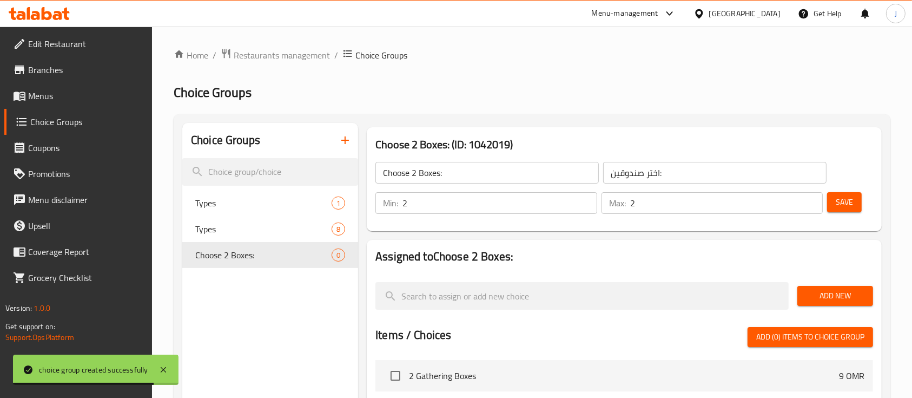
click at [679, 266] on nav at bounding box center [624, 269] width 498 height 9
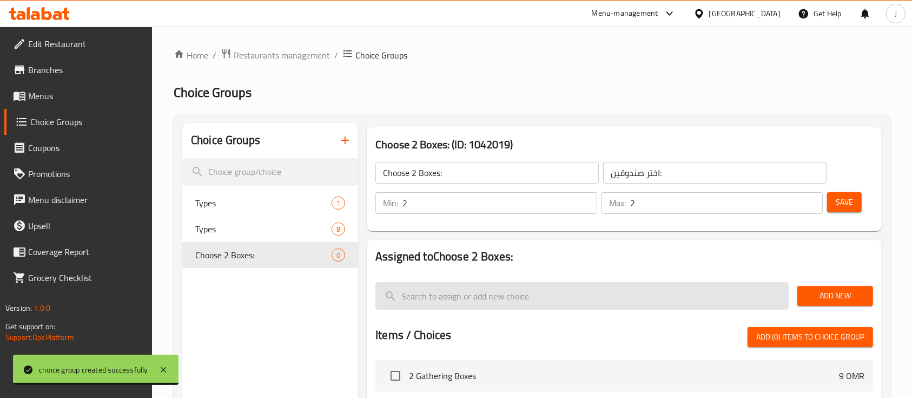
click at [629, 299] on input "search" at bounding box center [581, 296] width 413 height 28
paste input "ميني ساندويتش"
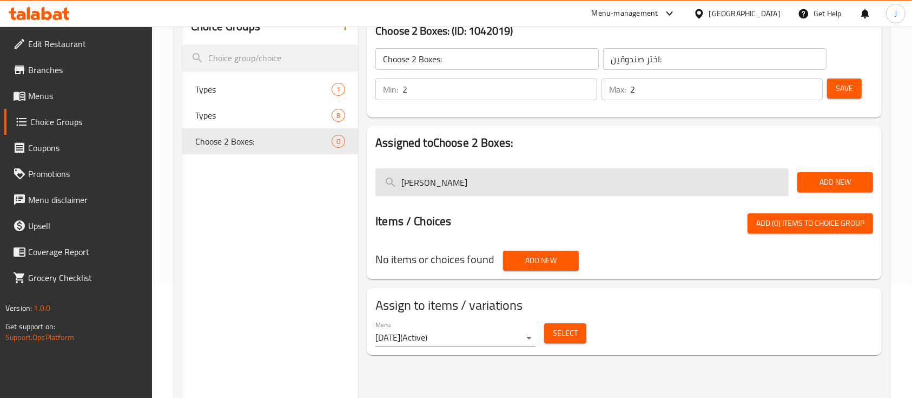
scroll to position [113, 0]
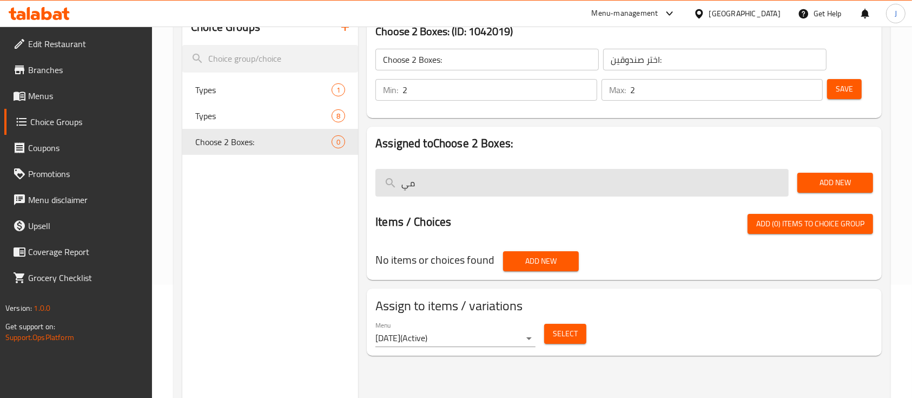
type input "م"
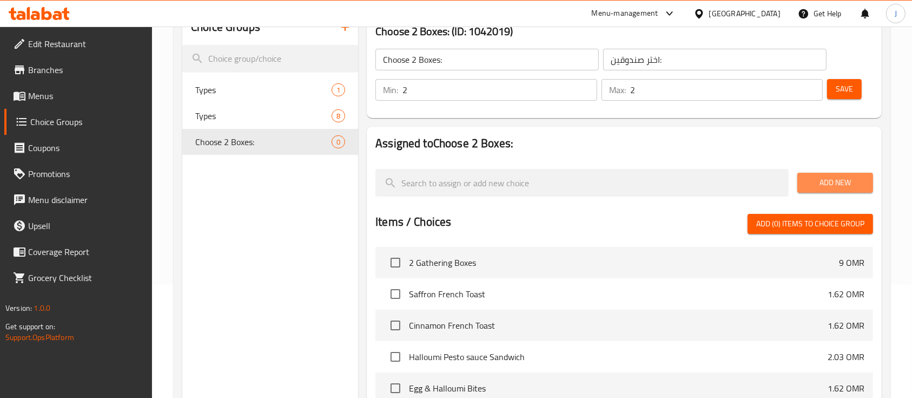
click at [828, 189] on button "Add New" at bounding box center [835, 183] width 76 height 20
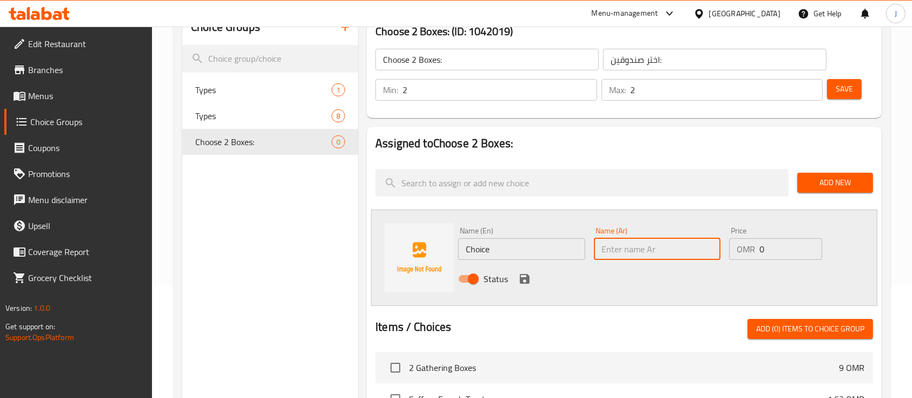
click at [628, 245] on input "text" at bounding box center [657, 249] width 127 height 22
paste input "ميني ساندويتش"
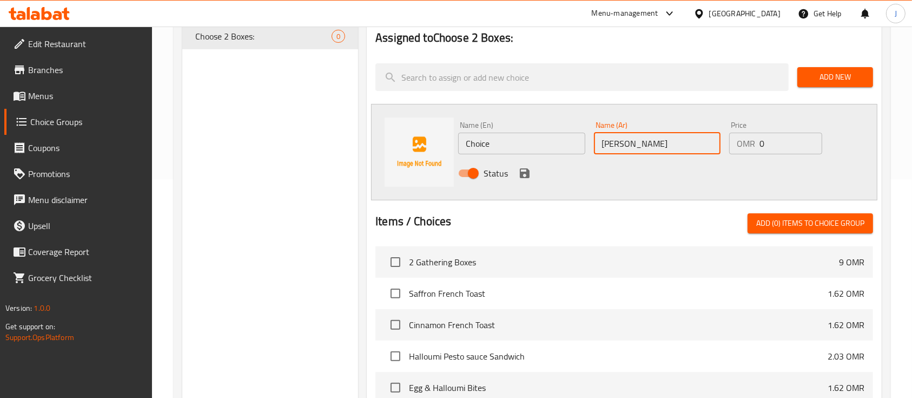
scroll to position [191, 0]
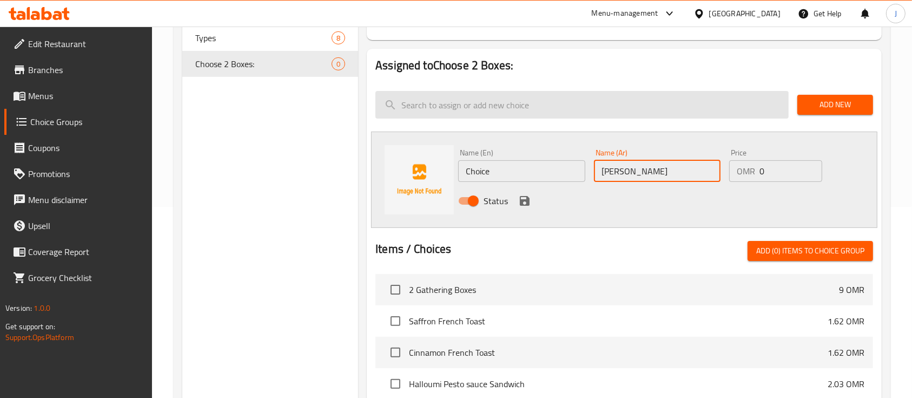
type input "ميني ساندويتش"
click at [445, 109] on input "search" at bounding box center [581, 105] width 413 height 28
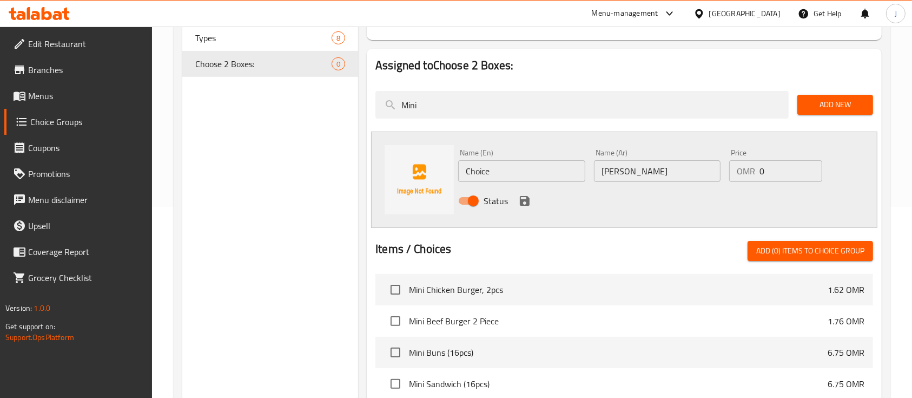
type input "Mini"
click at [699, 216] on div "Name (En) Choice Name (En) Name (Ar) ميني ساندويتش Name (Ar) Price OMR 0 Price …" at bounding box center [624, 179] width 506 height 96
click at [661, 169] on input "ميني ساندويتش" at bounding box center [657, 171] width 127 height 22
paste input "١٦ قطعة"
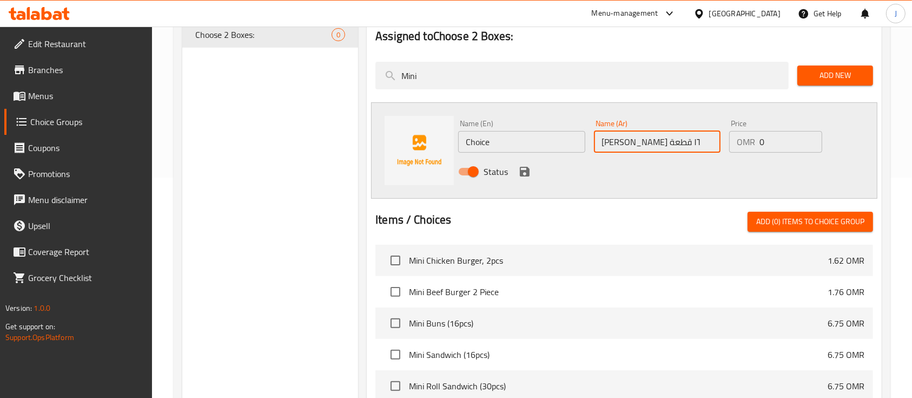
scroll to position [223, 0]
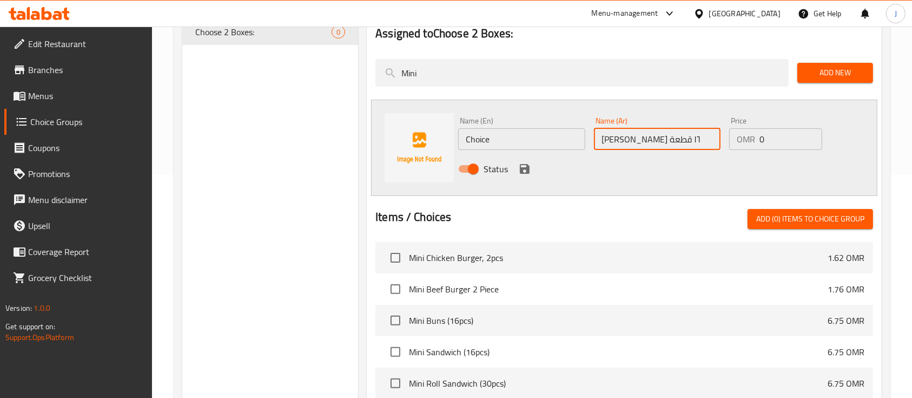
type input "ميني ساندويتش ١٦ قطعة"
copy span "Mini Sandwich (16pcs)"
drag, startPoint x: 412, startPoint y: 353, endPoint x: 497, endPoint y: 351, distance: 85.0
click at [497, 351] on span "Mini Sandwich (16pcs)" at bounding box center [618, 351] width 419 height 13
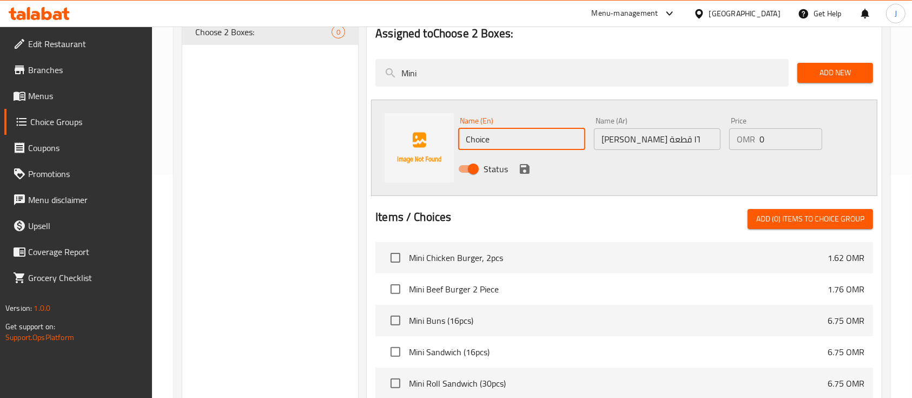
click at [500, 138] on input "Choice" at bounding box center [521, 139] width 127 height 22
paste input "Mini Sandwich (16pcs)"
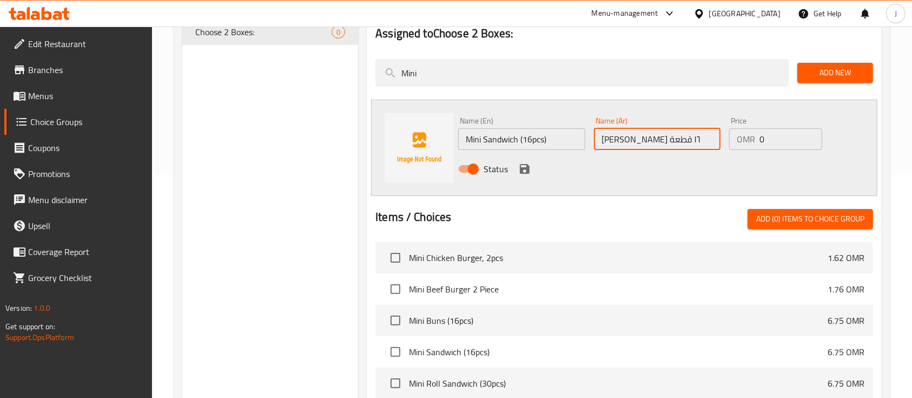
click at [623, 140] on input "ميني ساندويتش ١٦ قطعة" at bounding box center [657, 139] width 127 height 22
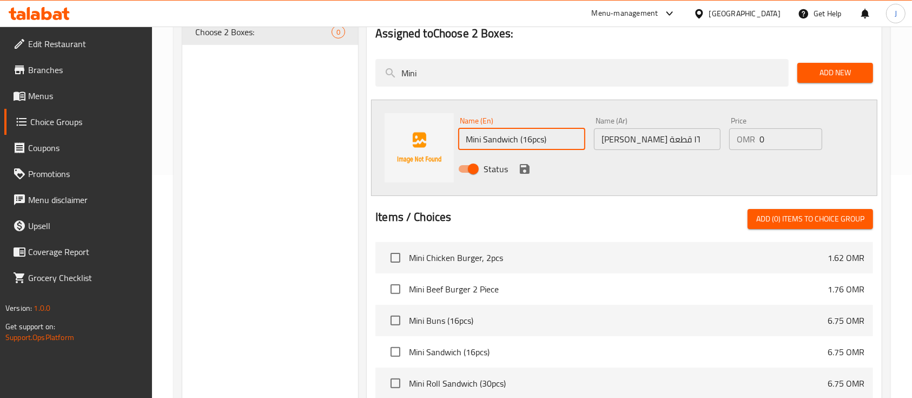
click at [552, 136] on input "Mini Sandwich (16pcs)" at bounding box center [521, 139] width 127 height 22
paste input "sandwiches 16 pieces"
click at [486, 138] on input "Mini sandwiches 16 pieces" at bounding box center [521, 139] width 127 height 22
click at [545, 141] on input "Mini Sandwiches 16 pieces" at bounding box center [521, 139] width 127 height 22
type input "Mini Sandwiches 16 Pieces"
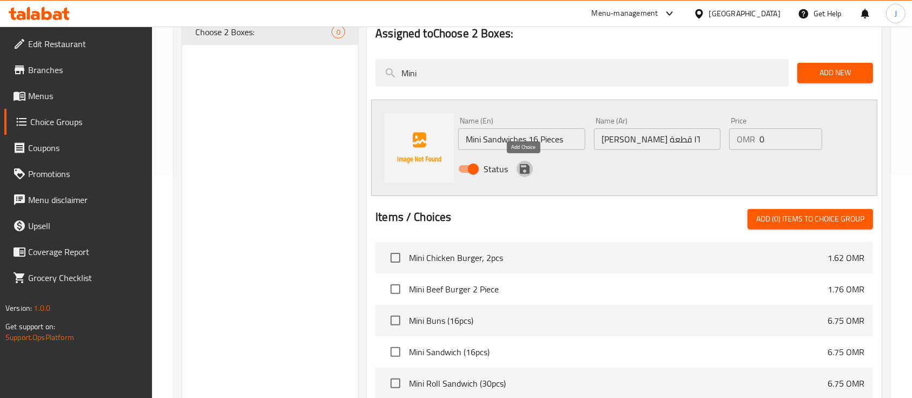
click at [523, 166] on icon "save" at bounding box center [524, 168] width 13 height 13
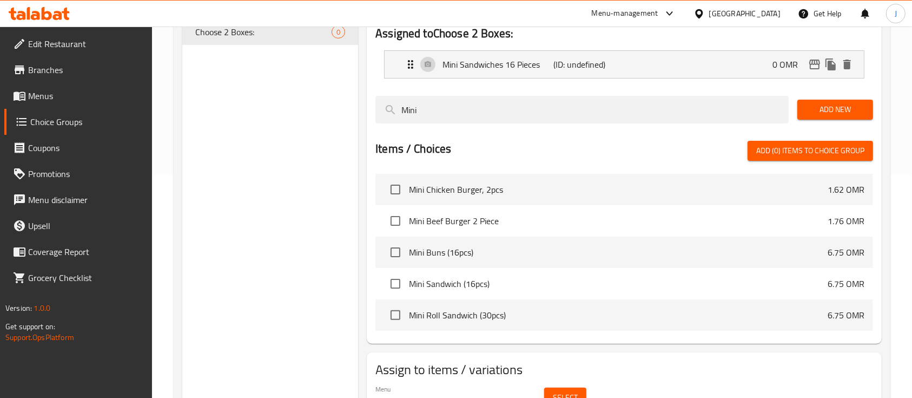
scroll to position [208, 0]
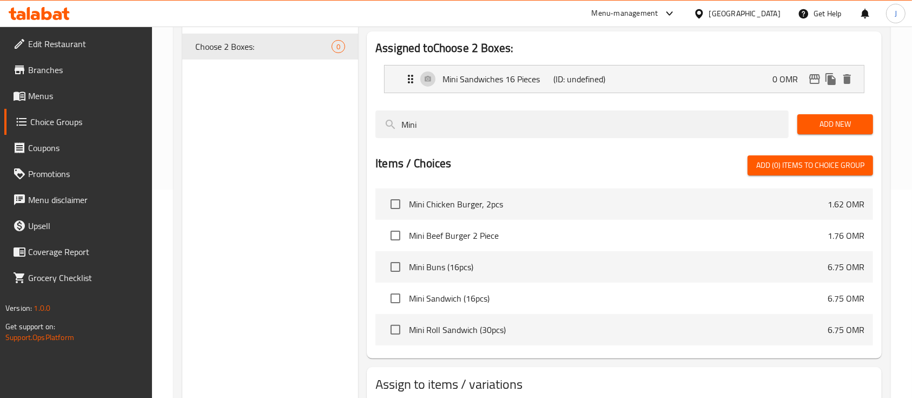
click at [687, 159] on div "Items / Choices Add (0) items to choice group" at bounding box center [624, 165] width 498 height 20
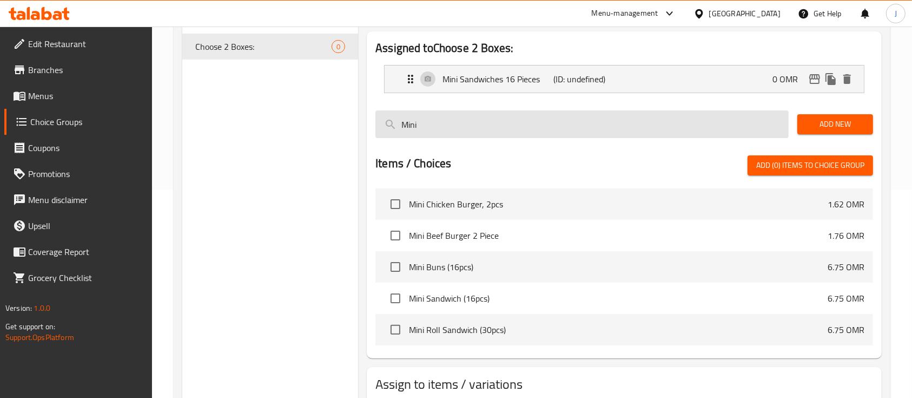
drag, startPoint x: 540, startPoint y: 128, endPoint x: 380, endPoint y: 134, distance: 160.3
click at [380, 134] on input "Mini" at bounding box center [581, 124] width 413 height 28
paste input "ميني رول ساندويتش ٣٠ قطعة"
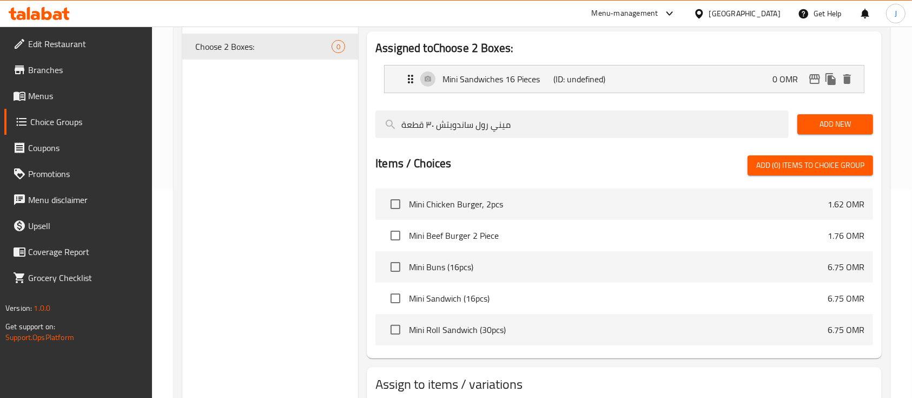
scroll to position [153, 0]
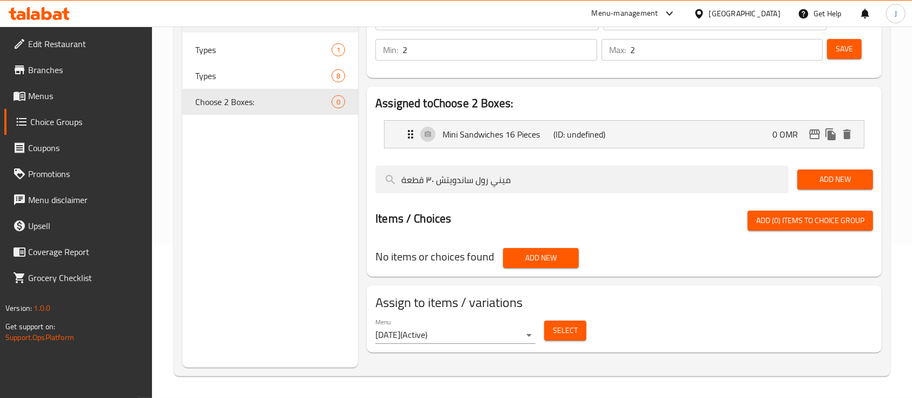
type input "ميني رول ساندويتش ٣٠ قطعة"
click at [820, 179] on span "Add New" at bounding box center [835, 180] width 58 height 14
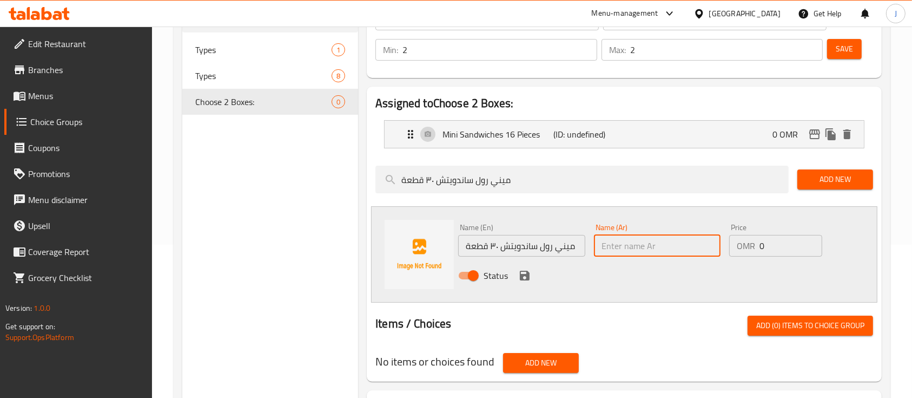
click at [640, 245] on input "text" at bounding box center [657, 246] width 127 height 22
paste input "ميني رول ساندويتش ٣٠ قطعة"
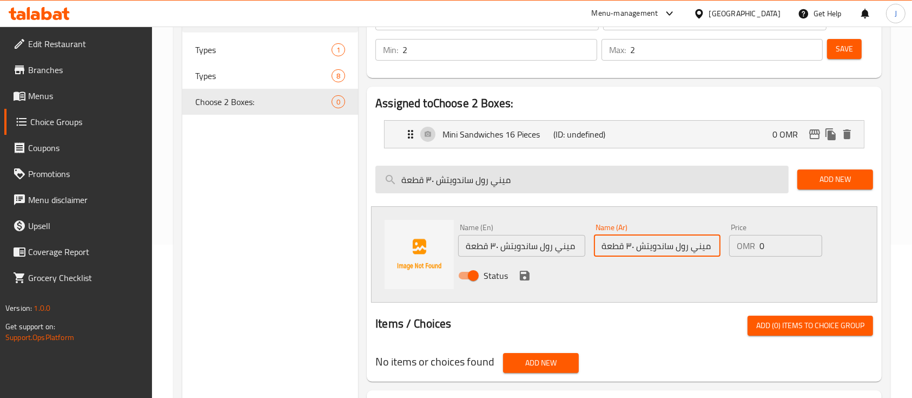
type input "ميني رول ساندويتش ٣٠ قطعة"
drag, startPoint x: 530, startPoint y: 189, endPoint x: 387, endPoint y: 184, distance: 143.5
click at [387, 184] on input "ميني رول ساندويتش ٣٠ قطعة" at bounding box center [581, 180] width 413 height 28
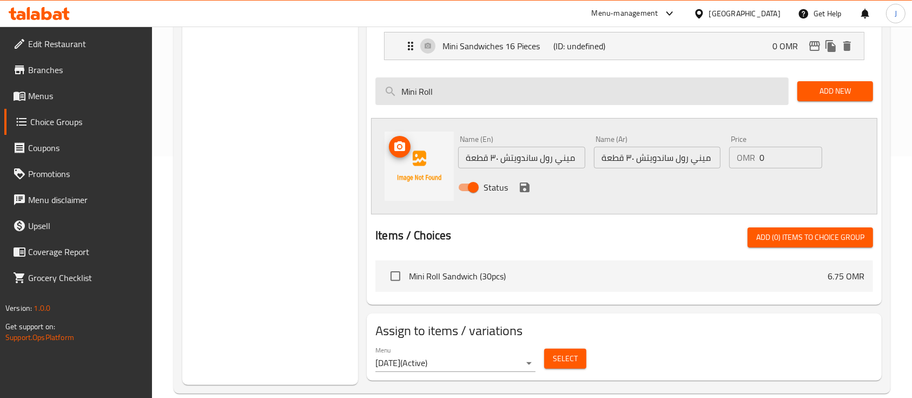
scroll to position [242, 0]
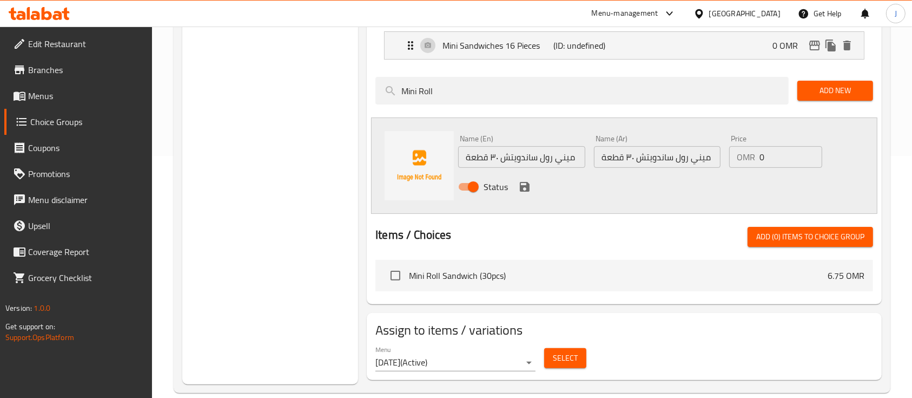
type input "Mini Roll"
drag, startPoint x: 410, startPoint y: 274, endPoint x: 476, endPoint y: 274, distance: 66.0
click at [476, 274] on span "Mini Roll Sandwich (30pcs)" at bounding box center [618, 275] width 419 height 13
copy span "Mini Roll Sandwich"
click at [489, 157] on input "ميني رول ساندويتش ٣٠ قطعة" at bounding box center [521, 157] width 127 height 22
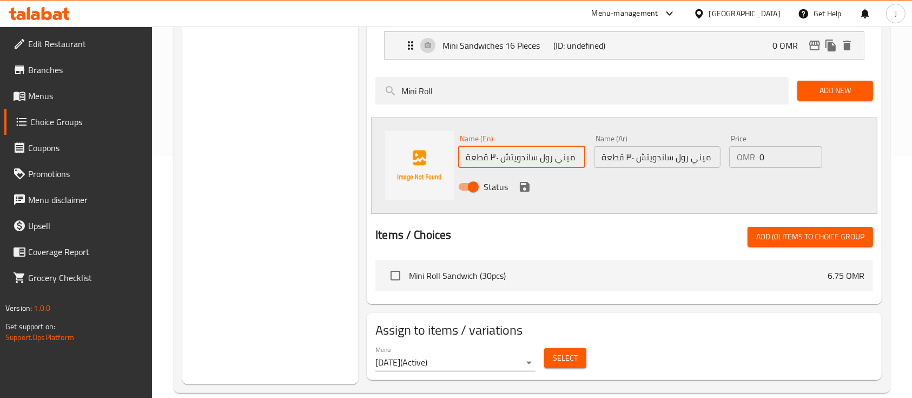
paste input "Mini Roll Sandwich"
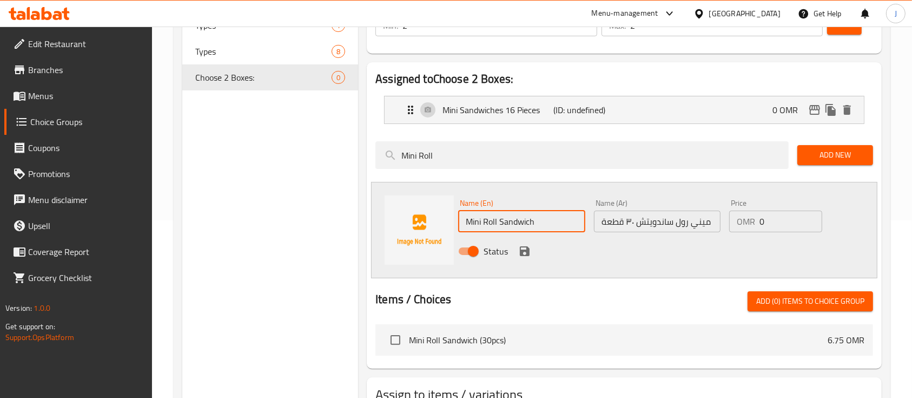
scroll to position [177, 0]
click at [515, 116] on p "Mini Sandwiches 16 Pieces" at bounding box center [498, 110] width 111 height 13
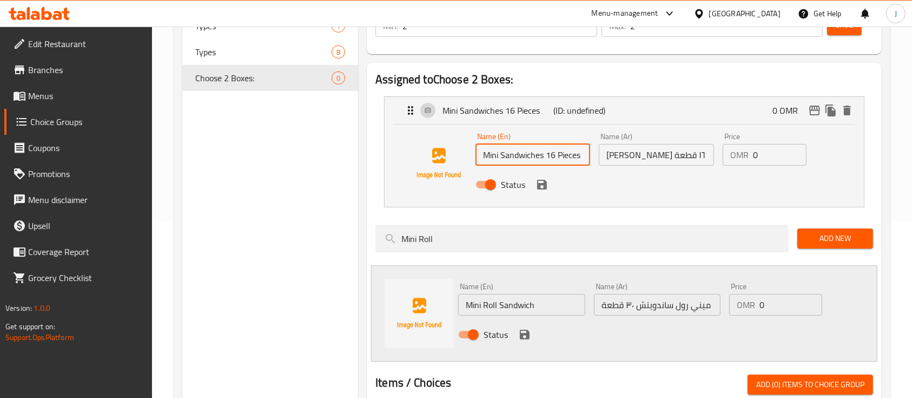
drag, startPoint x: 557, startPoint y: 154, endPoint x: 586, endPoint y: 157, distance: 30.0
click at [586, 157] on input "Mini Sandwiches 16 Pieces" at bounding box center [533, 155] width 115 height 22
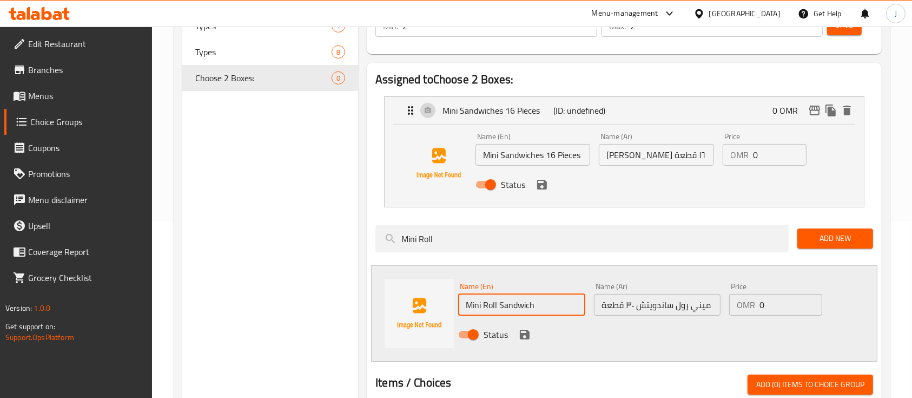
click at [570, 307] on input "Mini Roll Sandwich" at bounding box center [521, 305] width 127 height 22
paste input "Pieces"
type input "Mini Roll Sandwich 30 Pieces"
click at [524, 335] on icon "save" at bounding box center [524, 334] width 13 height 13
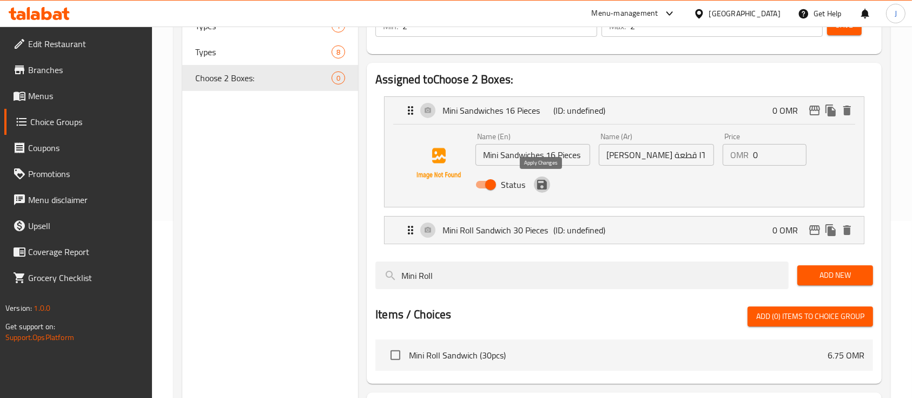
click at [542, 192] on button "save" at bounding box center [542, 184] width 16 height 16
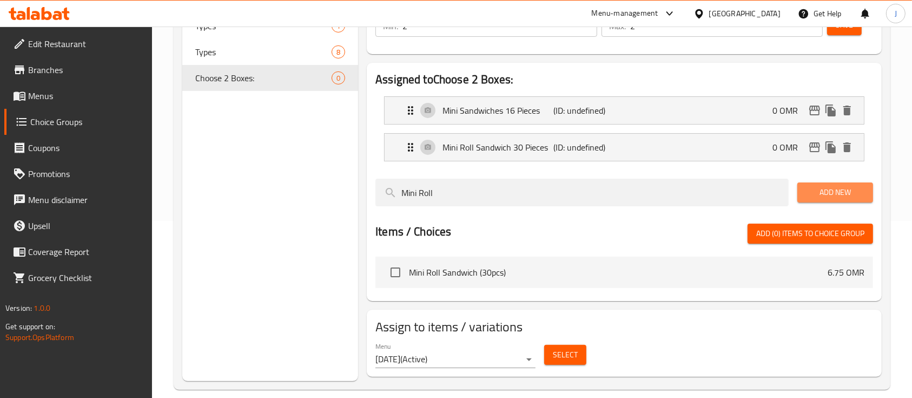
click at [818, 188] on span "Add New" at bounding box center [835, 193] width 58 height 14
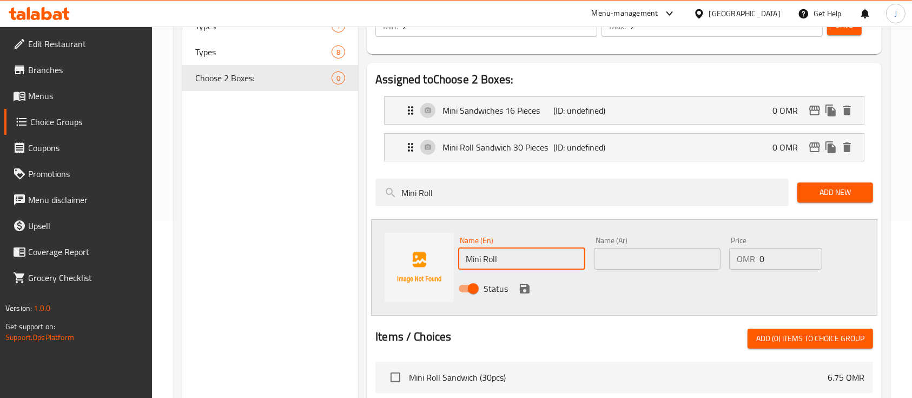
click at [535, 253] on input "Mini Roll" at bounding box center [521, 259] width 127 height 22
type input "Mini"
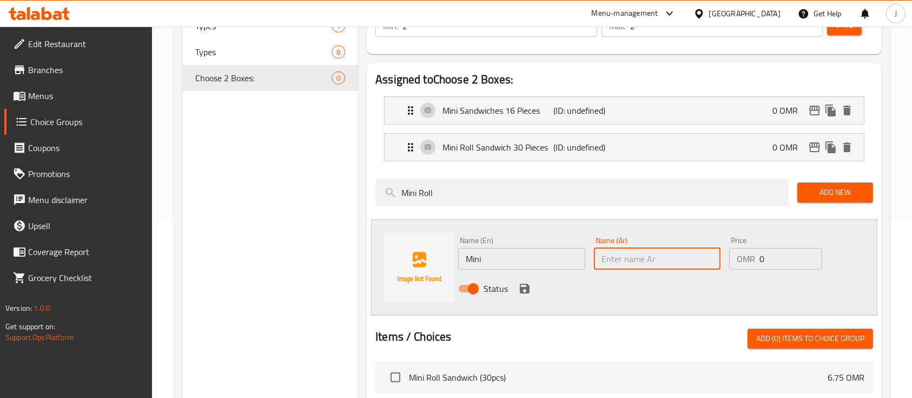
click at [683, 259] on input "text" at bounding box center [657, 259] width 127 height 22
paste input "ميني بنز ١٦ قطعة"
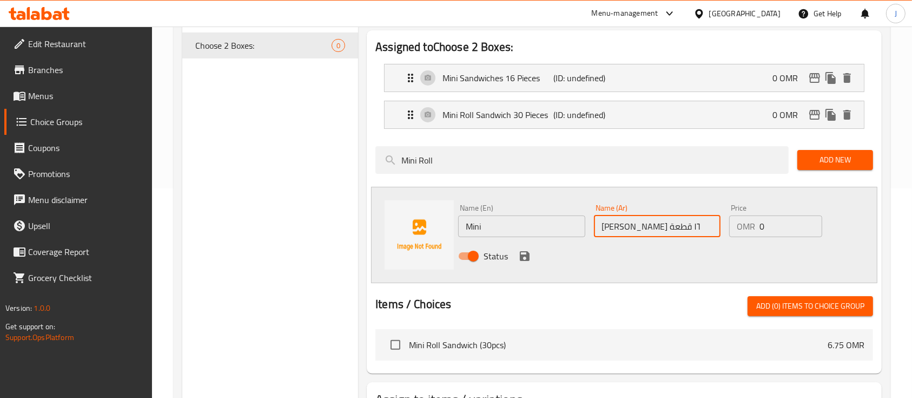
scroll to position [219, 0]
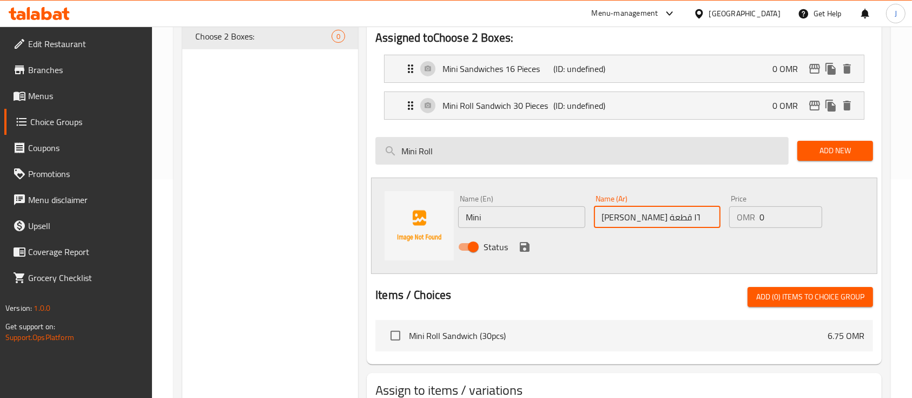
type input "ميني بنز ١٦ قطعة"
click at [476, 156] on input "Mini Roll" at bounding box center [581, 151] width 413 height 28
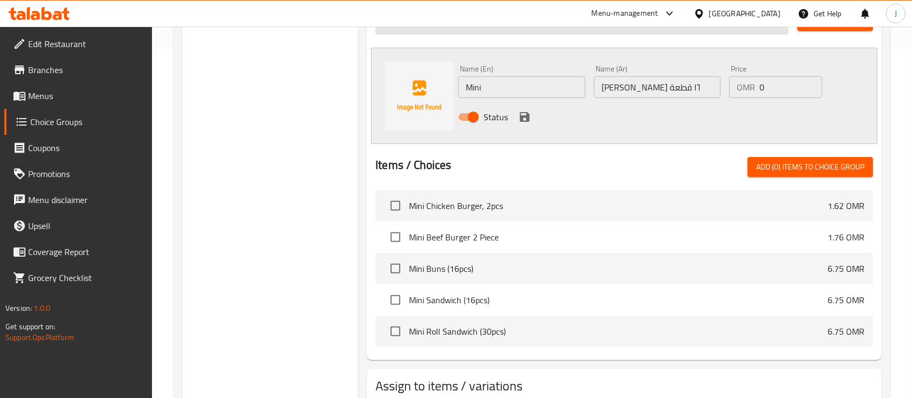
scroll to position [351, 0]
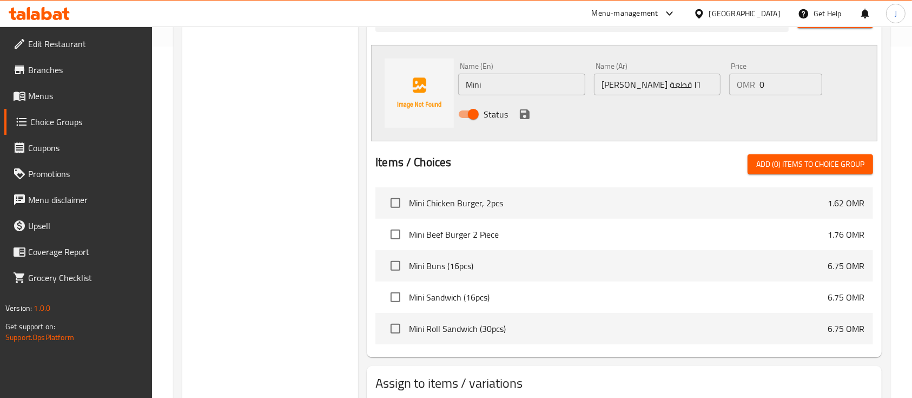
type input "Mini"
drag, startPoint x: 444, startPoint y: 266, endPoint x: 404, endPoint y: 265, distance: 40.6
click at [404, 265] on li "Mini Buns (16pcs) 6.75 OMR" at bounding box center [624, 265] width 498 height 31
copy span "Mini Buns"
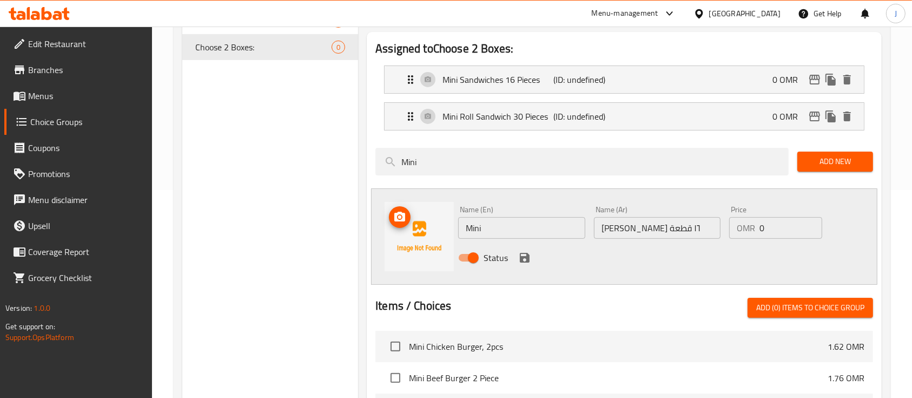
scroll to position [207, 0]
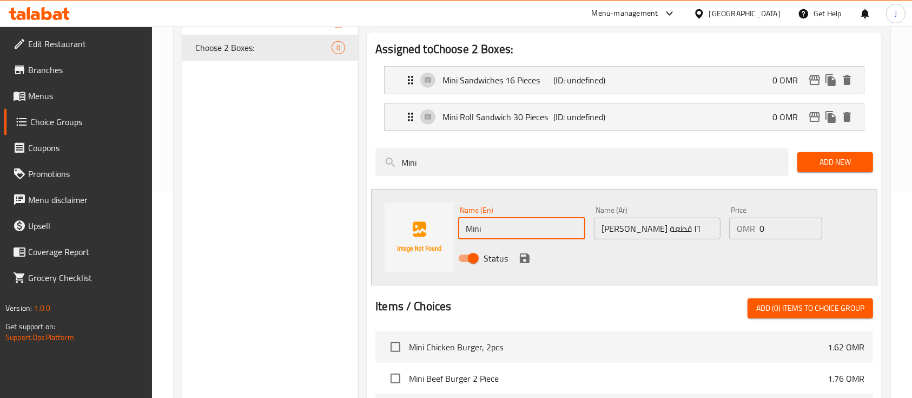
click at [499, 230] on input "Mini" at bounding box center [521, 228] width 127 height 22
click at [537, 87] on p "Mini Sandwiches 16 Pieces" at bounding box center [498, 80] width 111 height 13
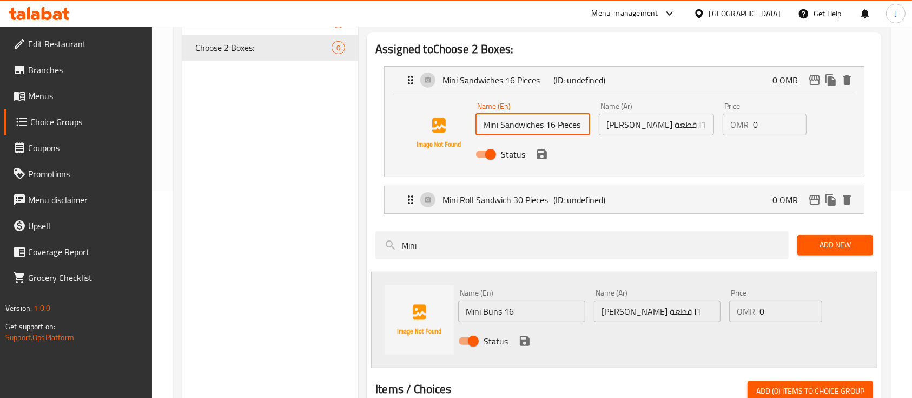
click at [573, 123] on input "Mini Sandwiches 16 Pieces" at bounding box center [533, 125] width 115 height 22
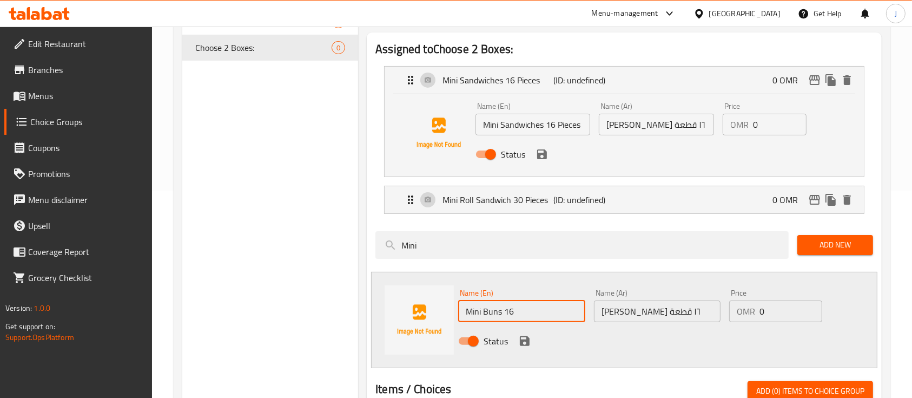
click at [551, 304] on input "Mini Buns 16" at bounding box center [521, 311] width 127 height 22
paste input "Pieces"
type input "Mini Buns 16 Pieces"
click at [523, 337] on icon "save" at bounding box center [524, 340] width 13 height 13
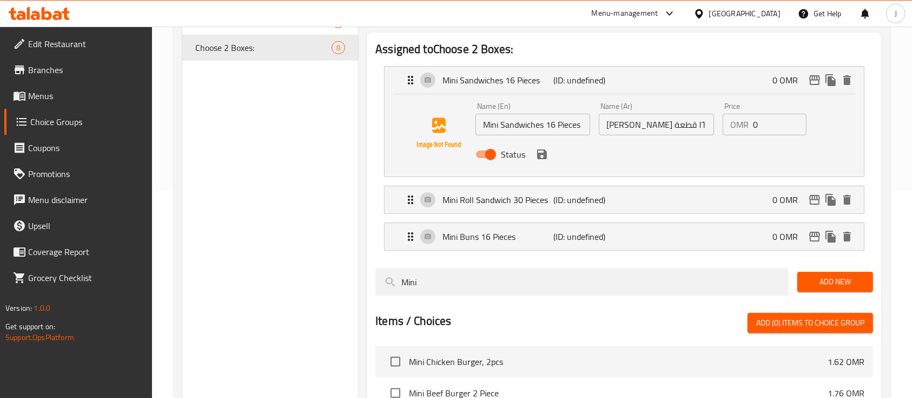
drag, startPoint x: 428, startPoint y: 271, endPoint x: 374, endPoint y: 278, distance: 54.6
click at [374, 278] on div "Mini" at bounding box center [582, 281] width 422 height 36
paste input "Pieces"
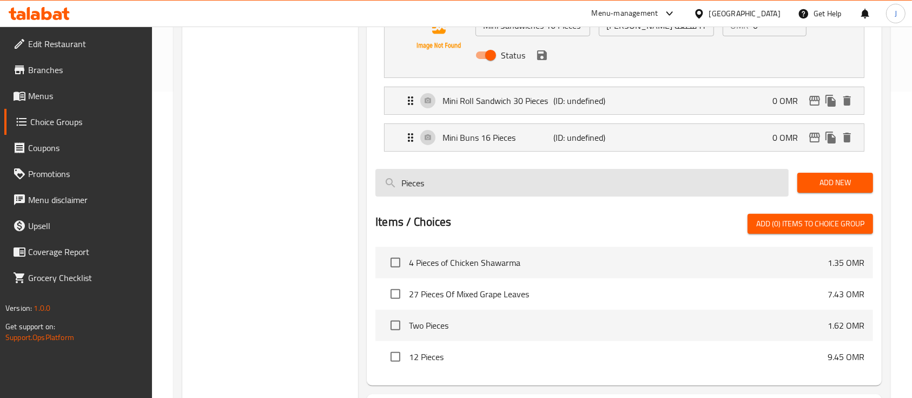
scroll to position [311, 0]
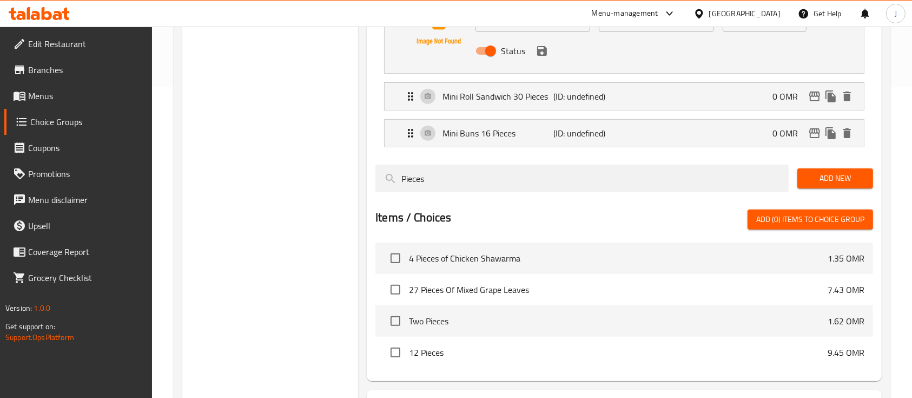
type input "Pieces"
click at [686, 254] on span "4 Pieces of Chicken Shawarma" at bounding box center [618, 258] width 419 height 13
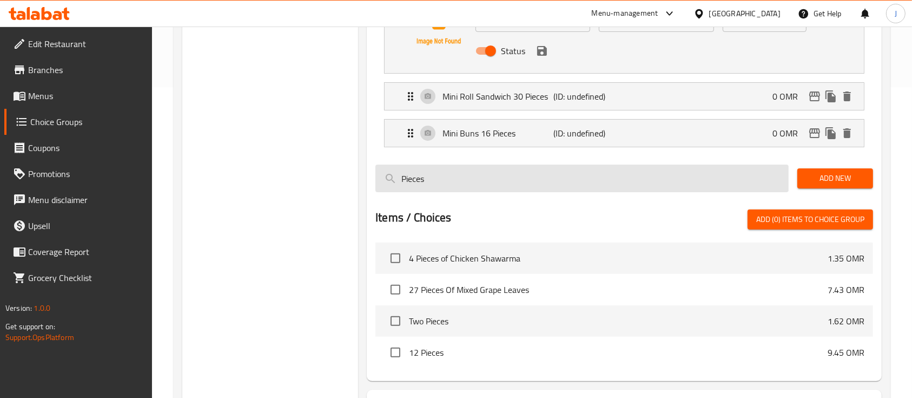
click at [453, 167] on input "Pieces" at bounding box center [581, 178] width 413 height 28
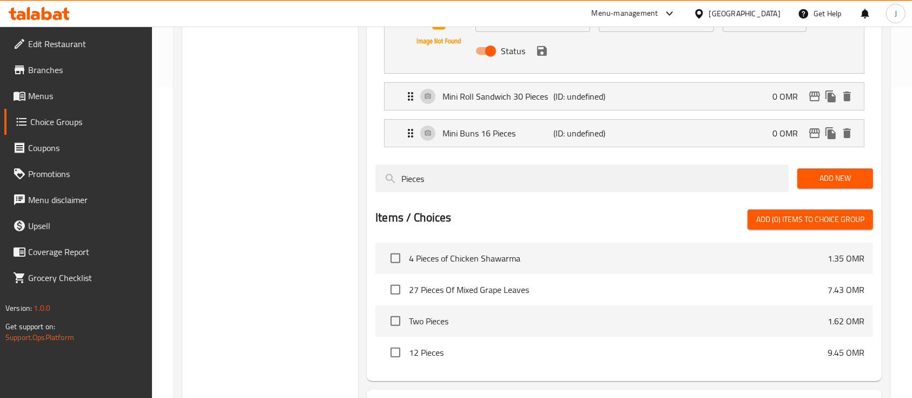
drag, startPoint x: 827, startPoint y: 166, endPoint x: 827, endPoint y: 179, distance: 13.0
click at [827, 179] on div "Add New" at bounding box center [835, 178] width 84 height 36
click at [827, 179] on span "Add New" at bounding box center [835, 179] width 58 height 14
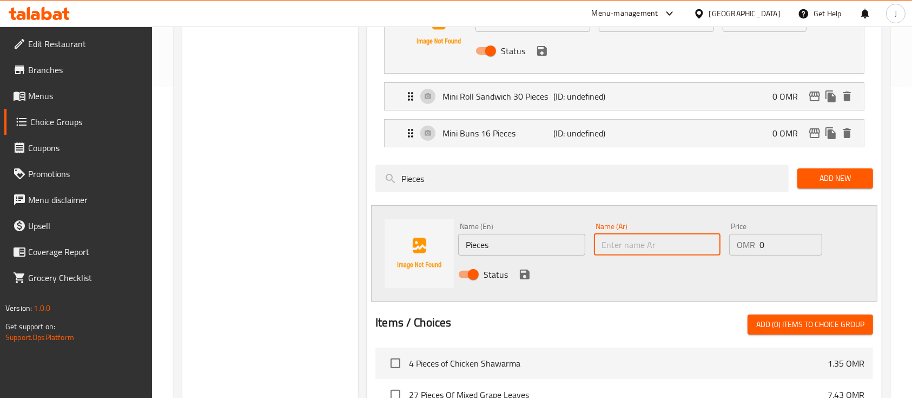
click at [668, 234] on input "text" at bounding box center [657, 245] width 127 height 22
paste input "سندويشات متنوعة ٢٢ قطعة"
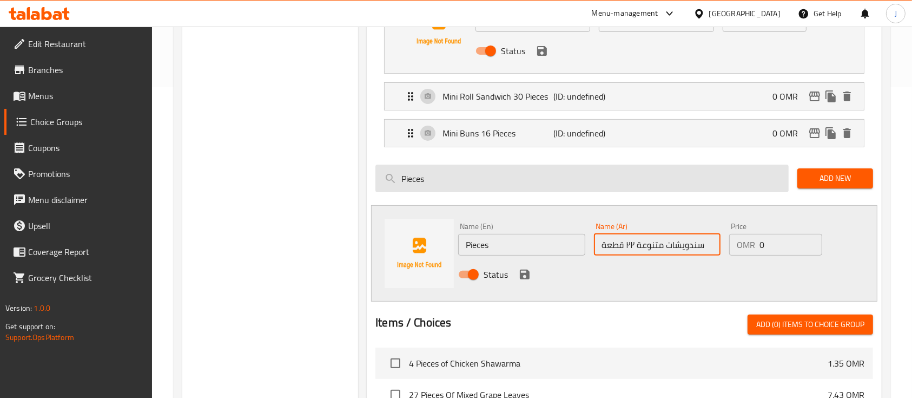
type input "سندويشات متنوعة ٢٢ قطعة"
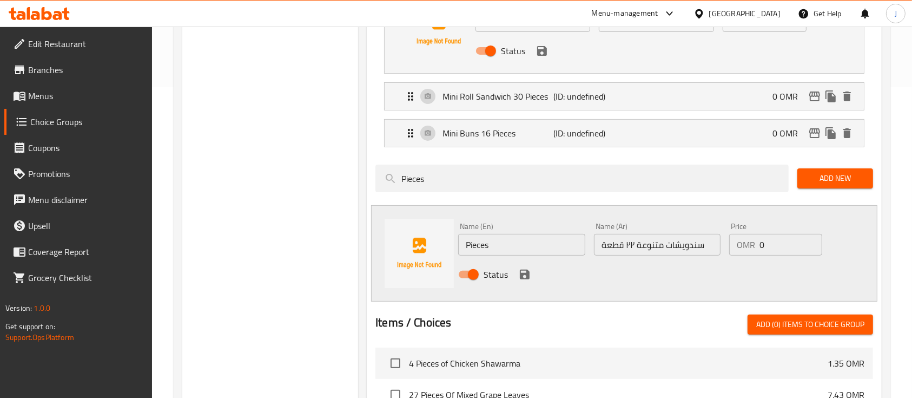
drag, startPoint x: 456, startPoint y: 171, endPoint x: 319, endPoint y: 141, distance: 140.7
click at [319, 141] on div "Choice Groups Types 1 Types 8 Choose 2 Boxes: 0 Choose 2 Boxes: (ID: 1042019) C…" at bounding box center [534, 189] width 704 height 754
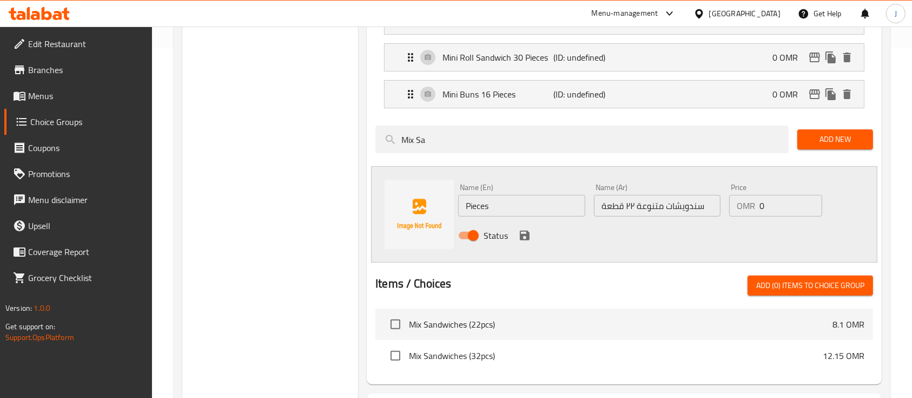
scroll to position [357, 0]
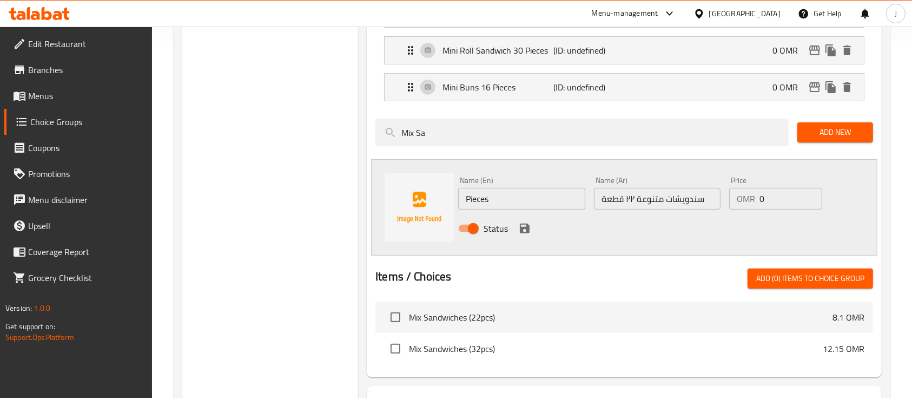
type input "Mix Sa"
drag, startPoint x: 410, startPoint y: 318, endPoint x: 466, endPoint y: 313, distance: 56.5
click at [466, 313] on span "Mix Sandwiches (22pcs)" at bounding box center [621, 317] width 424 height 13
copy span "Mix Sandwiches"
click at [466, 197] on input "Pieces" at bounding box center [521, 199] width 127 height 22
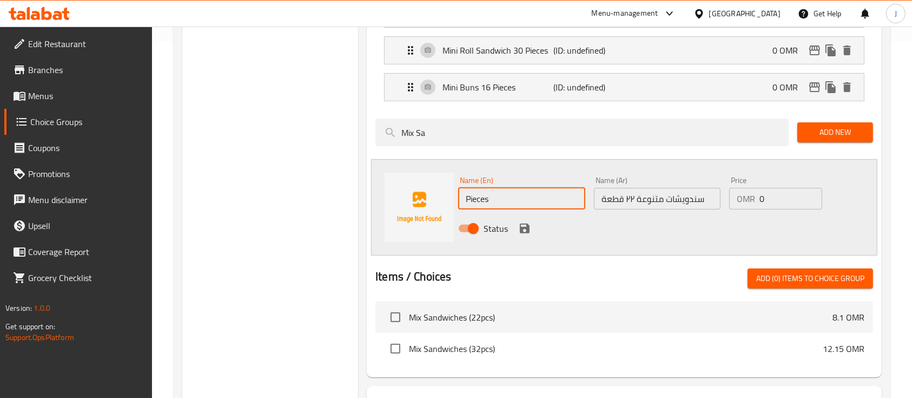
paste input "Mix Sandwiches"
type input "Mix Sandwiches 22 Pieces"
click at [524, 226] on icon "save" at bounding box center [524, 228] width 13 height 13
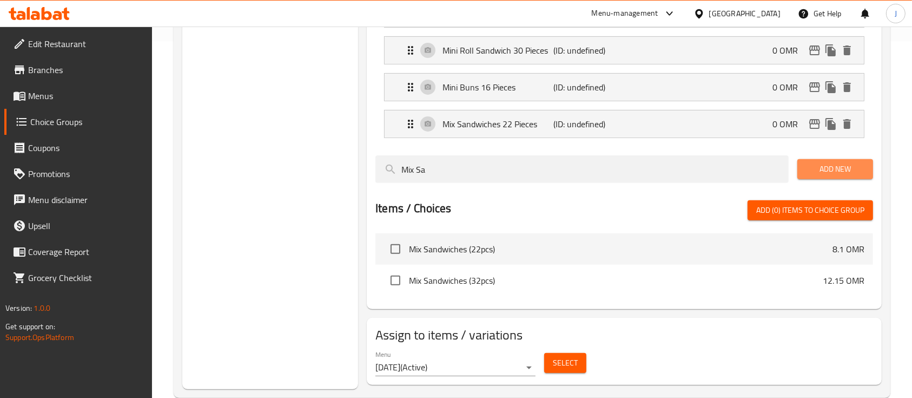
click at [822, 168] on span "Add New" at bounding box center [835, 169] width 58 height 14
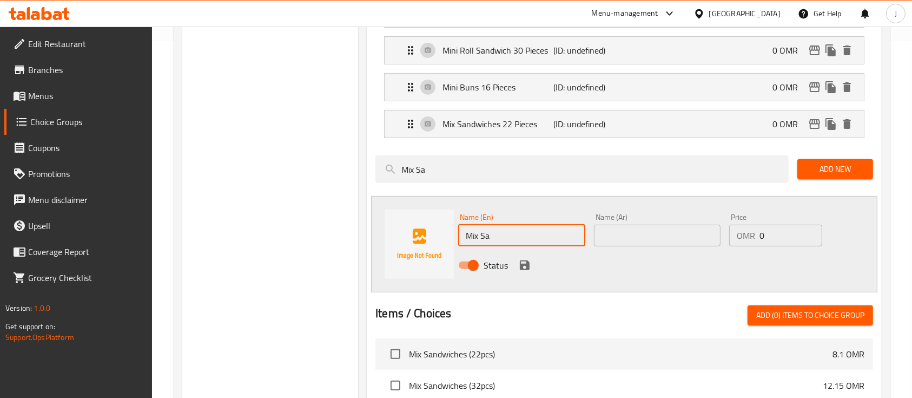
click at [519, 236] on input "Mix Sa" at bounding box center [521, 236] width 127 height 22
paste input "ndwiches 22 Pieces"
type input "Mix Sandwiches 22 Pieces"
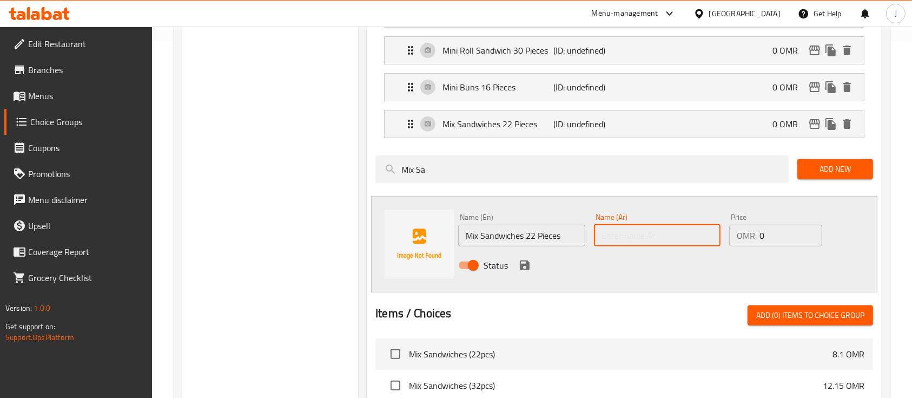
click at [676, 232] on input "text" at bounding box center [657, 236] width 127 height 22
paste input "مقليات متنوعة ٢٤ قطعة"
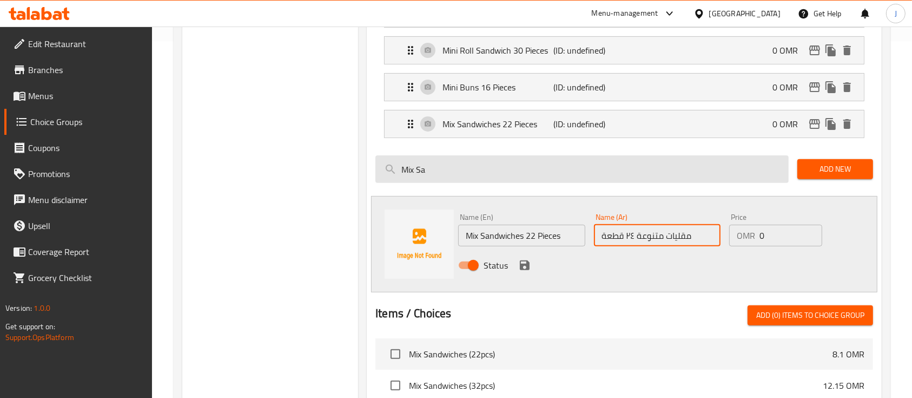
type input "مقليات متنوعة ٢٤ قطعة"
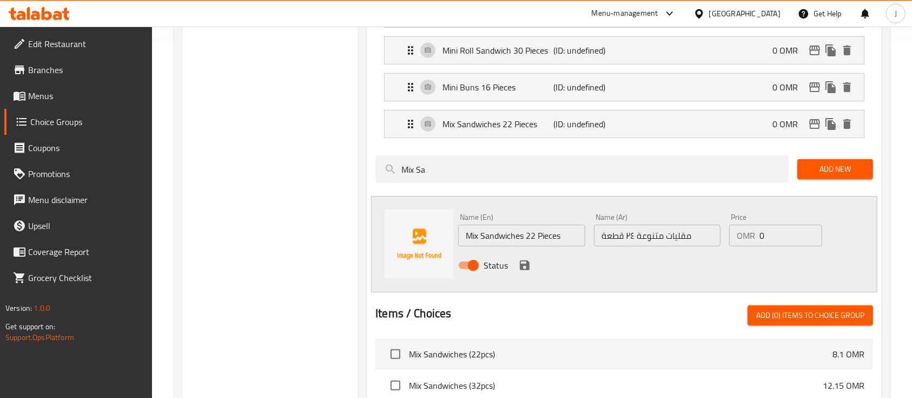
drag, startPoint x: 437, startPoint y: 176, endPoint x: 366, endPoint y: 169, distance: 71.8
click at [366, 169] on div "Assigned to Choose 2 Boxes: Mini Sandwiches 16 Pieces (ID: undefined) 0 OMR Nam…" at bounding box center [624, 148] width 524 height 539
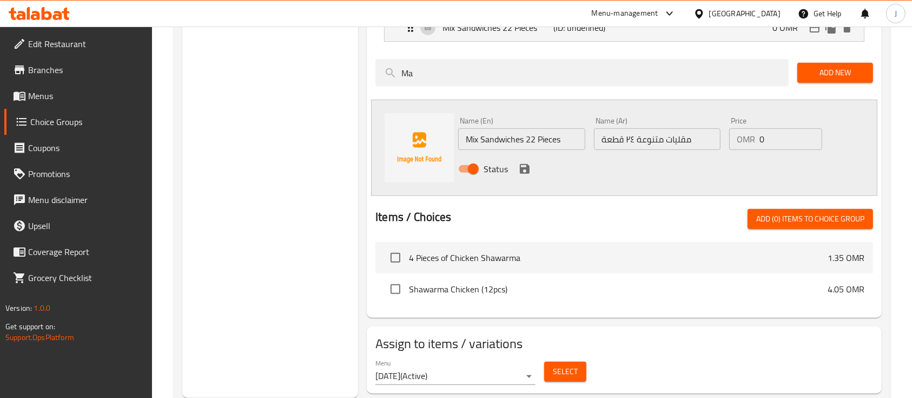
scroll to position [452, 0]
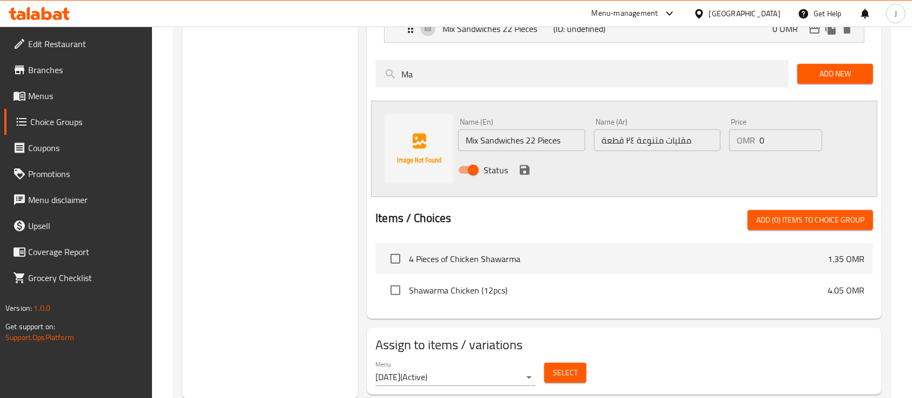
type input "M"
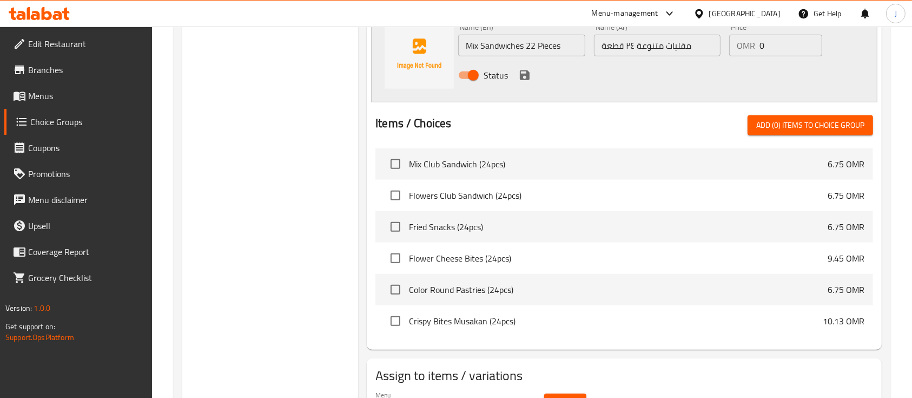
scroll to position [545, 0]
type input "24"
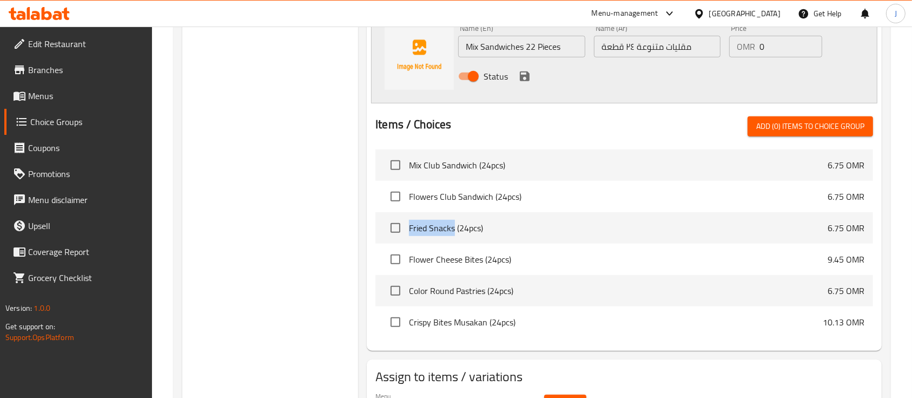
drag, startPoint x: 410, startPoint y: 225, endPoint x: 454, endPoint y: 223, distance: 45.0
click at [454, 223] on span "Fried Snacks (24pcs)" at bounding box center [618, 227] width 419 height 13
copy span "Fried Snacks"
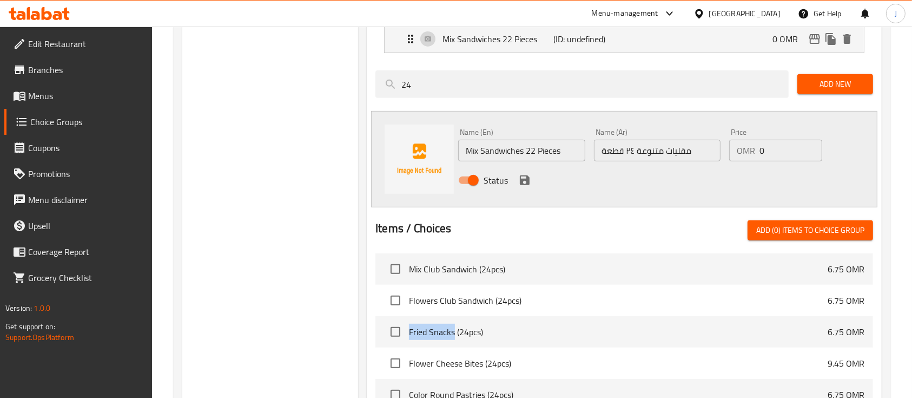
scroll to position [391, 0]
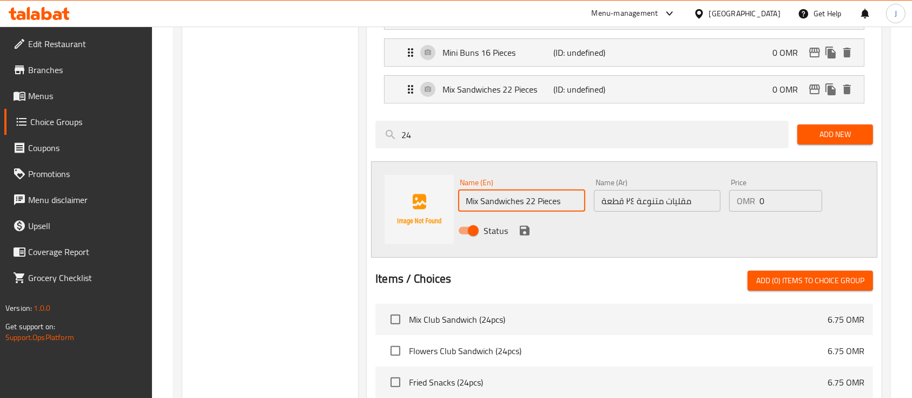
drag, startPoint x: 467, startPoint y: 201, endPoint x: 524, endPoint y: 198, distance: 56.9
click at [524, 198] on input "Mix Sandwiches 22 Pieces" at bounding box center [521, 201] width 127 height 22
paste input "Fried Snack"
click at [522, 198] on input "Fried Snacks 22 Pieces" at bounding box center [521, 201] width 127 height 22
type input "Fried Snacks 24 Pieces"
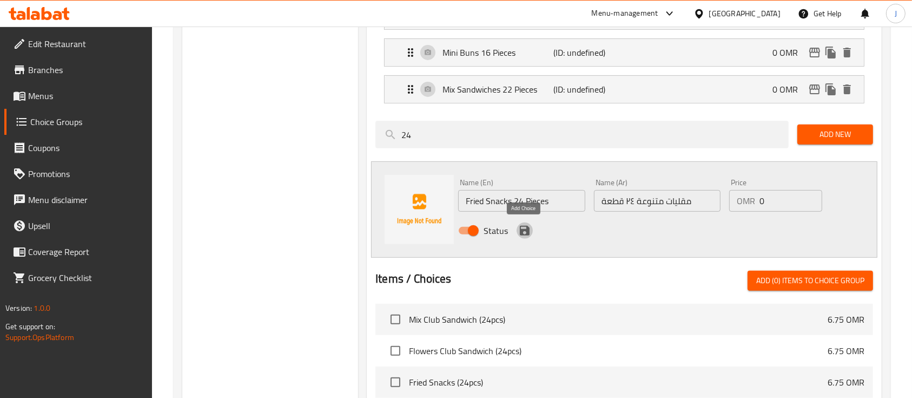
click at [524, 234] on icon "save" at bounding box center [525, 231] width 10 height 10
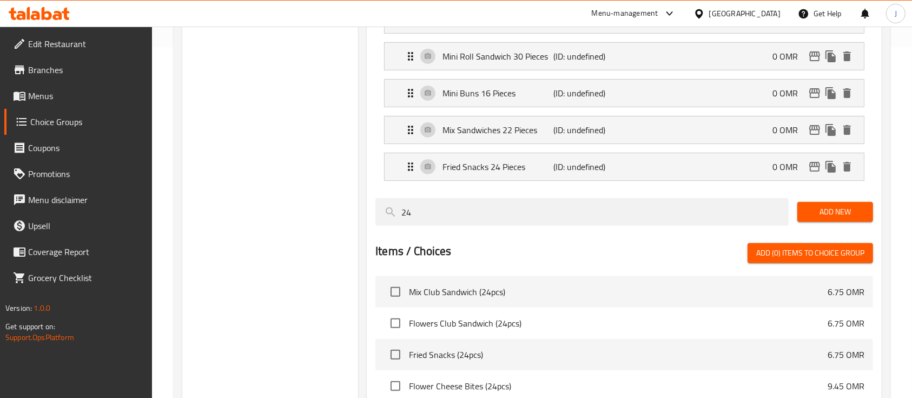
scroll to position [337, 0]
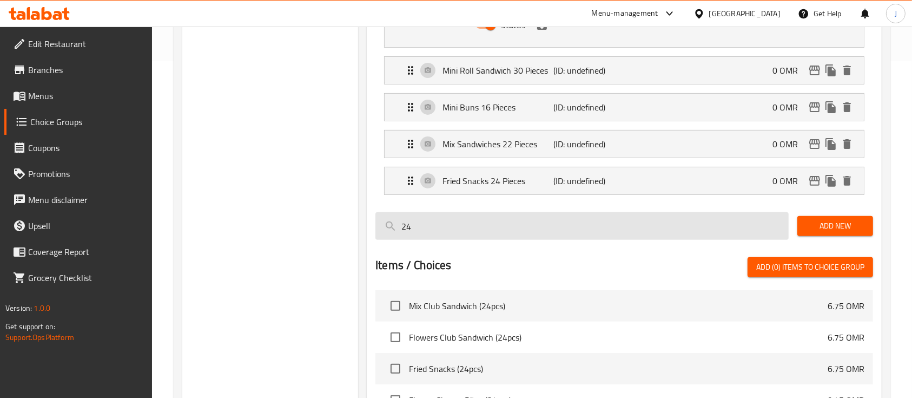
click at [667, 224] on input "24" at bounding box center [581, 226] width 413 height 28
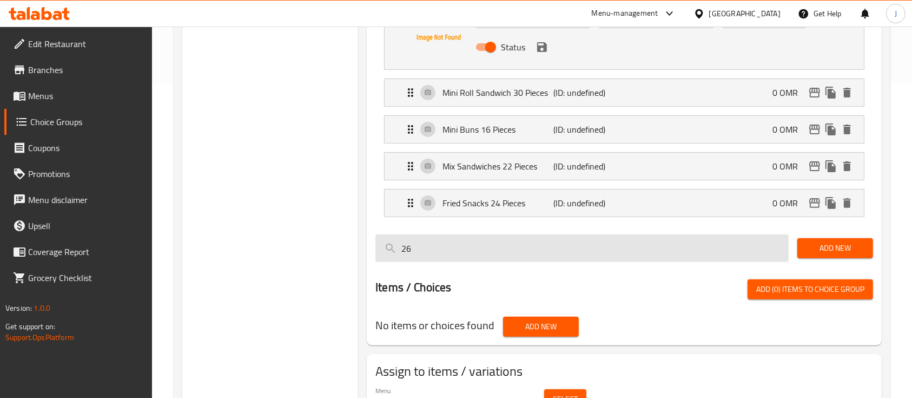
scroll to position [313, 0]
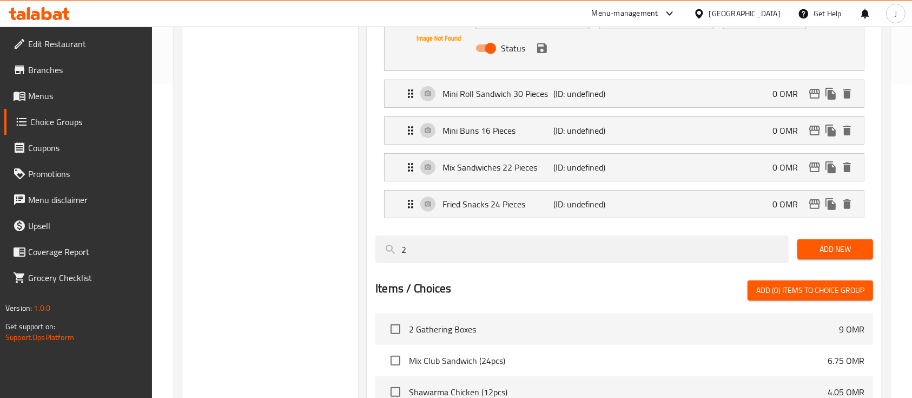
type input "2"
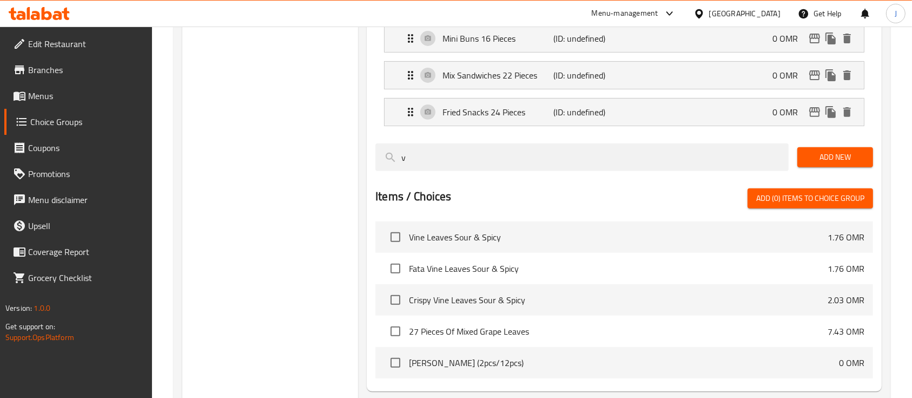
scroll to position [400, 0]
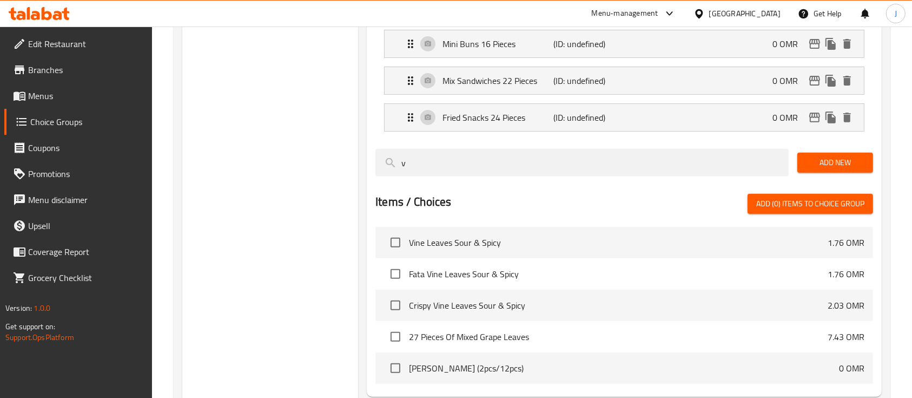
type input "v"
click at [829, 160] on span "Add New" at bounding box center [835, 163] width 58 height 14
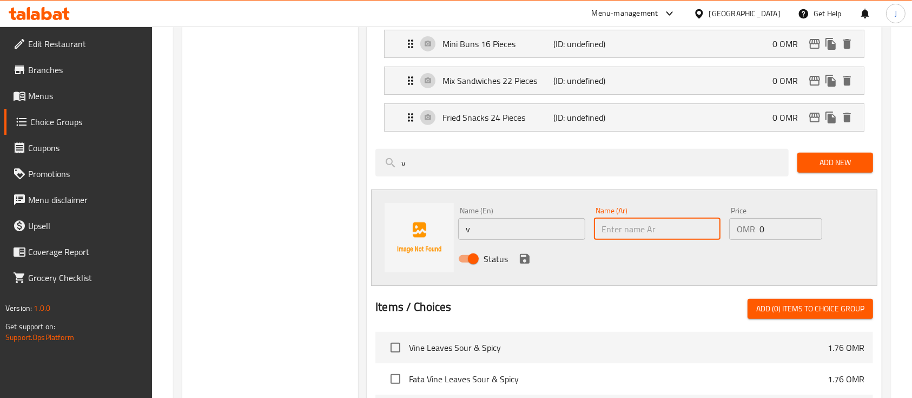
click at [655, 232] on input "text" at bounding box center [657, 229] width 127 height 22
paste input "ورق عنب متنوع ٢٦ قطعة"
type input "ورق عنب متنوع ٢٦ قطعة"
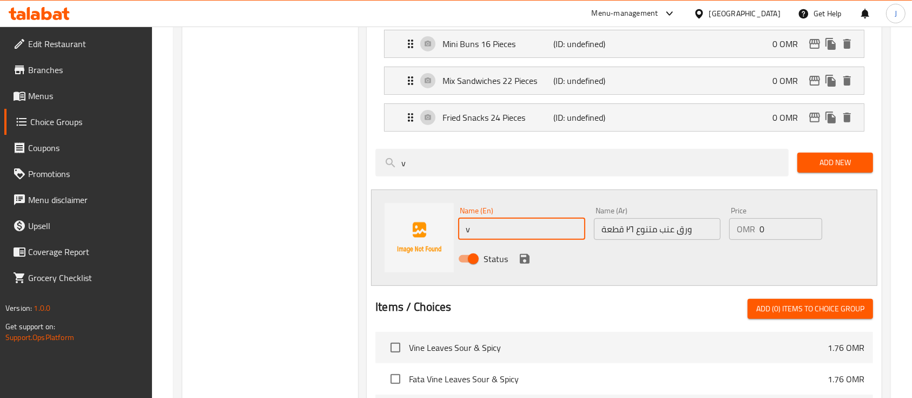
drag, startPoint x: 507, startPoint y: 230, endPoint x: 431, endPoint y: 229, distance: 76.8
click at [431, 229] on div "Name (En) v Name (En) Name (Ar) ورق عنب متنوع ٢٦ قطعة Name (Ar) Price OMR 0 Pri…" at bounding box center [624, 237] width 506 height 96
drag, startPoint x: 410, startPoint y: 346, endPoint x: 452, endPoint y: 344, distance: 41.7
click at [452, 344] on span "Vine Leaves Sour & Spicy" at bounding box center [618, 347] width 419 height 13
copy span "Vine Leaves"
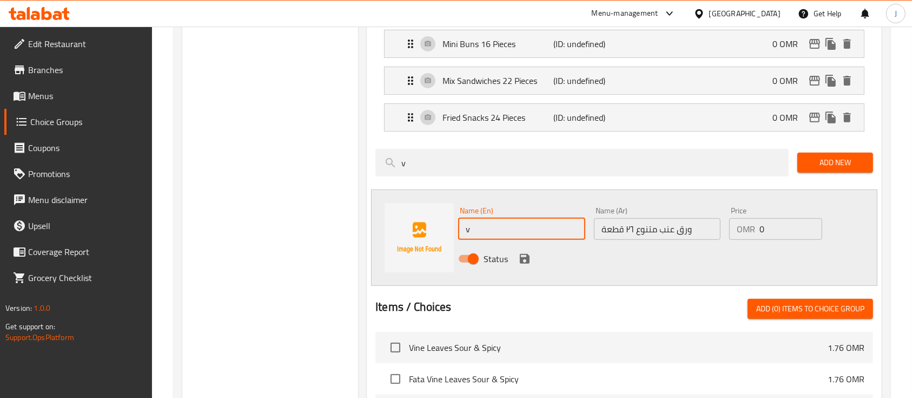
click at [475, 235] on input "v" at bounding box center [521, 229] width 127 height 22
paste input "Vine Leaves"
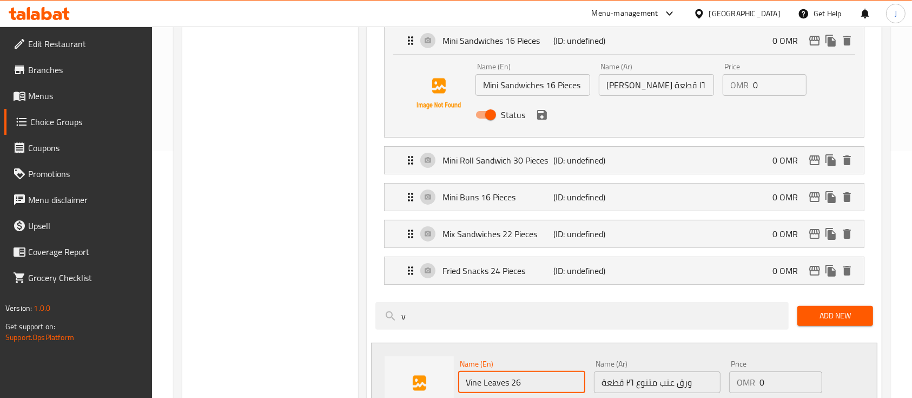
scroll to position [246, 0]
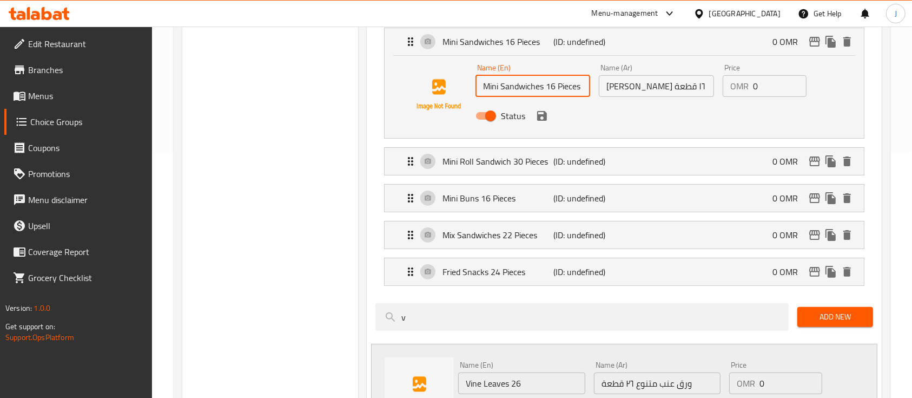
drag, startPoint x: 559, startPoint y: 85, endPoint x: 581, endPoint y: 84, distance: 22.2
click at [581, 84] on input "Mini Sandwiches 16 Pieces" at bounding box center [533, 86] width 115 height 22
click at [540, 118] on icon "save" at bounding box center [542, 115] width 13 height 13
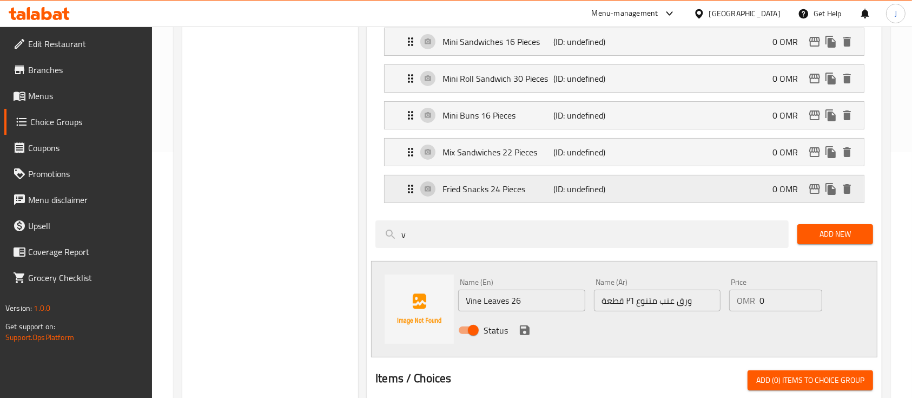
click at [528, 195] on div "Fried Snacks 24 Pieces (ID: undefined) 0 OMR" at bounding box center [627, 188] width 447 height 27
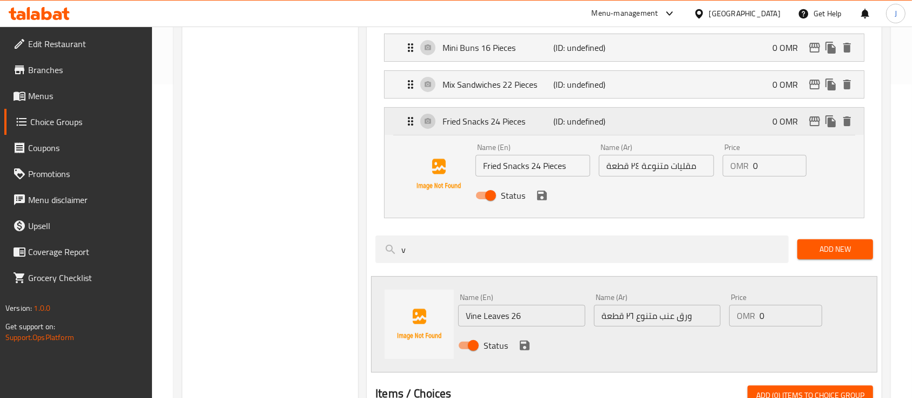
scroll to position [316, 0]
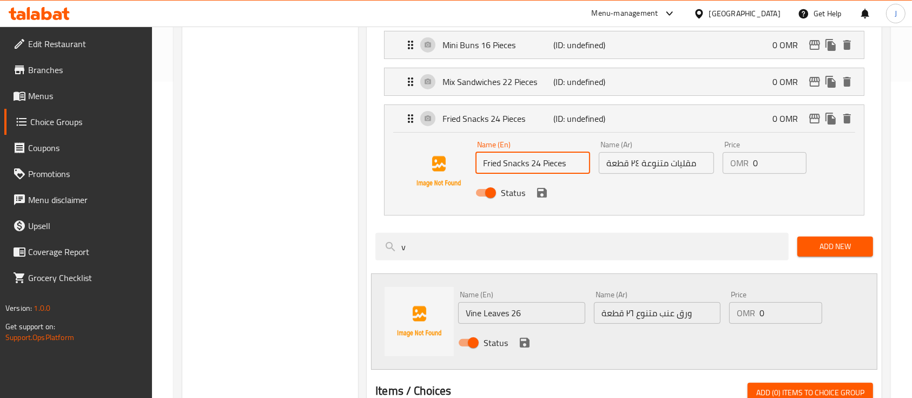
click at [552, 162] on input "Fried Snacks 24 Pieces" at bounding box center [533, 163] width 115 height 22
click at [543, 193] on icon "save" at bounding box center [542, 193] width 10 height 10
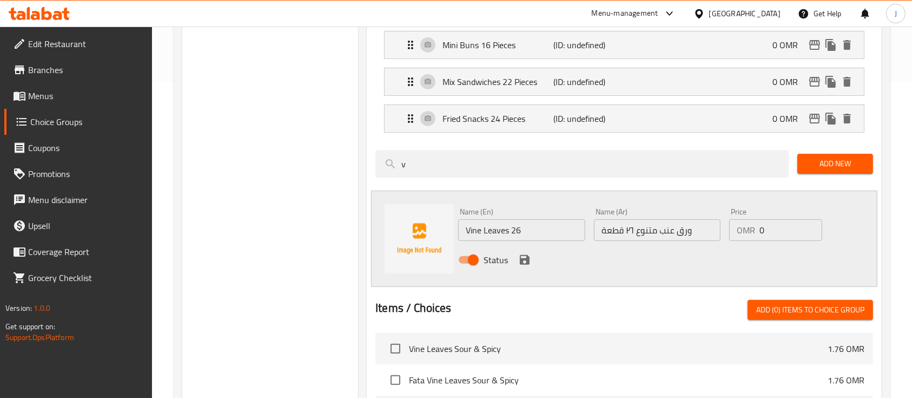
click at [543, 232] on input "Vine Leaves 26" at bounding box center [521, 230] width 127 height 22
paste input "Pieces"
type input "Vine Leaves 26 Pieces"
click at [522, 256] on icon "save" at bounding box center [524, 259] width 13 height 13
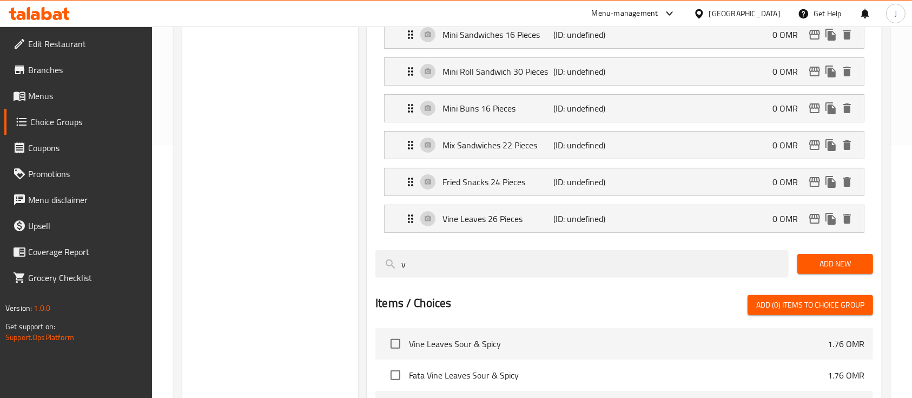
scroll to position [251, 0]
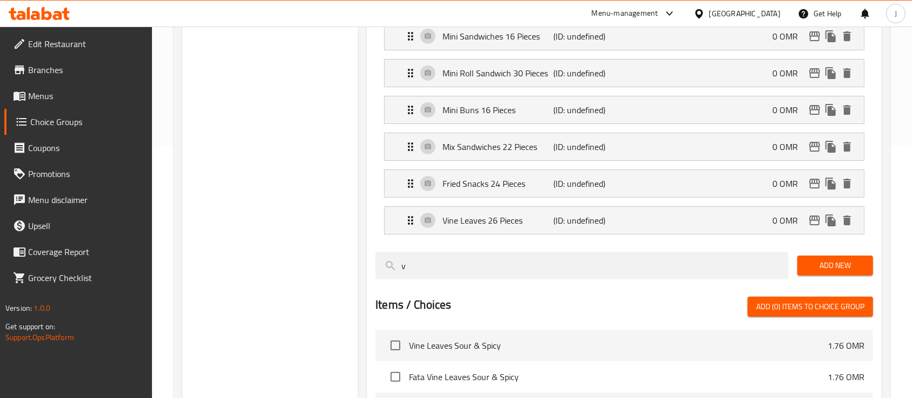
click at [684, 249] on div "v" at bounding box center [582, 265] width 422 height 36
click at [817, 262] on span "Add New" at bounding box center [835, 266] width 58 height 14
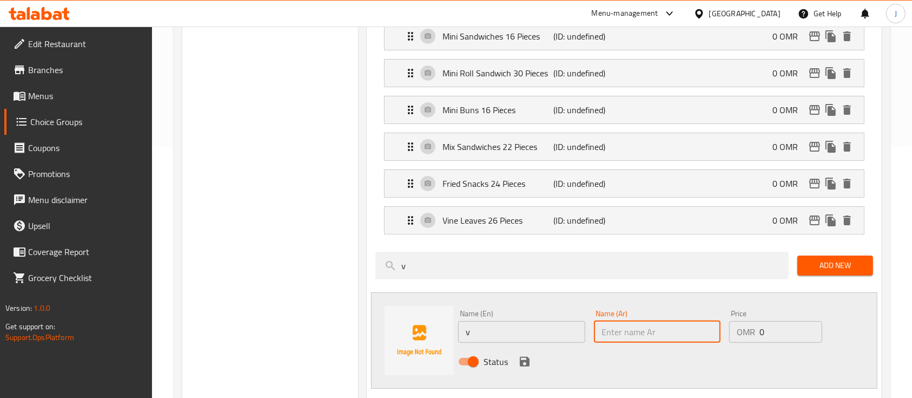
click at [648, 329] on input "text" at bounding box center [657, 332] width 127 height 22
paste input "كلوب ساندويش فلاور ٢٤ قطعة"
type input "كلوب ساندويش فلاور ٢٤ قطعة"
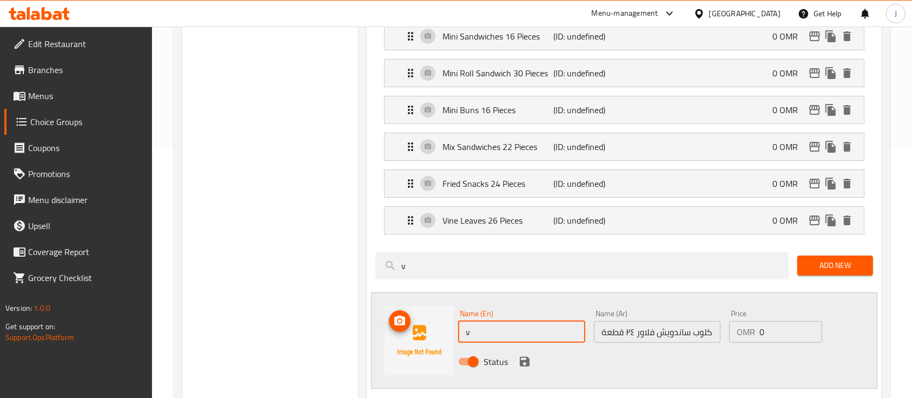
drag, startPoint x: 511, startPoint y: 329, endPoint x: 446, endPoint y: 331, distance: 65.0
click at [446, 331] on div "Name (En) v Name (En) Name (Ar) كلوب ساندويش فلاور ٢٤ قطعة Name (Ar) Price OMR …" at bounding box center [624, 340] width 506 height 96
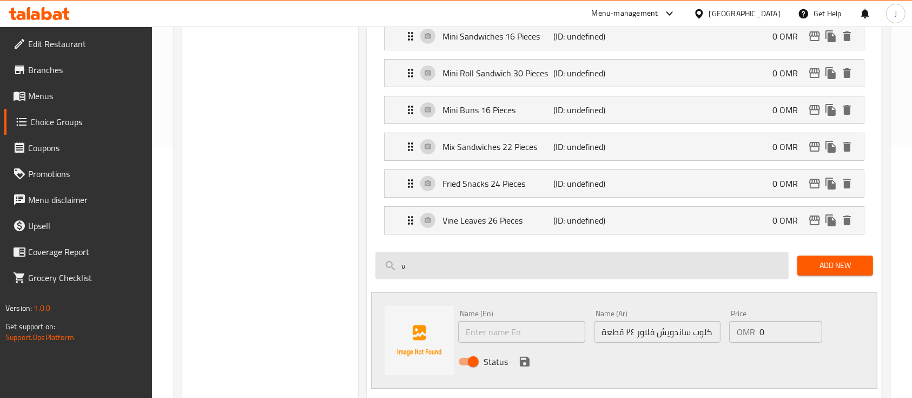
drag, startPoint x: 414, startPoint y: 268, endPoint x: 377, endPoint y: 266, distance: 37.4
click at [377, 266] on input "v" at bounding box center [581, 266] width 413 height 28
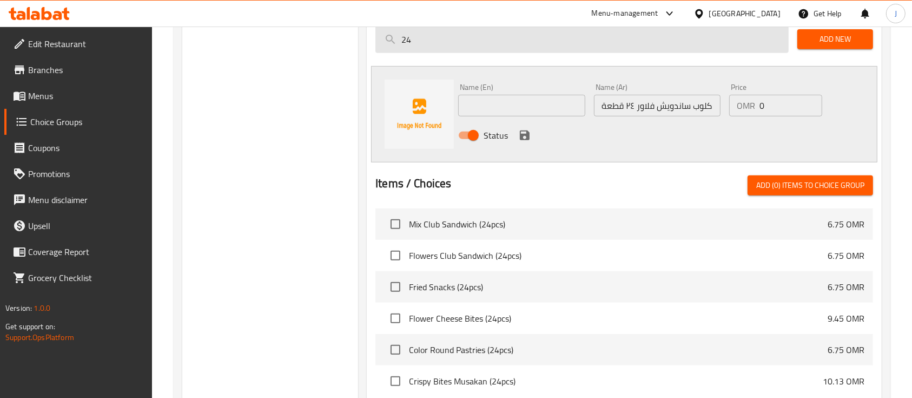
scroll to position [476, 0]
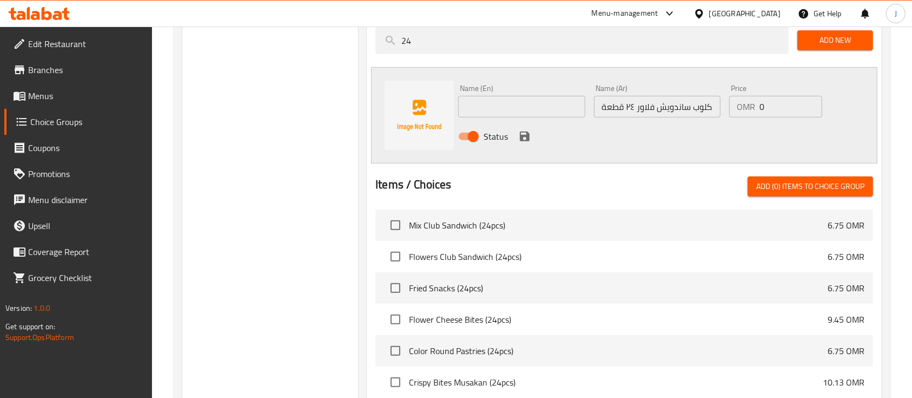
type input "24"
drag, startPoint x: 411, startPoint y: 223, endPoint x: 433, endPoint y: 223, distance: 21.6
click at [433, 223] on span "Mix Club Sandwich (24pcs)" at bounding box center [618, 225] width 419 height 13
drag, startPoint x: 409, startPoint y: 256, endPoint x: 492, endPoint y: 253, distance: 83.4
click at [492, 253] on span "Flowers Club Sandwich (24pcs)" at bounding box center [618, 256] width 419 height 13
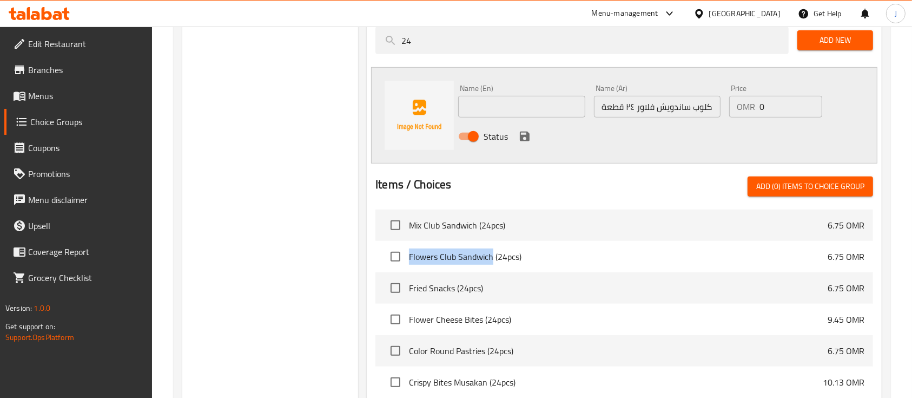
copy span "Flowers Club Sandwich"
click at [507, 106] on input "text" at bounding box center [521, 107] width 127 height 22
paste input "Flowers Club Sandwich"
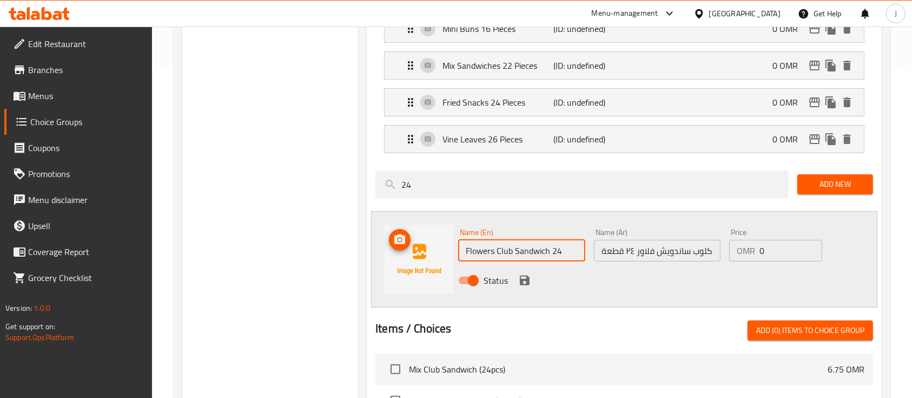
scroll to position [330, 0]
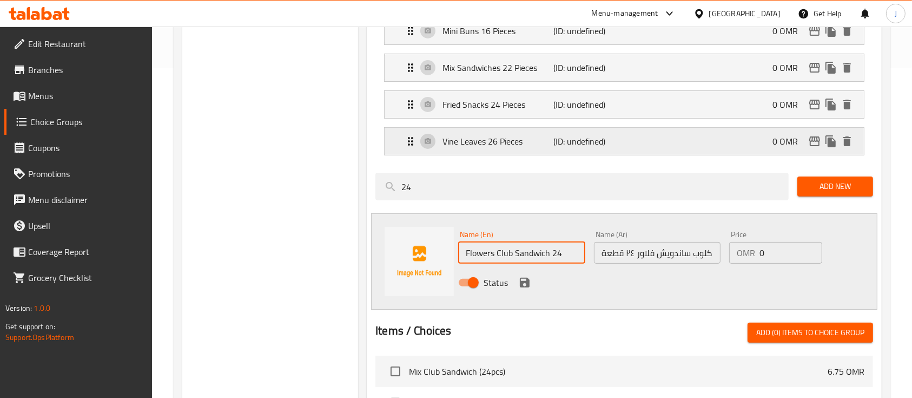
click at [500, 136] on p "Vine Leaves 26 Pieces" at bounding box center [498, 141] width 111 height 13
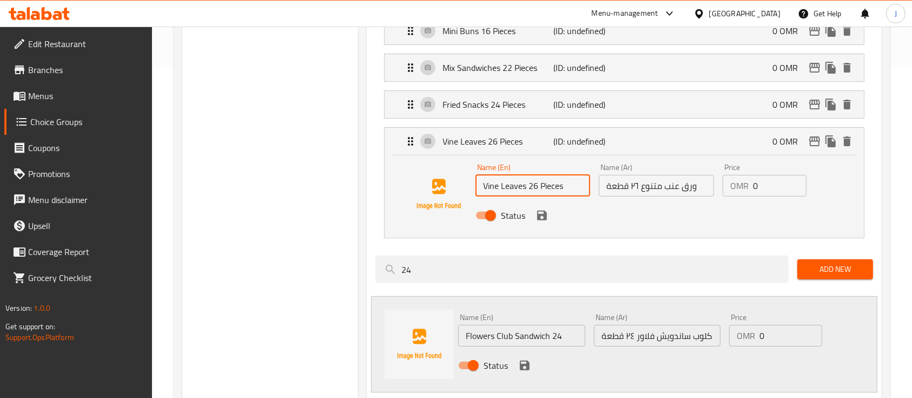
click at [548, 189] on input "Vine Leaves 26 Pieces" at bounding box center [533, 186] width 115 height 22
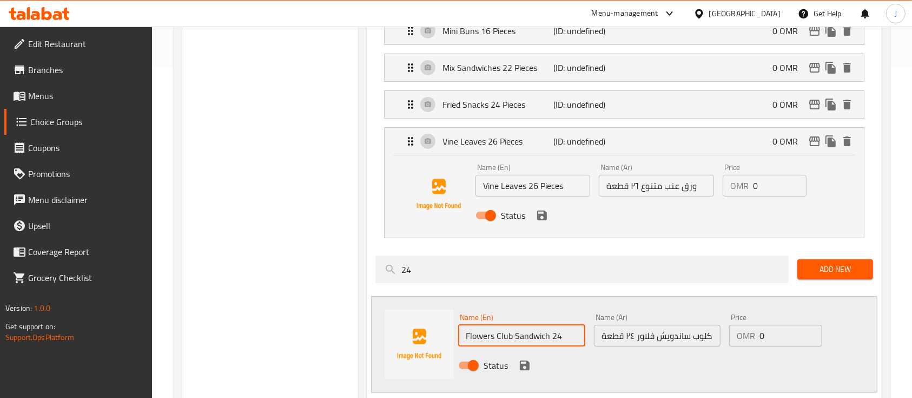
click at [567, 331] on input "Flowers Club Sandwich 24" at bounding box center [521, 336] width 127 height 22
paste input "Pieces"
type input "Flowers Club Sandwich 24 Pieces"
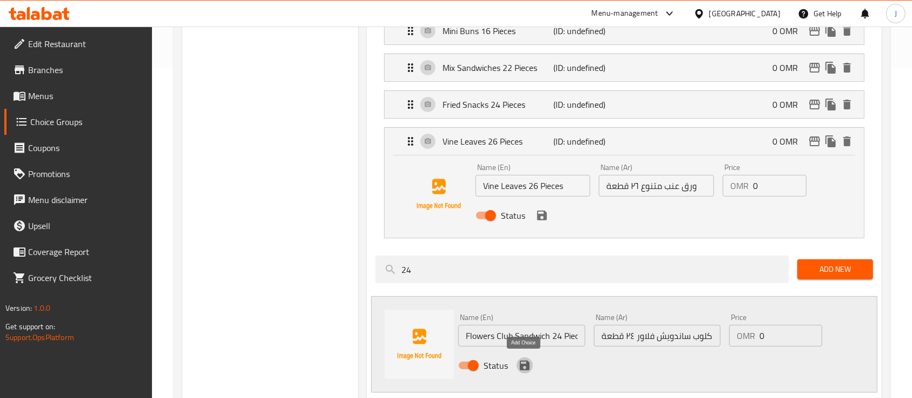
click at [524, 364] on icon "save" at bounding box center [525, 365] width 10 height 10
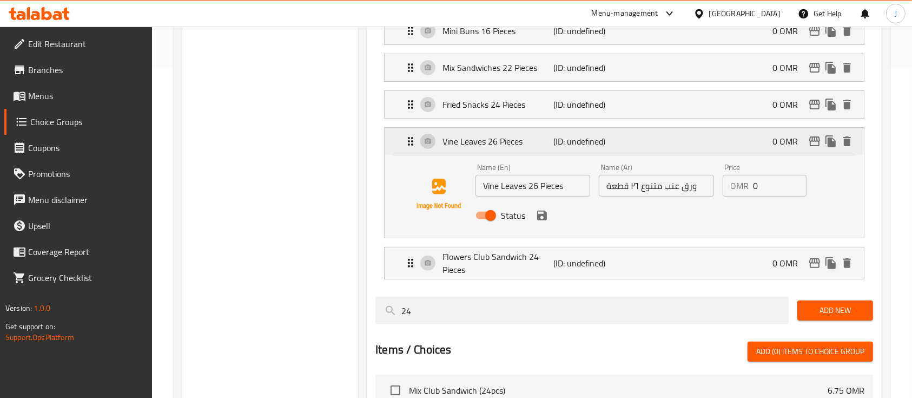
click at [463, 145] on p "Vine Leaves 26 Pieces" at bounding box center [498, 141] width 111 height 13
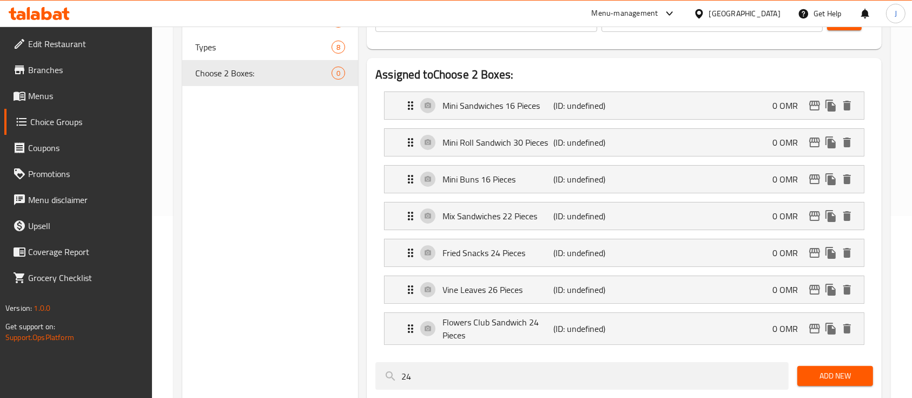
scroll to position [130, 0]
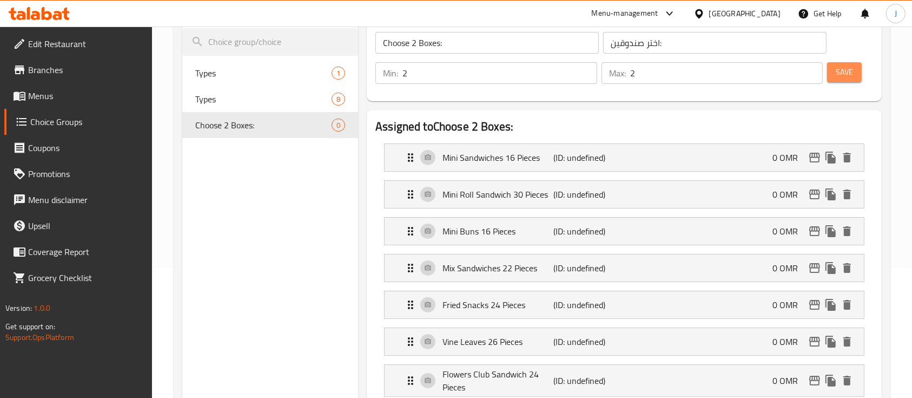
click at [833, 69] on button "Save" at bounding box center [844, 72] width 35 height 20
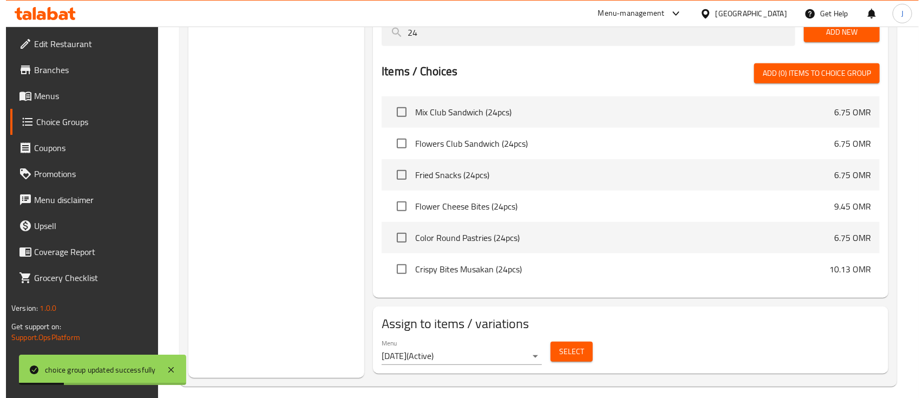
scroll to position [535, 0]
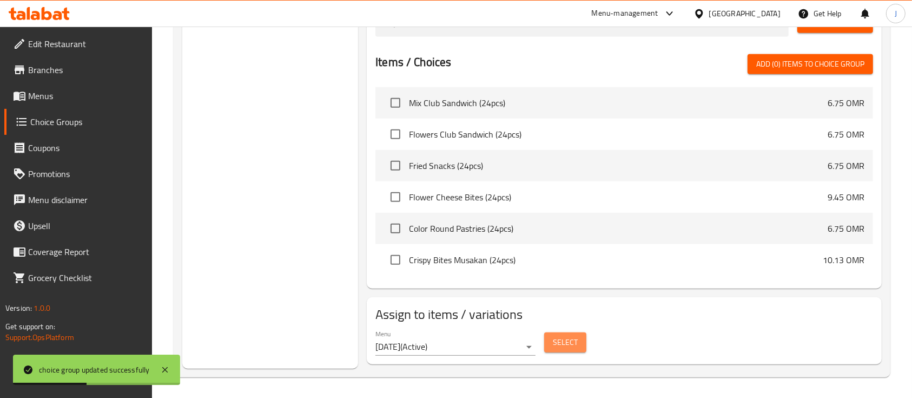
click at [561, 351] on button "Select" at bounding box center [565, 342] width 42 height 20
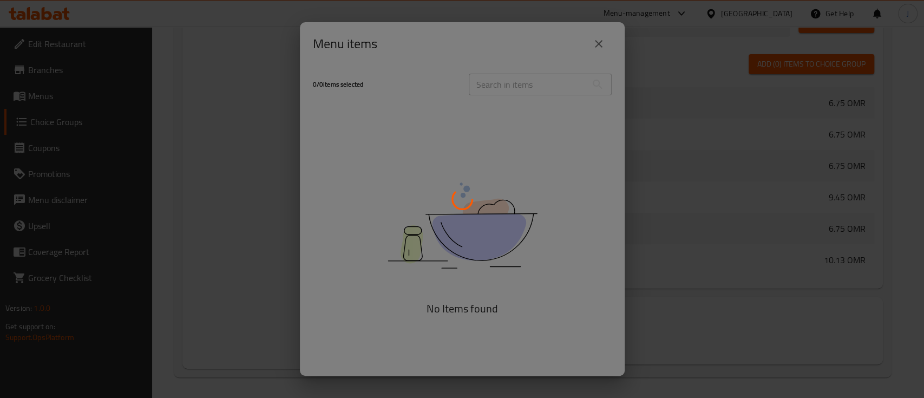
click at [600, 42] on div at bounding box center [462, 199] width 924 height 398
click at [655, 220] on div at bounding box center [462, 199] width 924 height 398
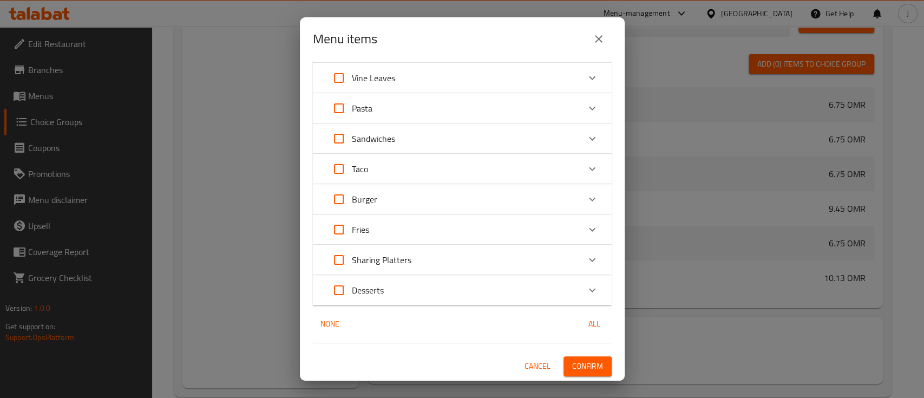
scroll to position [0, 0]
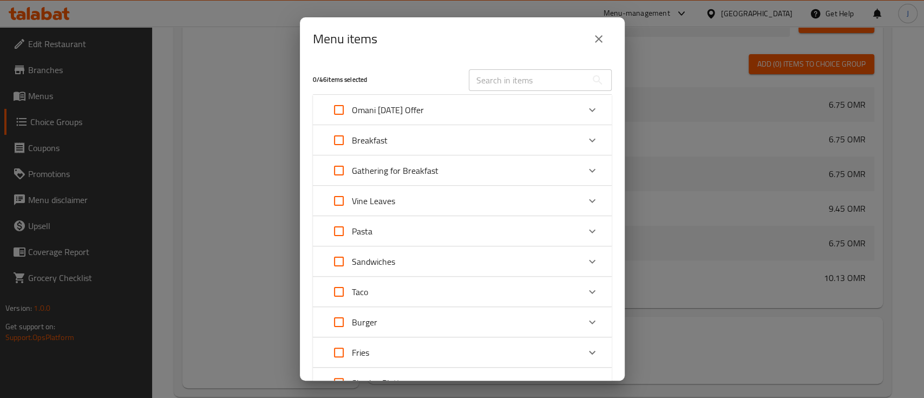
click at [464, 106] on div "Omani Women's Day Offer" at bounding box center [452, 110] width 253 height 26
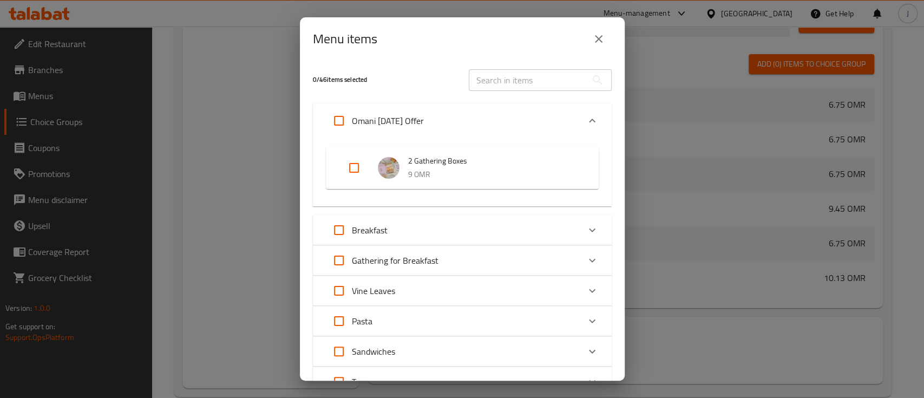
click at [358, 162] on input "Expand" at bounding box center [354, 168] width 26 height 26
checkbox input "true"
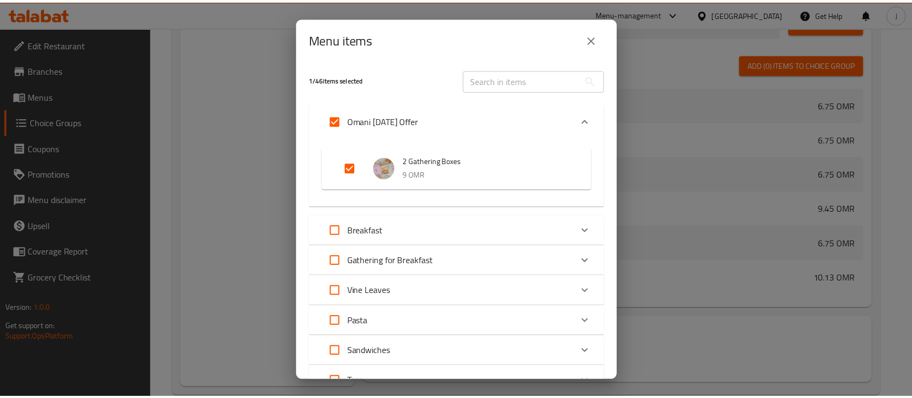
scroll to position [212, 0]
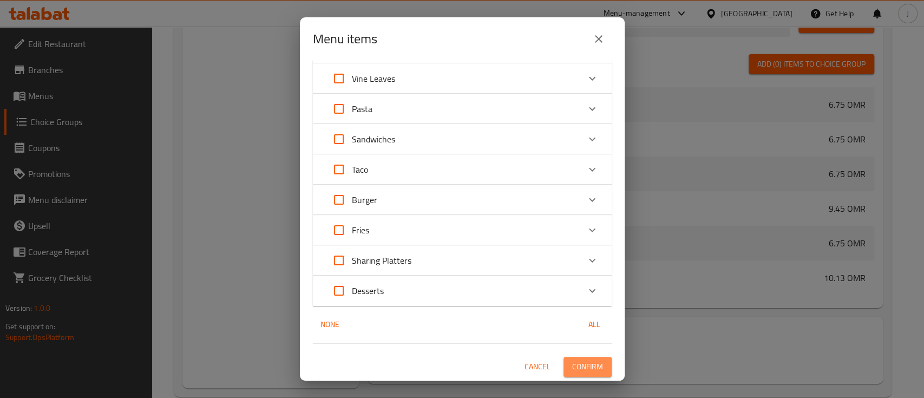
click at [580, 366] on span "Confirm" at bounding box center [587, 367] width 31 height 14
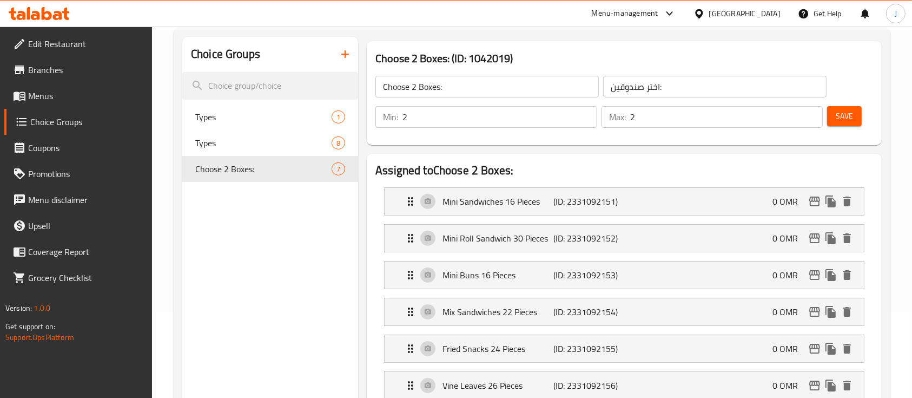
scroll to position [0, 0]
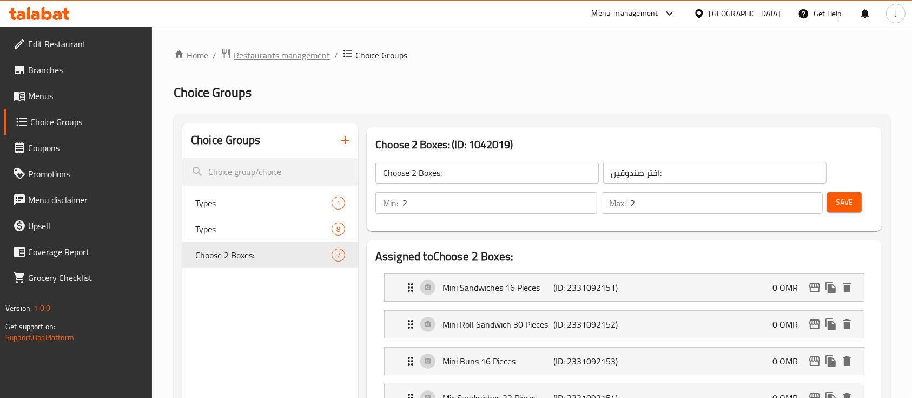
click at [297, 50] on span "Restaurants management" at bounding box center [282, 55] width 96 height 13
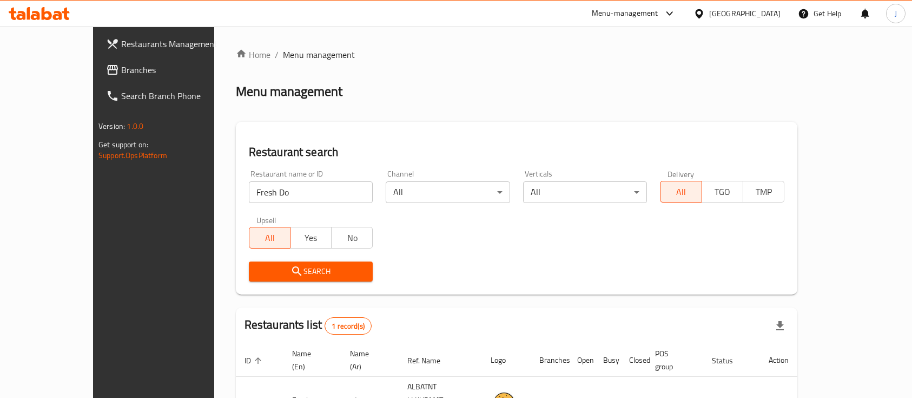
scroll to position [63, 0]
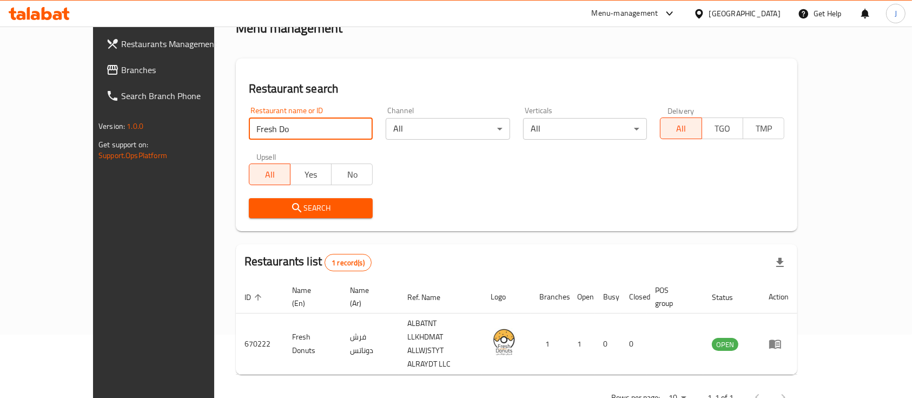
click at [249, 124] on input "Fresh Do" at bounding box center [311, 129] width 124 height 22
paste input "RITEN POTATOS"
click button "Search" at bounding box center [311, 208] width 124 height 20
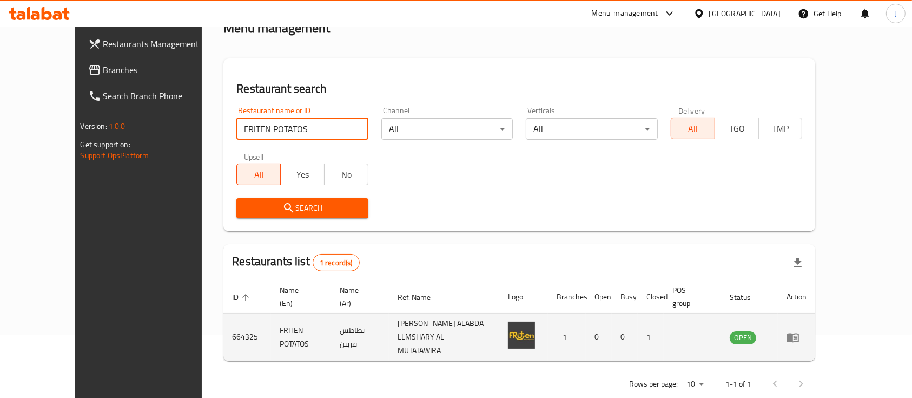
click at [331, 321] on td "بطاطس فريتن" at bounding box center [360, 337] width 58 height 48
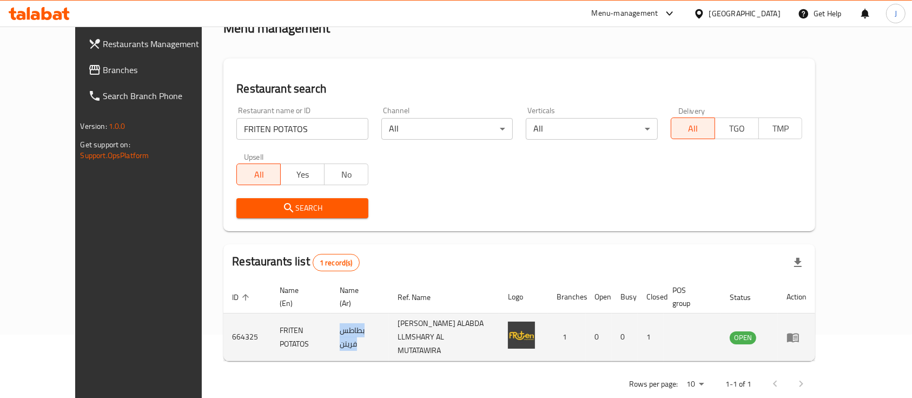
click at [331, 321] on td "بطاطس فريتن" at bounding box center [360, 337] width 58 height 48
copy td "بطاطس فريتن"
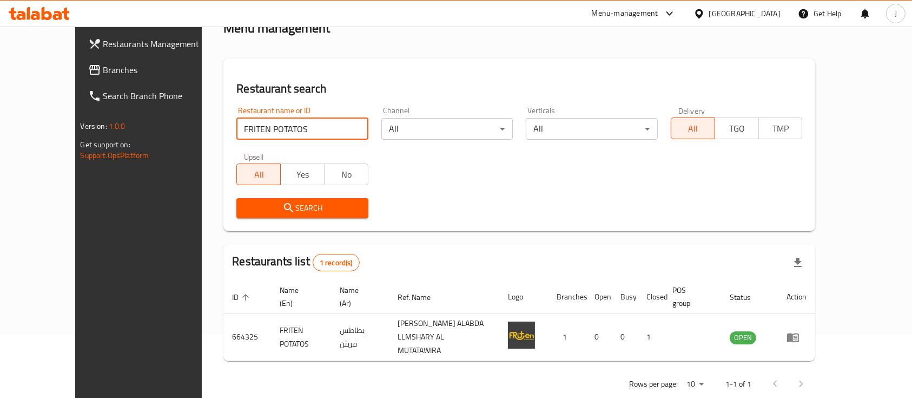
drag, startPoint x: 286, startPoint y: 126, endPoint x: 153, endPoint y: 130, distance: 132.6
click at [202, 130] on div "Home / Menu management Menu management Restaurant search Restaurant name or ID …" at bounding box center [519, 191] width 635 height 456
type input "Fun burger"
click button "Search" at bounding box center [302, 208] width 132 height 20
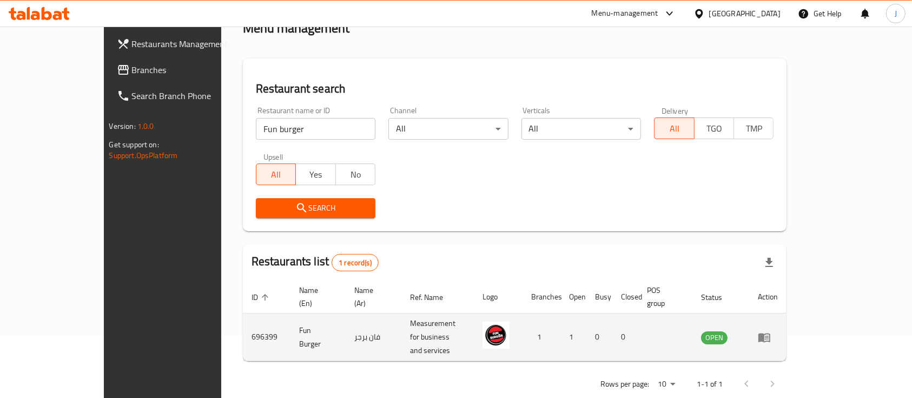
click at [346, 318] on td "فان برجر" at bounding box center [374, 337] width 56 height 48
copy td "فان برجر"
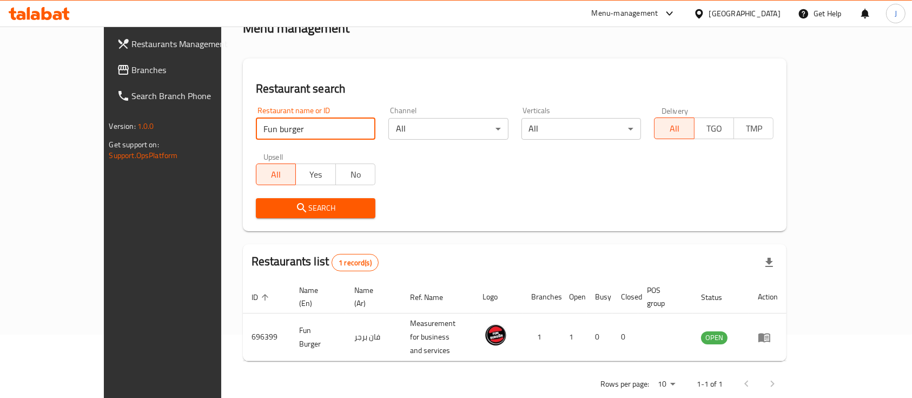
drag, startPoint x: 289, startPoint y: 134, endPoint x: 117, endPoint y: 129, distance: 171.6
click at [117, 129] on div "Restaurants Management Branches Search Branch Phone Version: 1.0.0 Get support …" at bounding box center [456, 191] width 705 height 456
paste input "Fusion Planet Cafe"
click button "Search" at bounding box center [316, 208] width 120 height 20
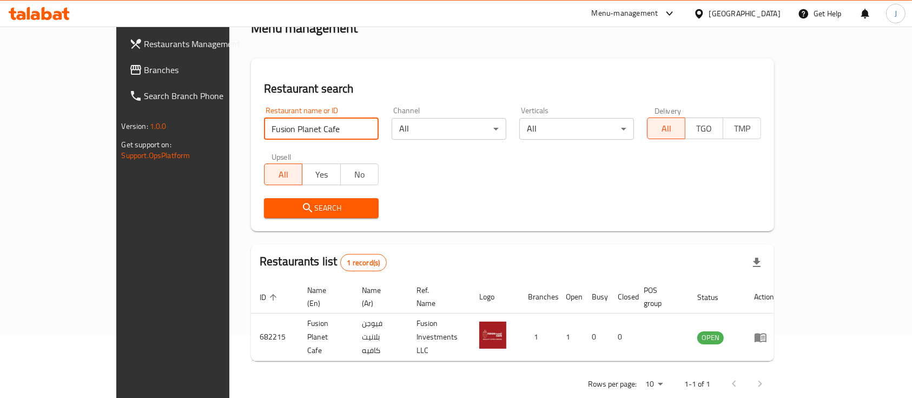
drag, startPoint x: 278, startPoint y: 137, endPoint x: 164, endPoint y: 135, distance: 113.1
click at [229, 135] on div "Home / Menu management Menu management Restaurant search Restaurant name or ID …" at bounding box center [512, 191] width 566 height 456
paste input "ul"
click button "Search" at bounding box center [321, 208] width 115 height 20
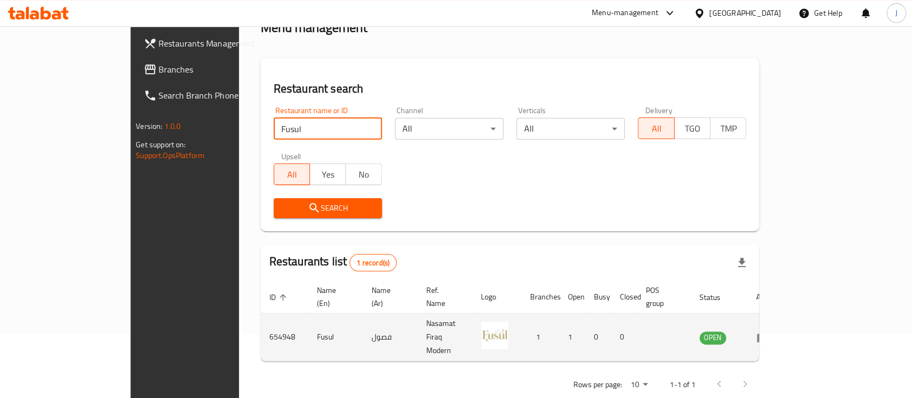
scroll to position [63, 0]
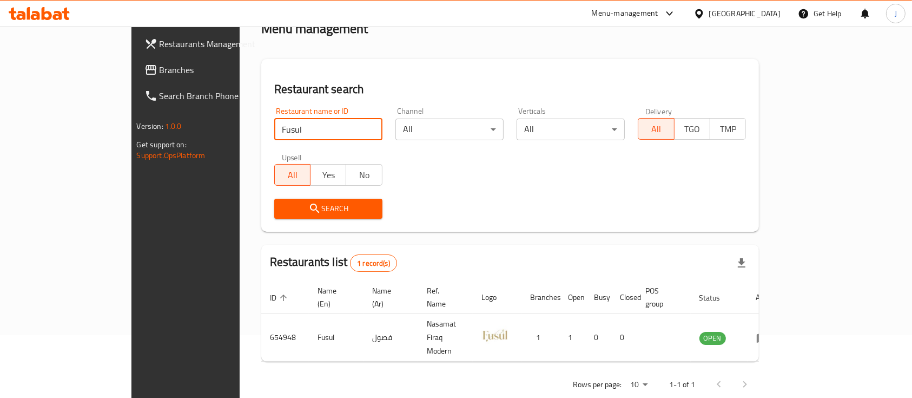
paste input "Jalan"
click button "Search" at bounding box center [328, 209] width 108 height 20
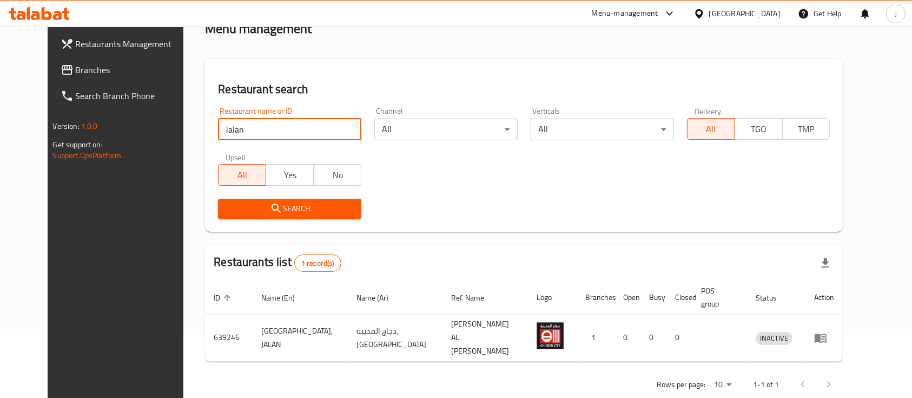
paste input "GEDEB"
click button "Search" at bounding box center [289, 209] width 143 height 20
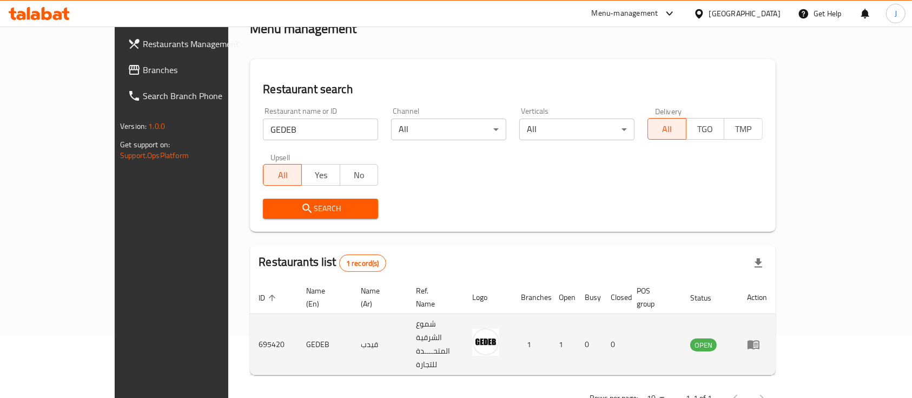
click at [353, 320] on td "قيدب" at bounding box center [380, 344] width 55 height 61
copy td "قيدب"
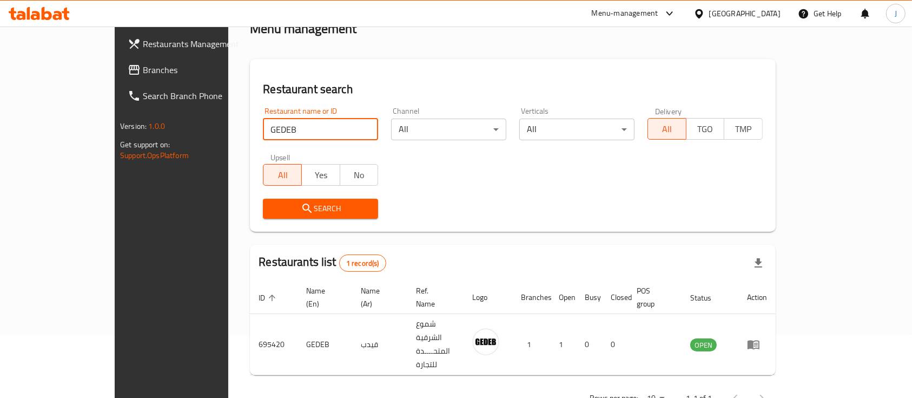
drag, startPoint x: 225, startPoint y: 128, endPoint x: 151, endPoint y: 131, distance: 73.7
click at [151, 131] on div "Restaurants Management Branches Search Branch Phone Version: 1.0.0 Get support …" at bounding box center [456, 199] width 683 height 470
paste input "Sohar"
paste input "[PERSON_NAME]"
type input "[PERSON_NAME]"
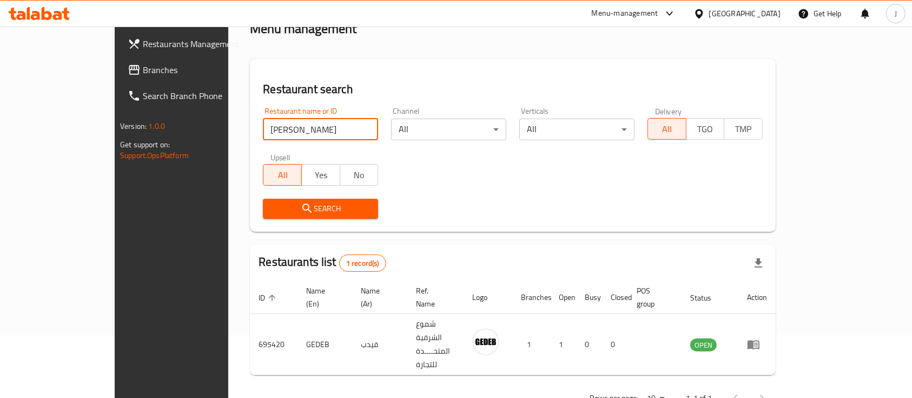
click button "Search" at bounding box center [320, 209] width 115 height 20
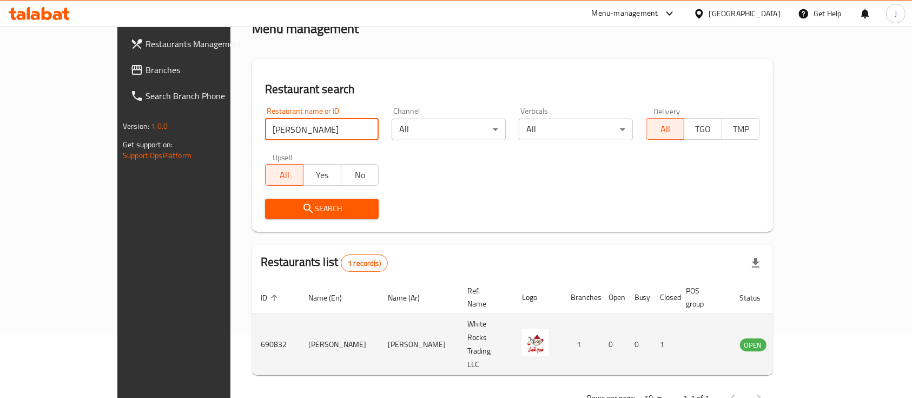
click at [379, 322] on td "[PERSON_NAME]" at bounding box center [419, 344] width 80 height 61
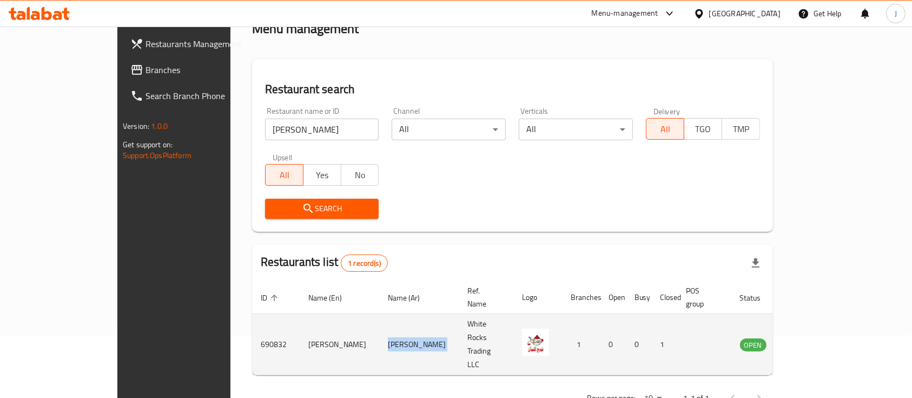
click at [379, 322] on td "[PERSON_NAME]" at bounding box center [419, 344] width 80 height 61
copy td "[PERSON_NAME]"
